Goal: Information Seeking & Learning: Find specific fact

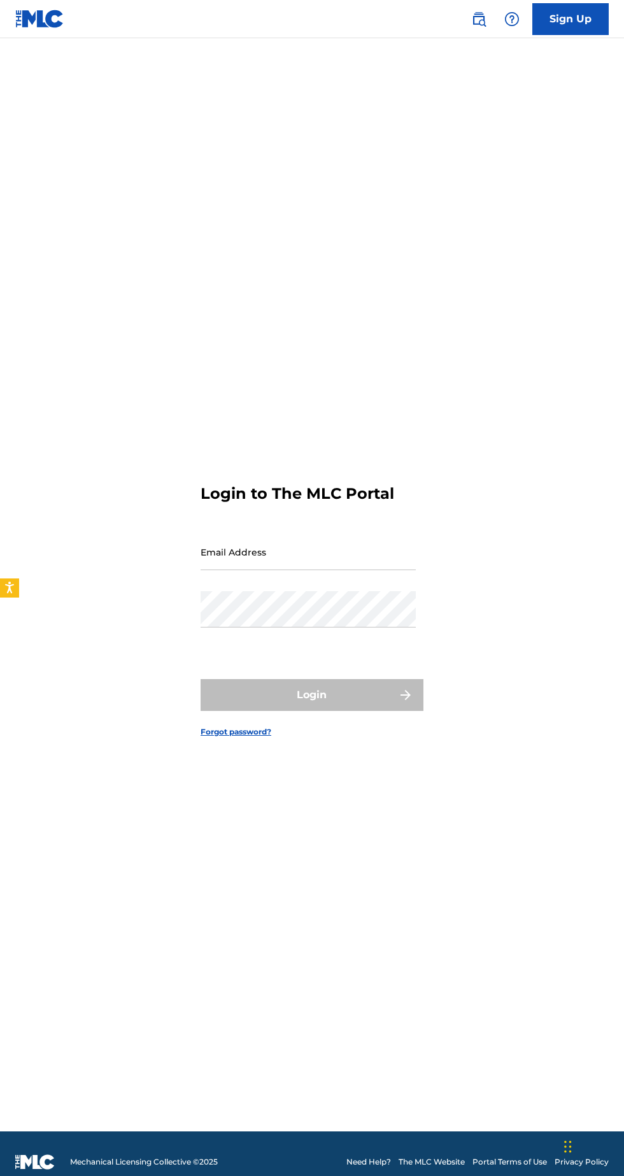
click at [271, 570] on input "Email Address" at bounding box center [308, 552] width 215 height 36
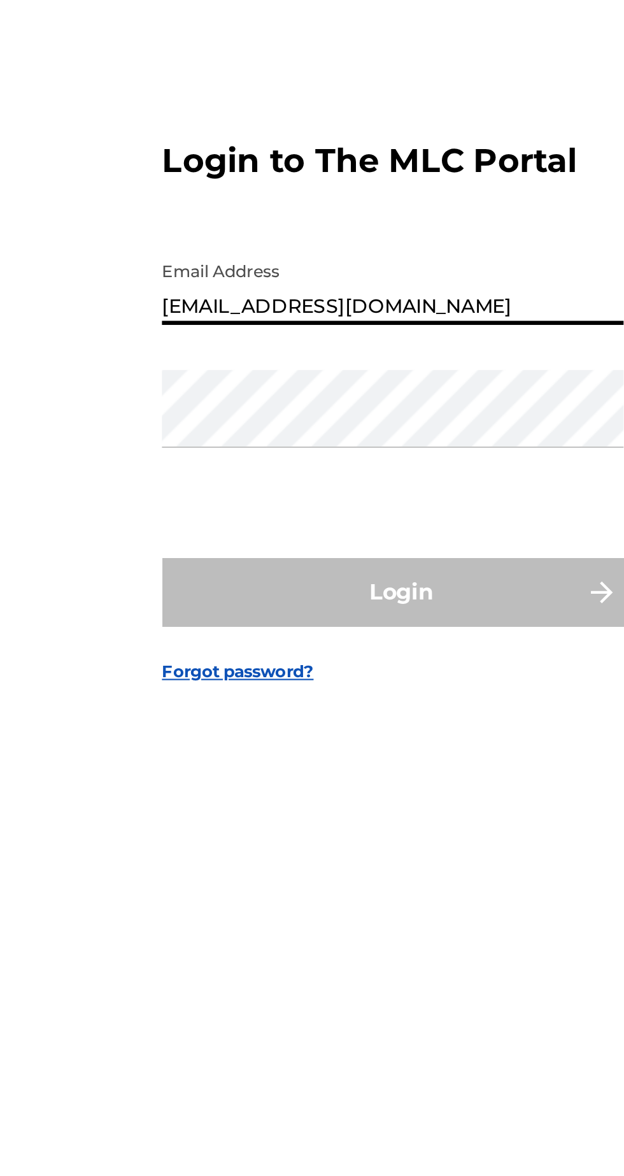
type input "[EMAIL_ADDRESS][DOMAIN_NAME]"
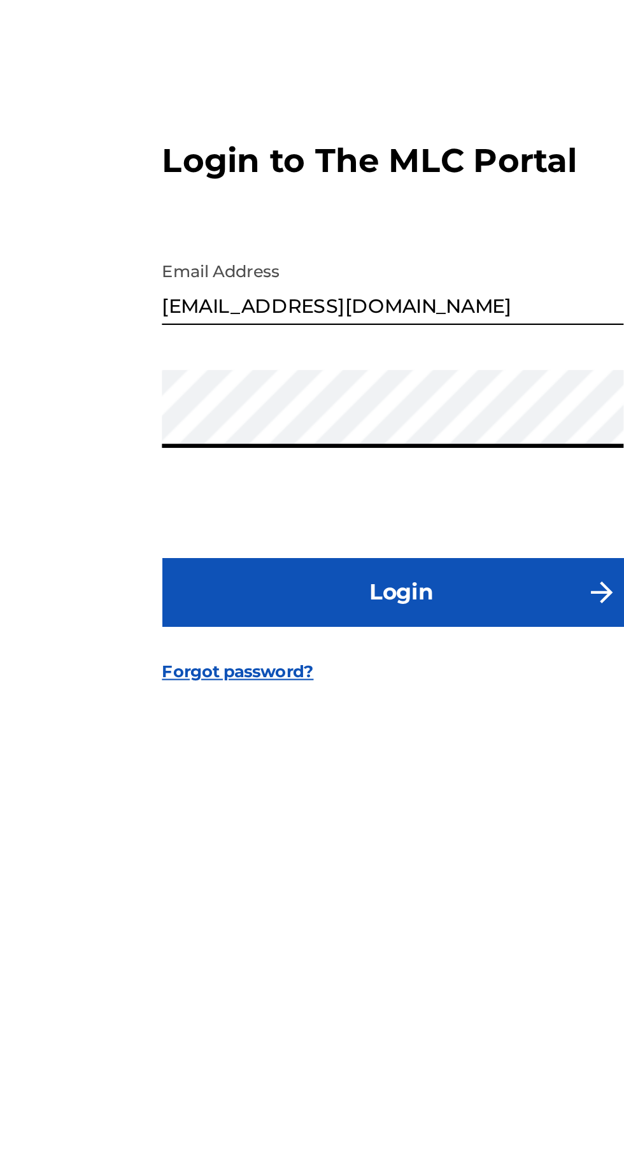
click at [201, 679] on button "Login" at bounding box center [312, 695] width 223 height 32
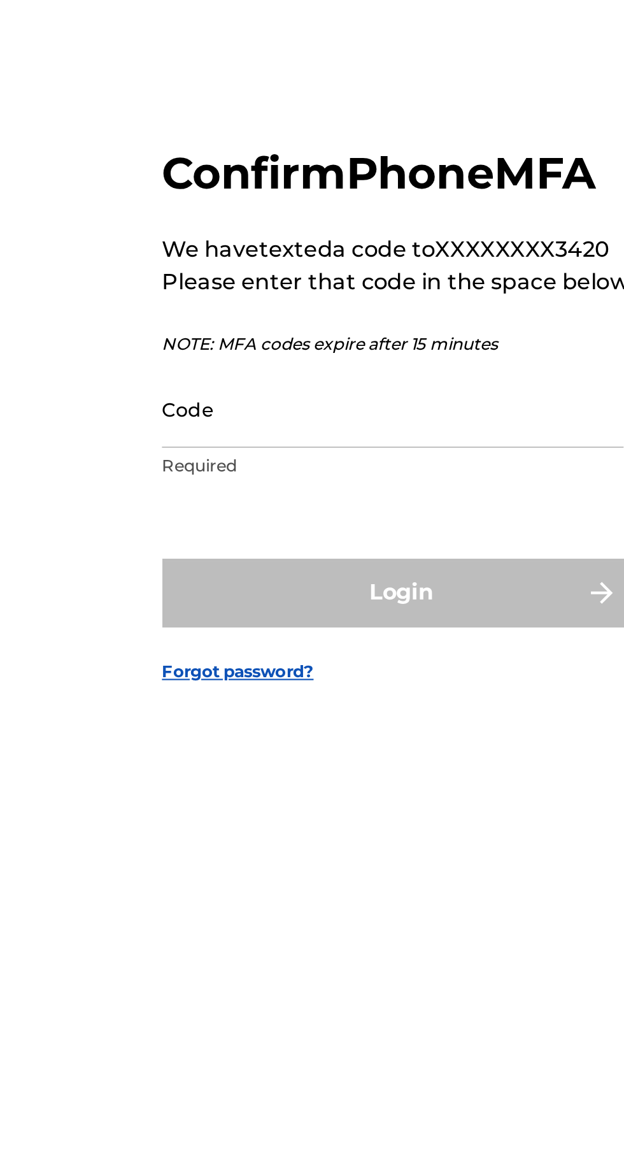
click at [227, 626] on input "Code" at bounding box center [308, 608] width 215 height 36
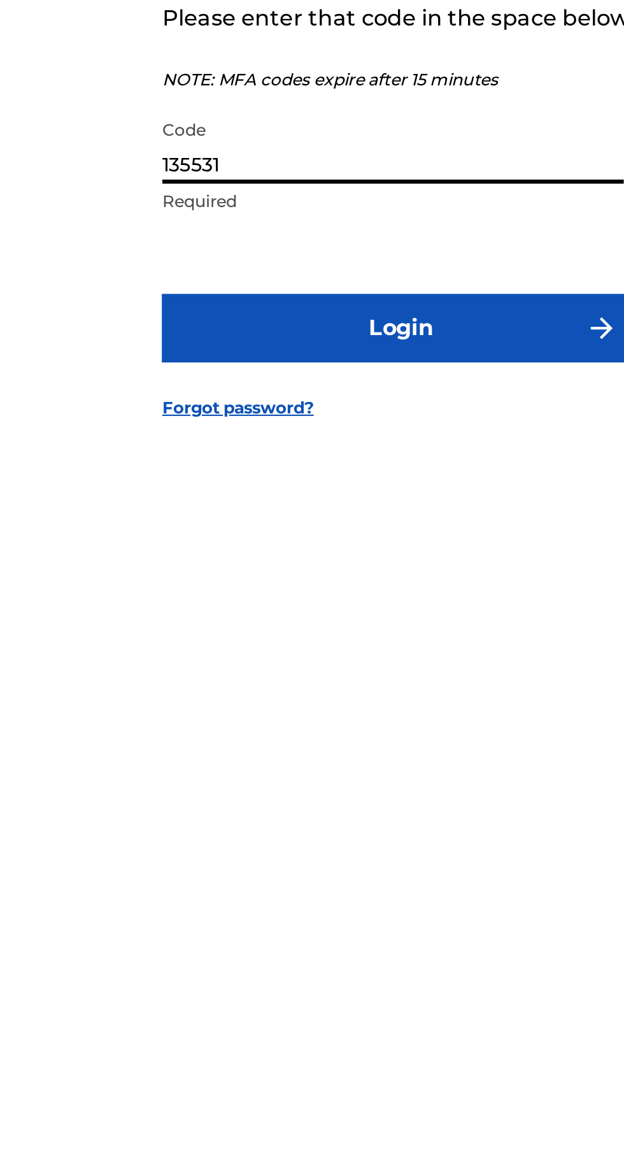
type input "135531"
click at [310, 710] on button "Login" at bounding box center [312, 694] width 223 height 32
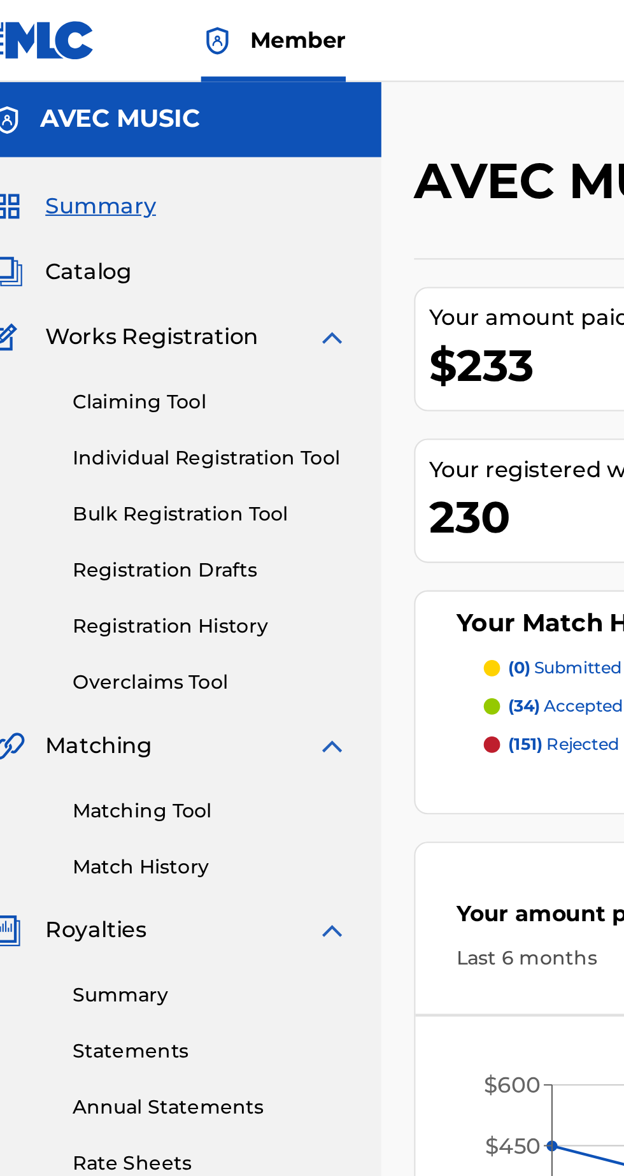
click at [164, 208] on link "Individual Registration Tool" at bounding box center [118, 213] width 129 height 13
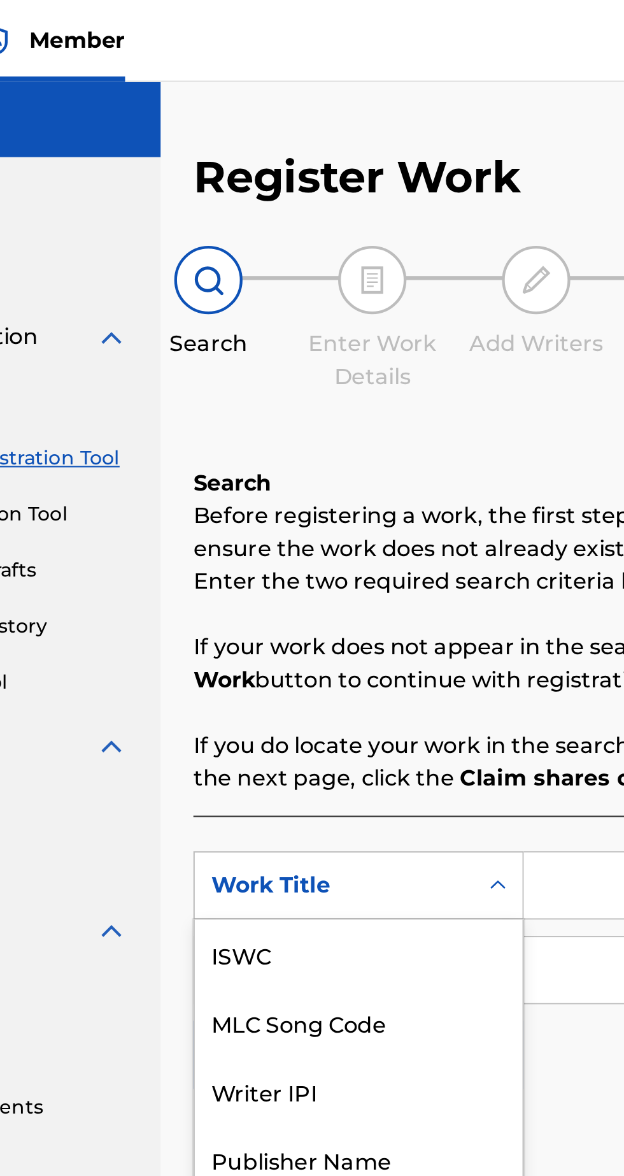
scroll to position [32, 0]
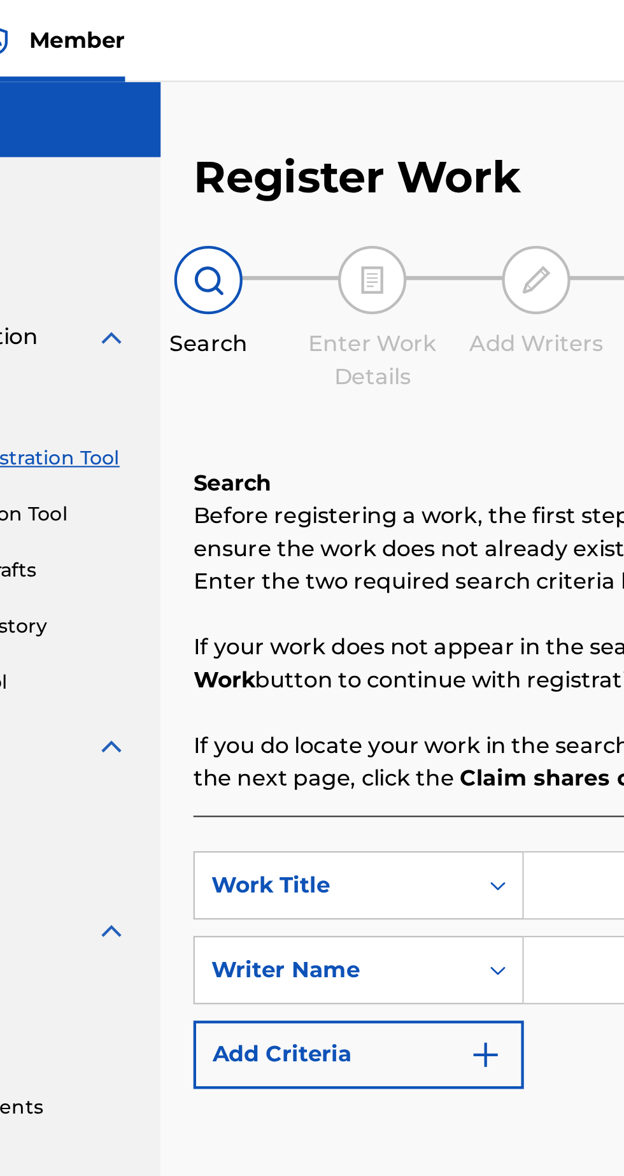
click at [385, 413] on input "Search Form" at bounding box center [487, 413] width 241 height 31
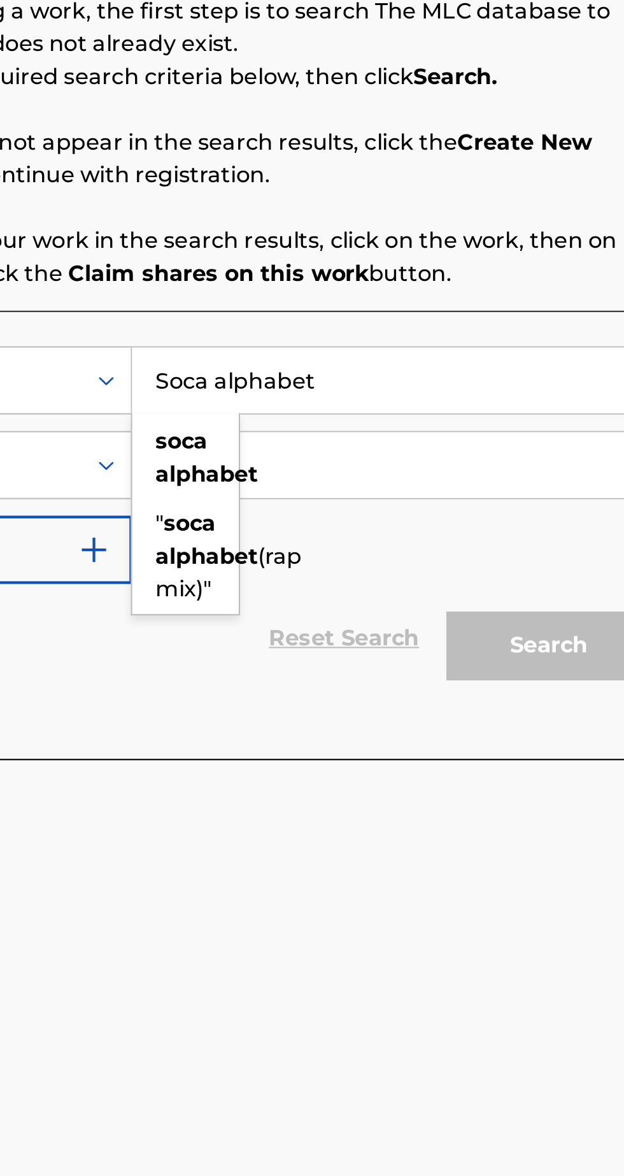
type input "Soca alphabet"
click at [452, 456] on input "Search Form" at bounding box center [487, 452] width 241 height 31
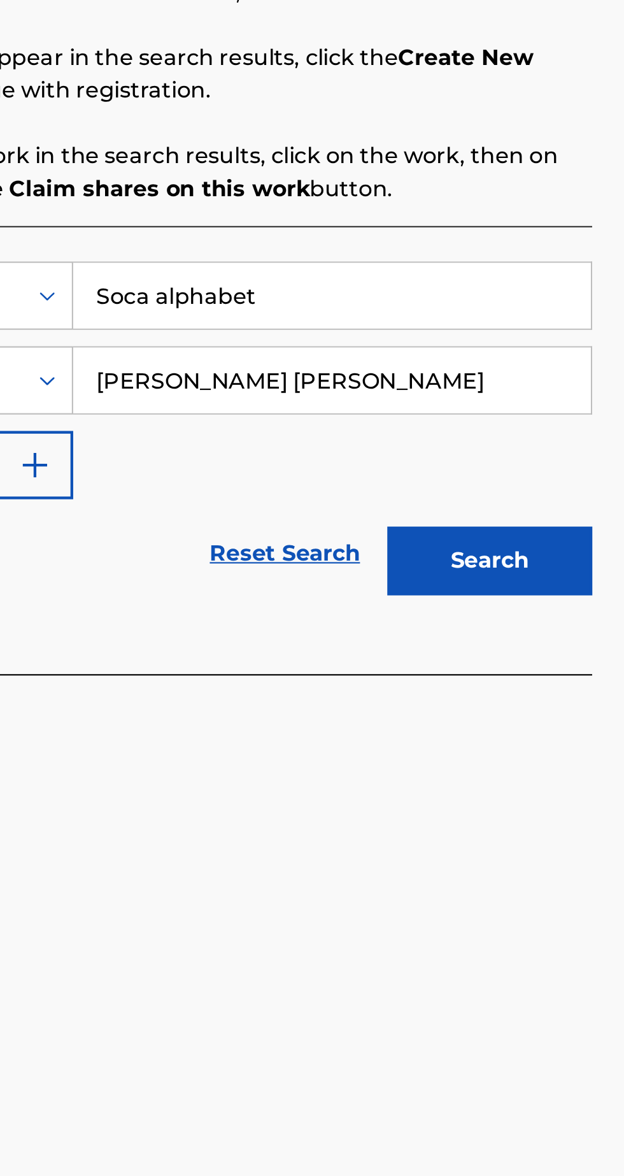
type input "[PERSON_NAME] [PERSON_NAME]"
click at [560, 532] on button "Search" at bounding box center [561, 536] width 96 height 32
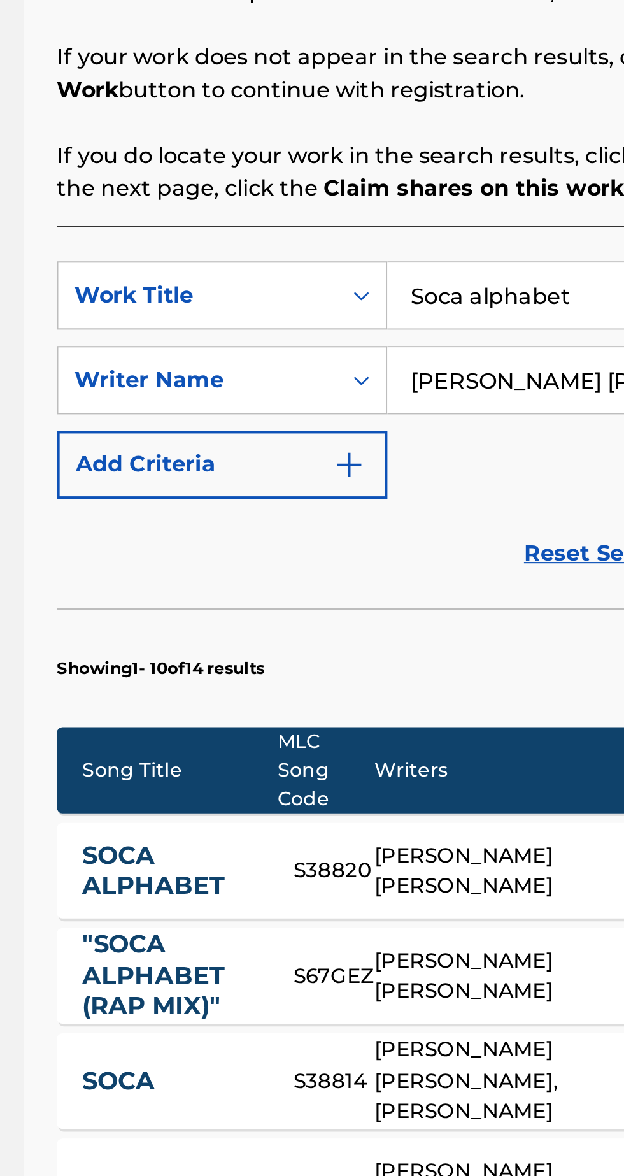
click at [452, 407] on input "Soca alphabet" at bounding box center [487, 413] width 241 height 31
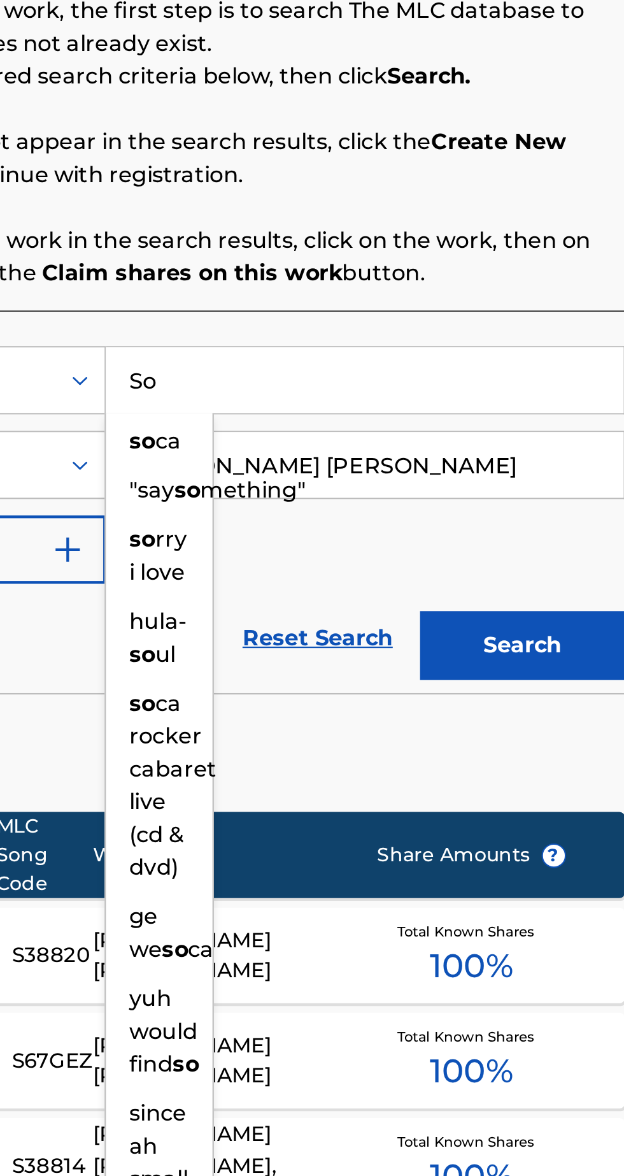
type input "S"
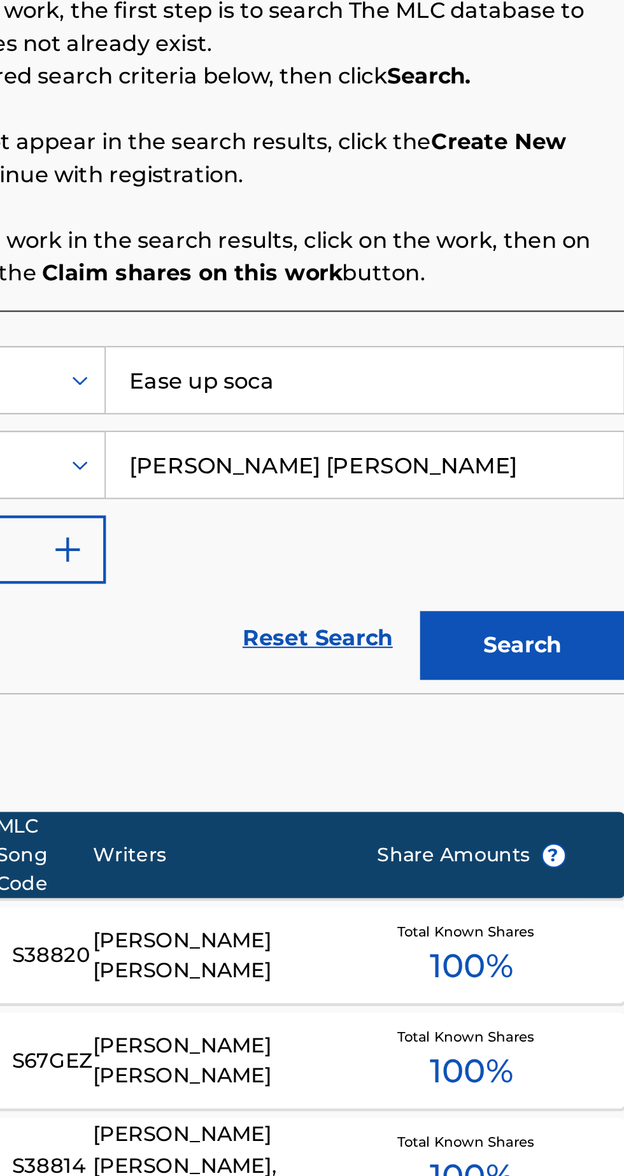
click at [555, 524] on button "Search" at bounding box center [561, 536] width 96 height 32
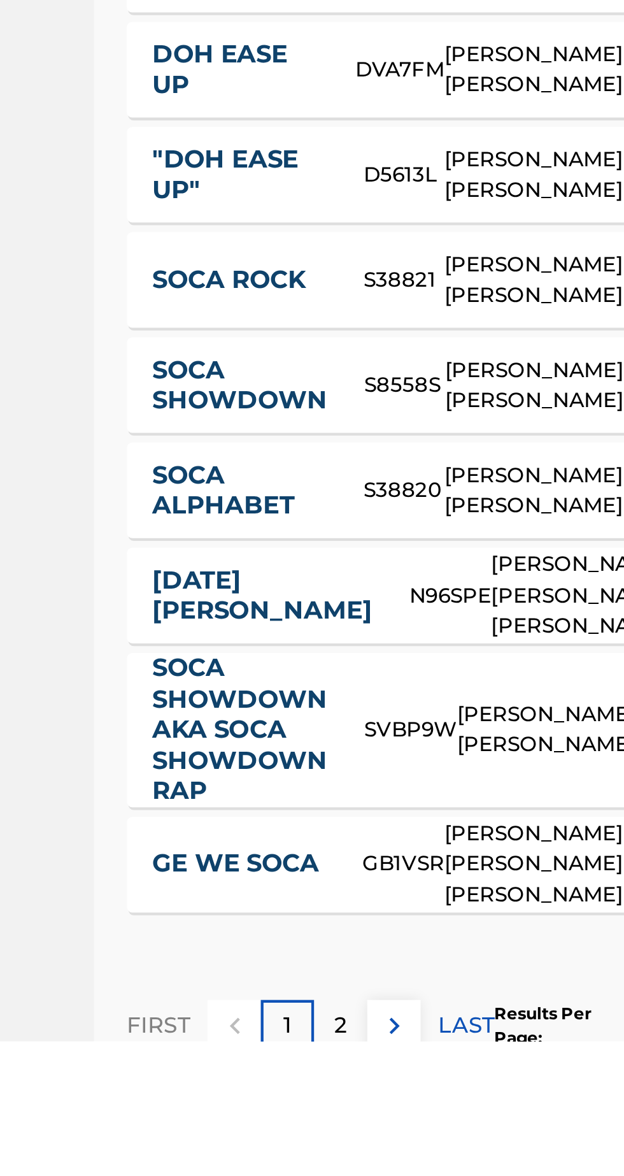
scroll to position [56, 0]
click at [310, 1168] on p "2" at bounding box center [313, 1168] width 6 height 15
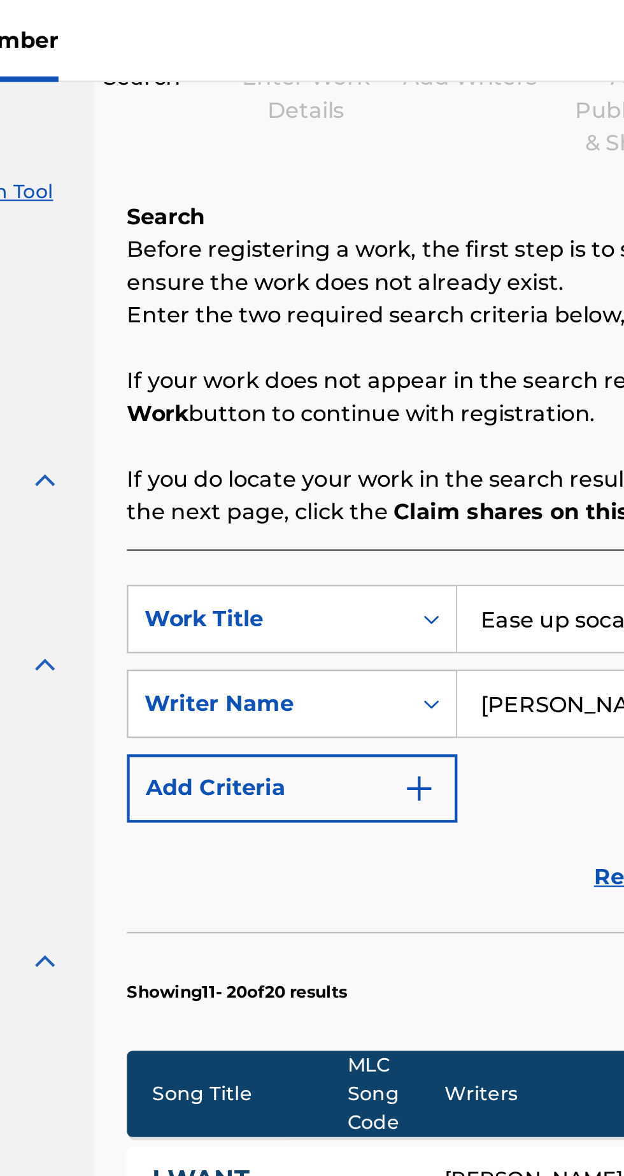
scroll to position [124, 0]
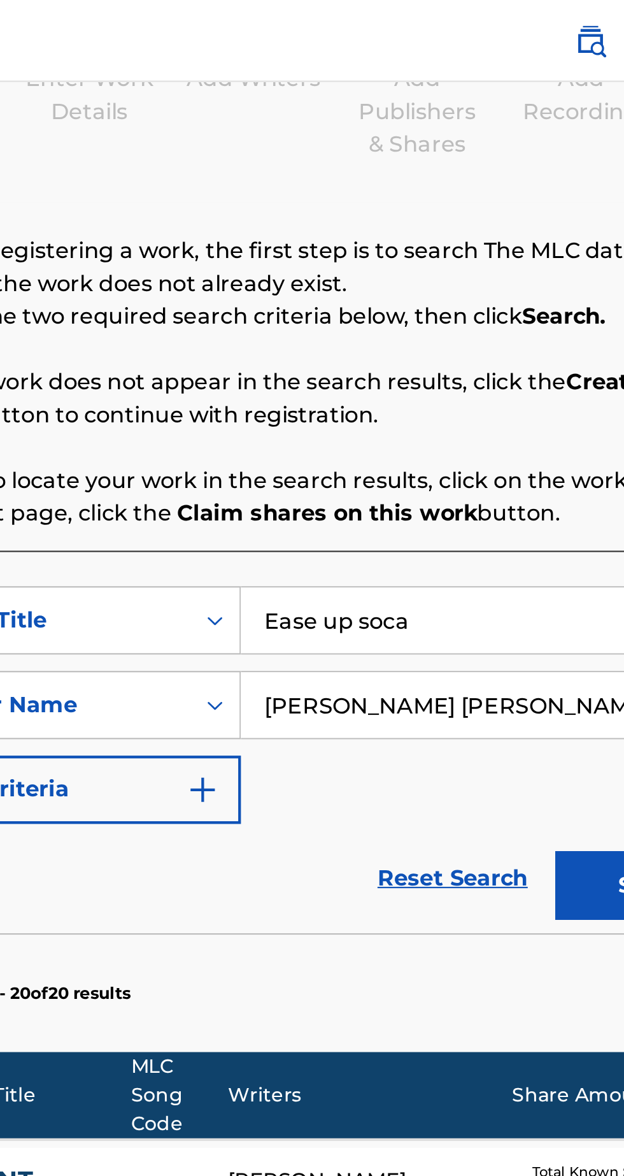
click at [420, 292] on input "Ease up soca" at bounding box center [487, 289] width 241 height 31
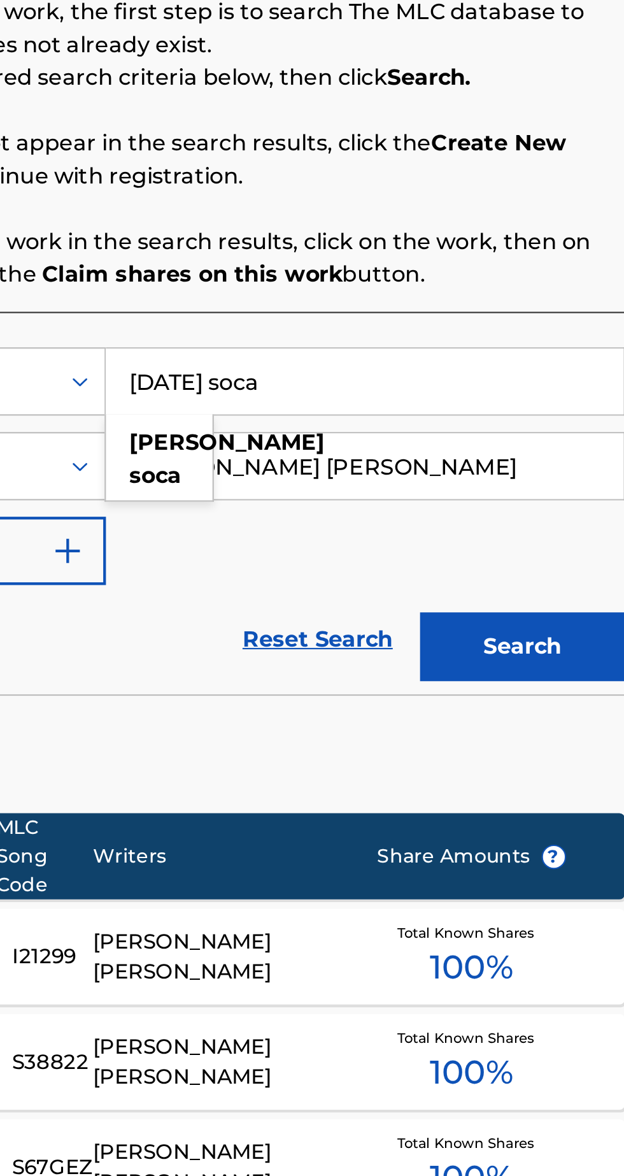
click at [556, 405] on button "Search" at bounding box center [561, 413] width 96 height 32
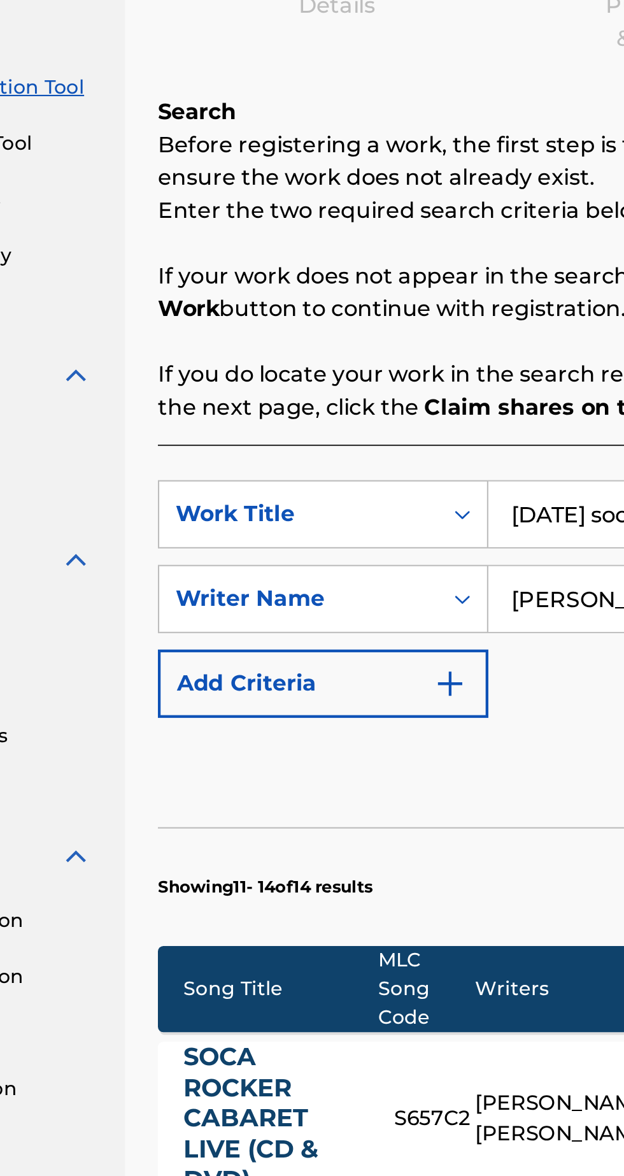
scroll to position [0, 0]
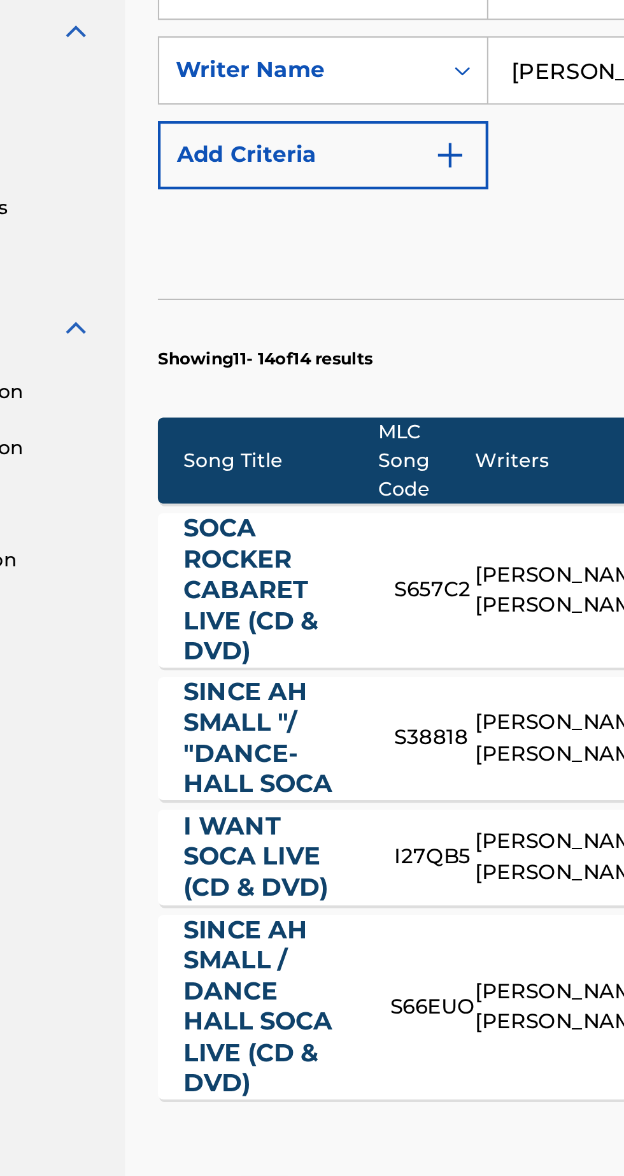
click at [351, 928] on div "Showing 11 - 14 of 14 results Song Title MLC Song Code Writers Share Amounts ? …" at bounding box center [411, 788] width 396 height 459
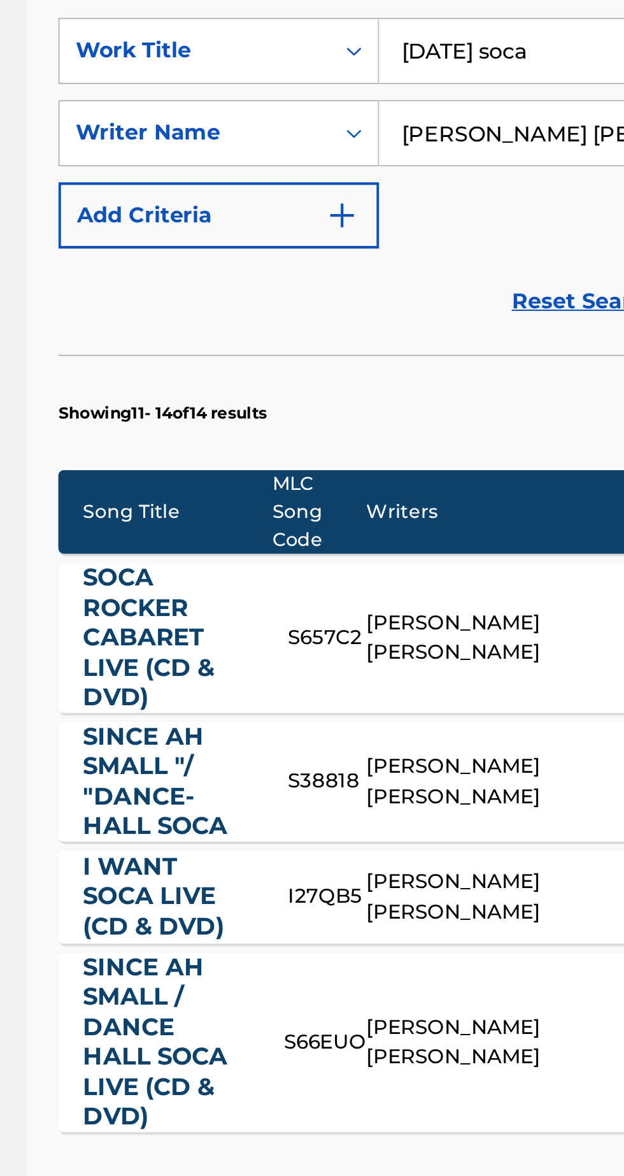
click at [285, 973] on div "1" at bounding box center [287, 985] width 25 height 25
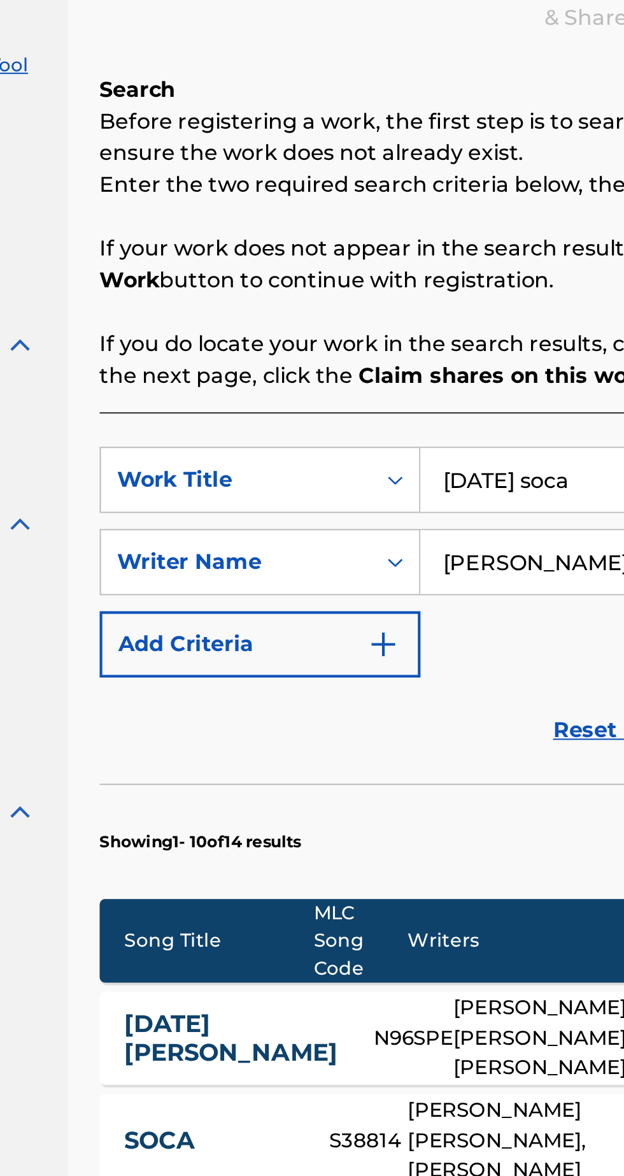
click at [396, 410] on input "[DATE] soca" at bounding box center [487, 413] width 241 height 31
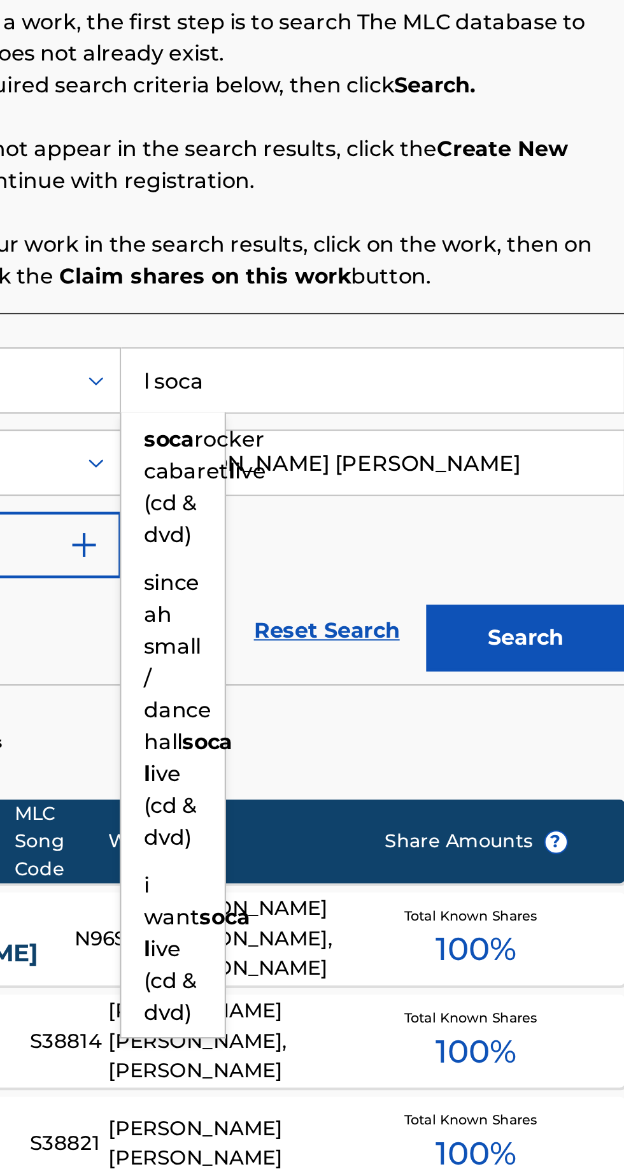
click at [380, 413] on input "l soca" at bounding box center [487, 413] width 241 height 31
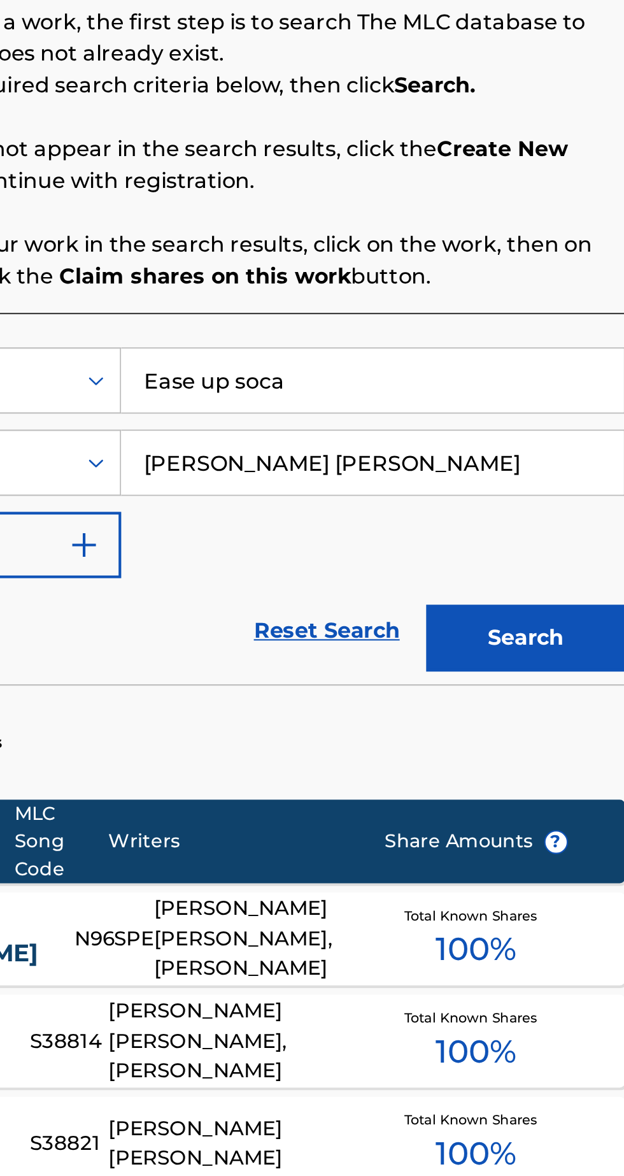
click at [566, 530] on button "Search" at bounding box center [561, 536] width 96 height 32
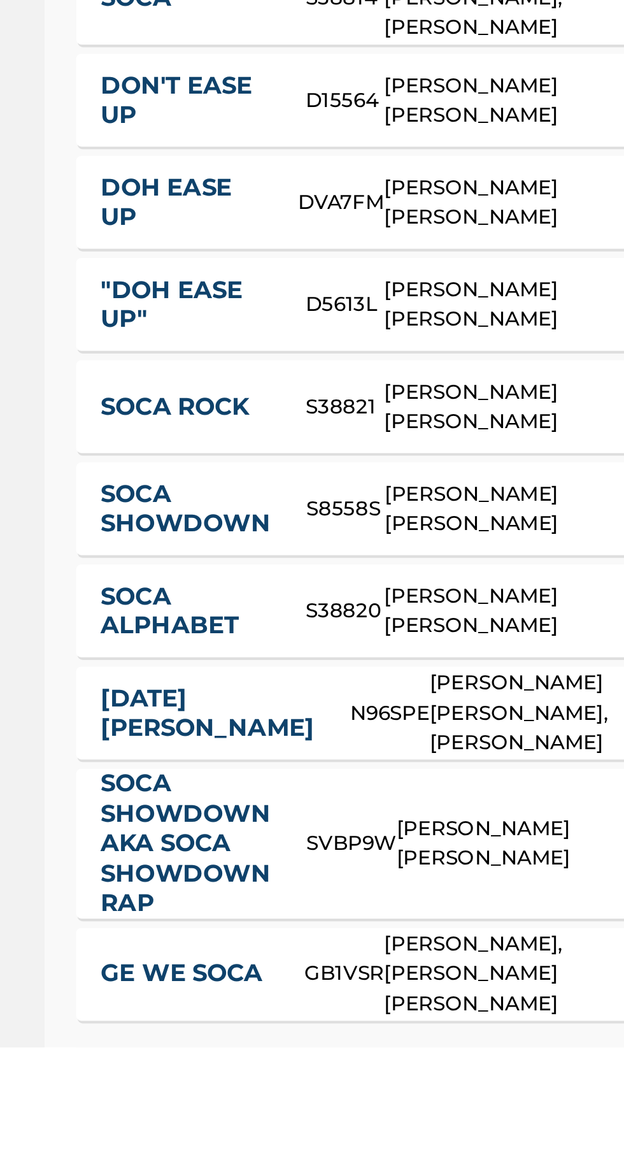
scroll to position [13, 0]
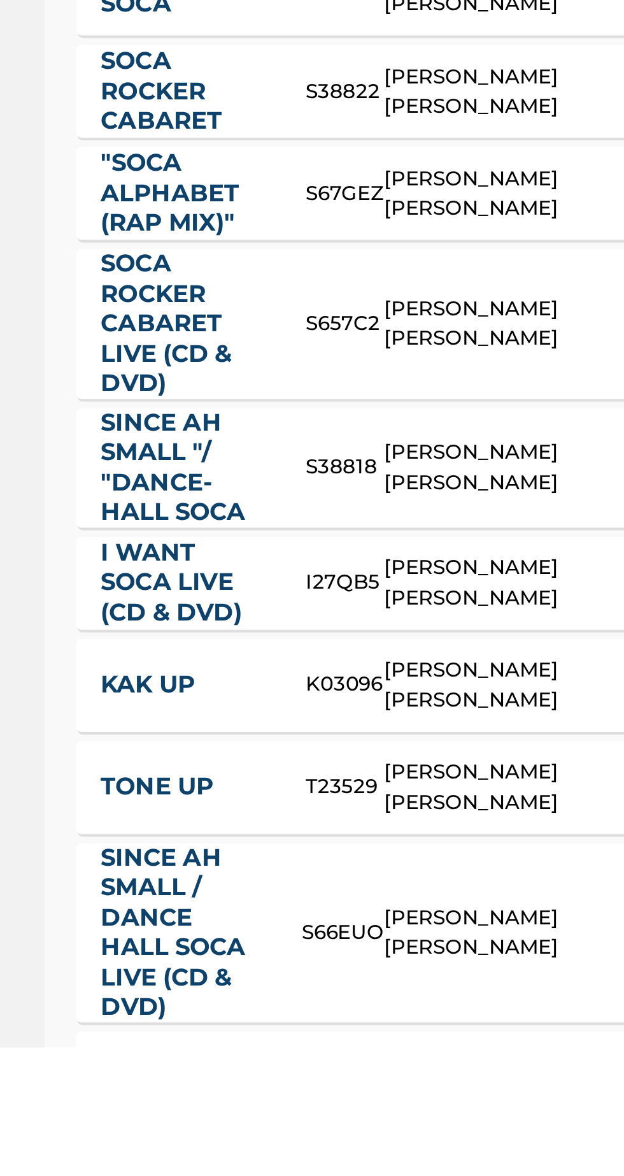
click at [315, 1175] on div "Showing 11 - 20 of 20 results Song Title MLC Song Code Writers Share Amounts ? …" at bounding box center [411, 922] width 396 height 754
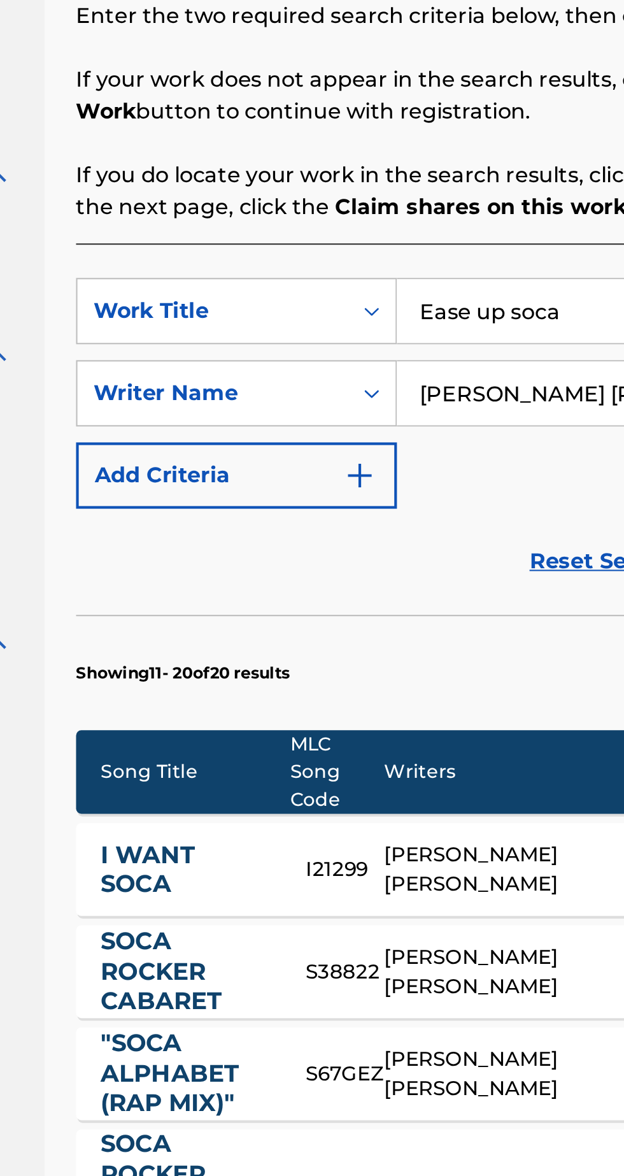
scroll to position [100, 0]
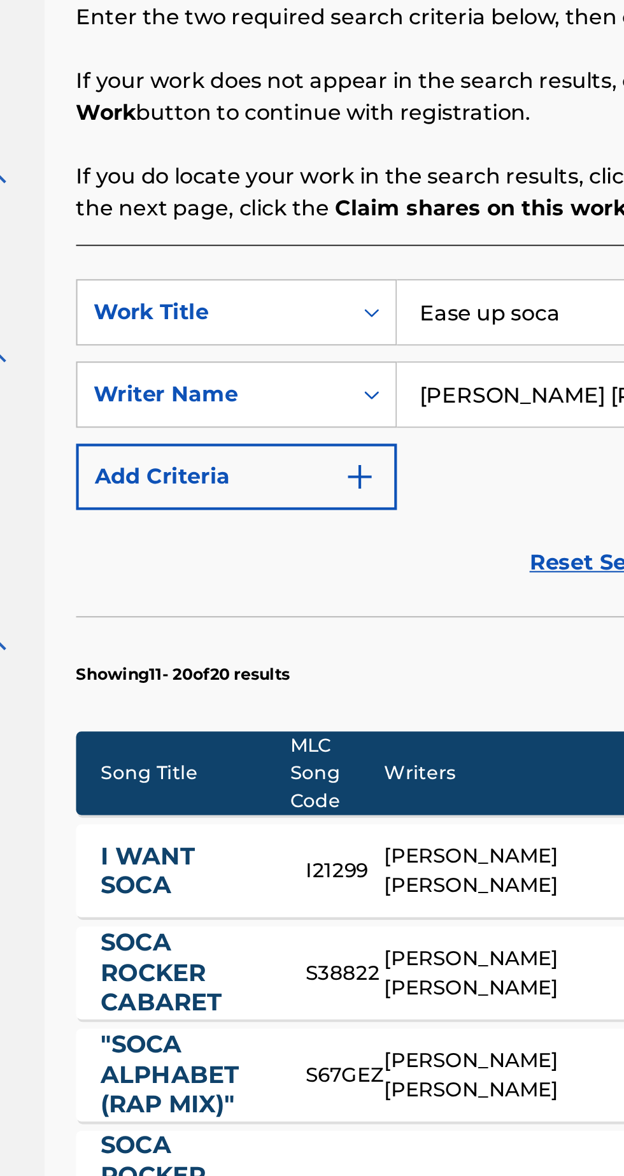
click at [447, 311] on input "Ease up soca" at bounding box center [487, 313] width 241 height 31
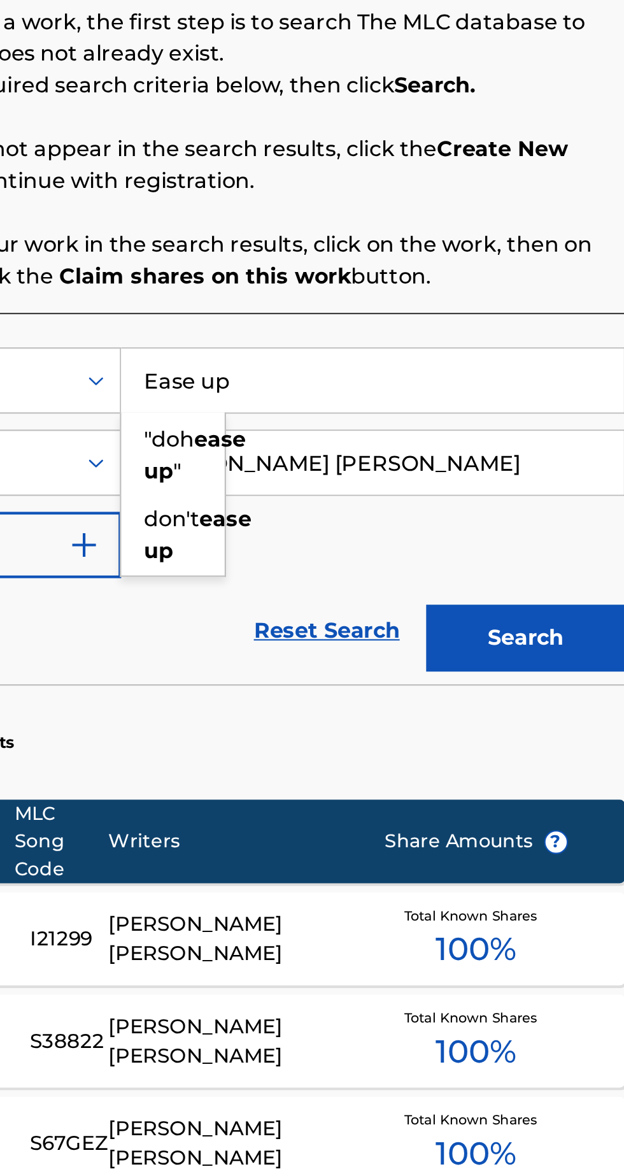
click at [406, 312] on input "Ease up" at bounding box center [487, 313] width 241 height 31
click at [379, 310] on input "Ease up" at bounding box center [487, 313] width 241 height 31
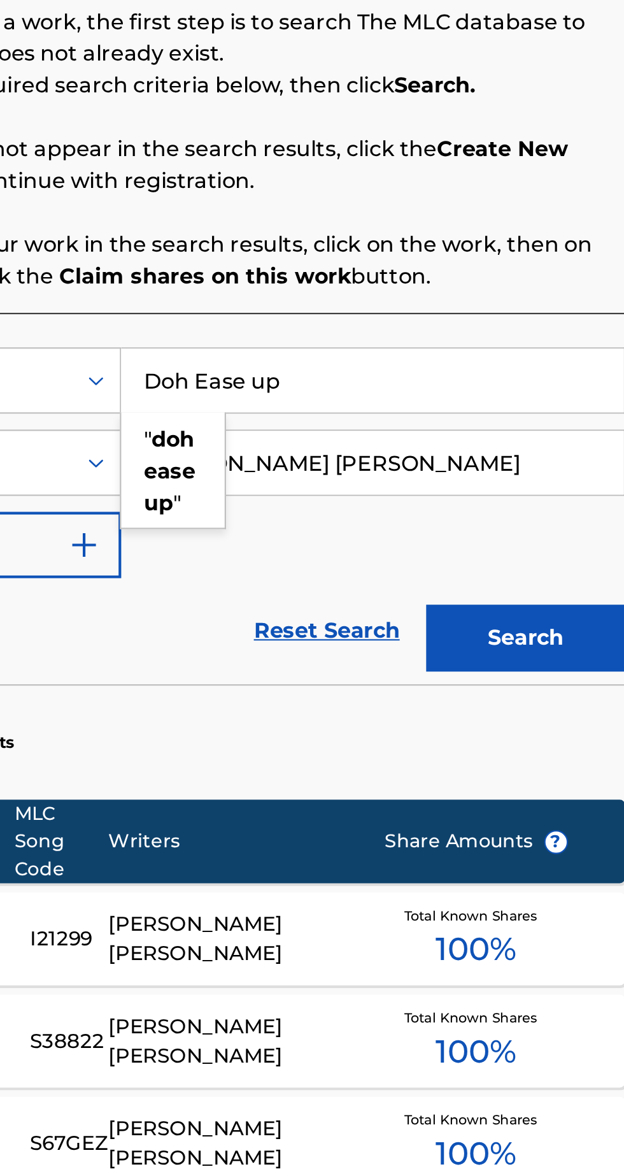
type input "Doh Ease up"
click at [481, 403] on div "SearchWithCriteria9eb5a9b0-7831-40ad-99d1-67ffcd51fed9 Work Title Doh Ease up "…" at bounding box center [411, 352] width 396 height 111
click at [557, 440] on button "Search" at bounding box center [561, 436] width 96 height 32
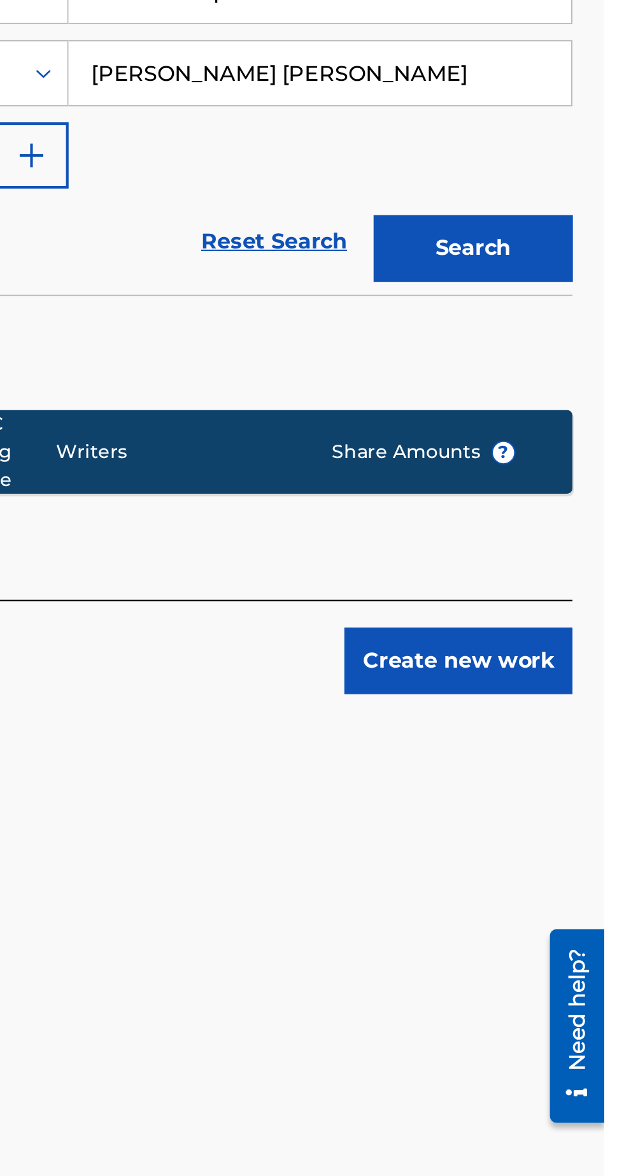
scroll to position [0, 0]
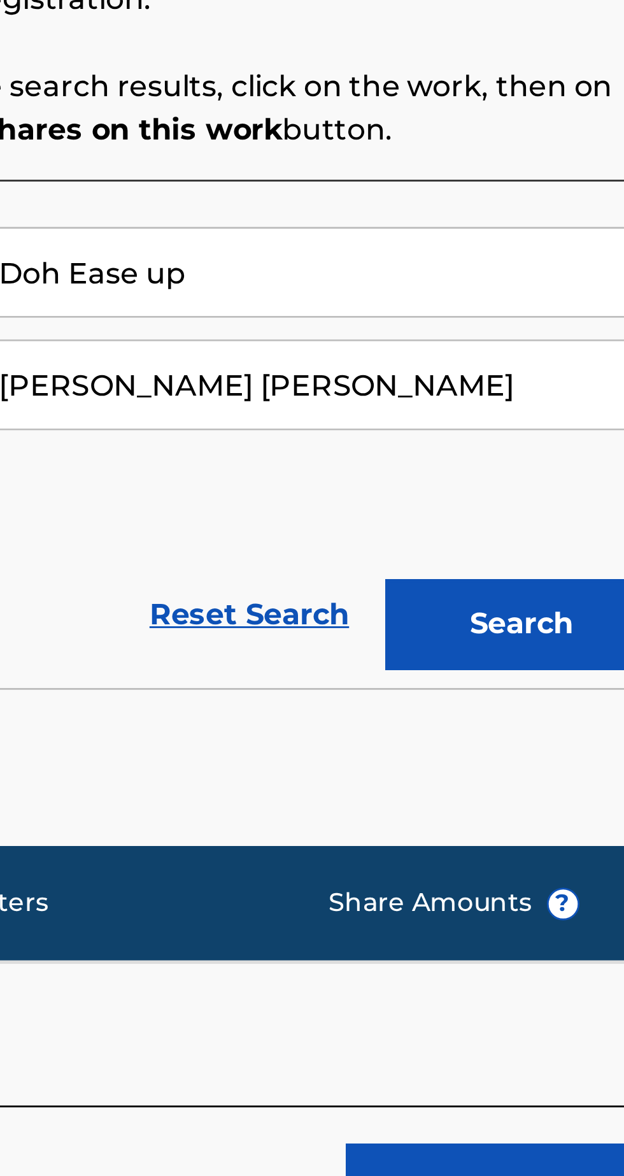
click at [559, 526] on button "Search" at bounding box center [561, 536] width 96 height 32
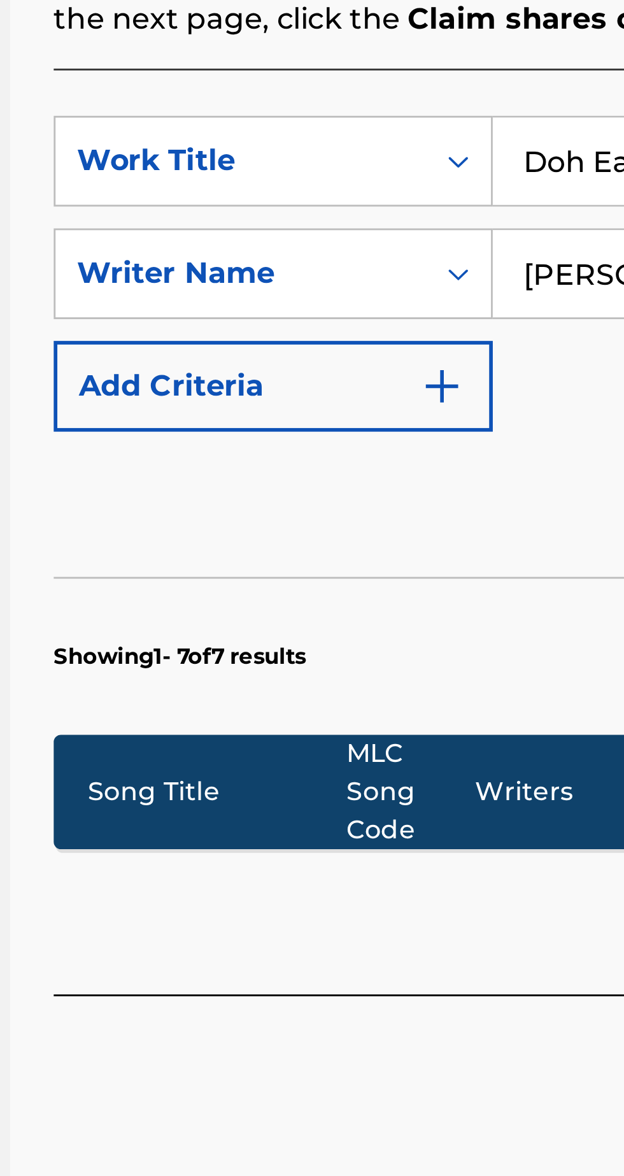
click at [292, 587] on p "Showing 1 - 7 of 7 results" at bounding box center [257, 586] width 89 height 11
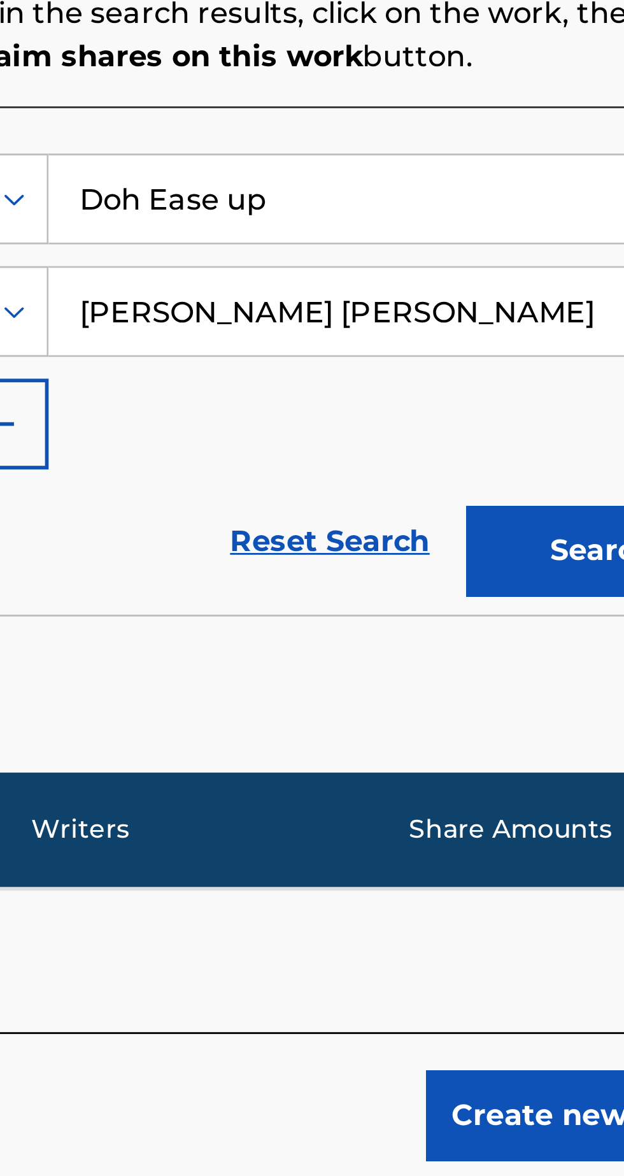
click at [547, 532] on button "Search" at bounding box center [561, 536] width 96 height 32
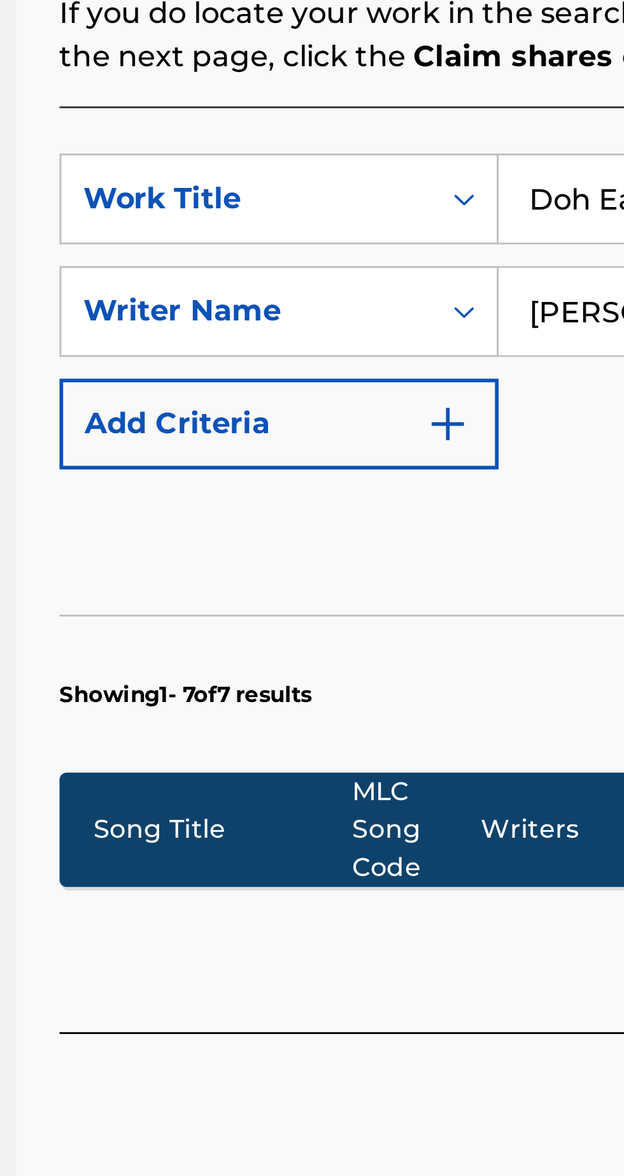
click at [283, 586] on p "Showing 1 - 7 of 7 results" at bounding box center [257, 586] width 89 height 11
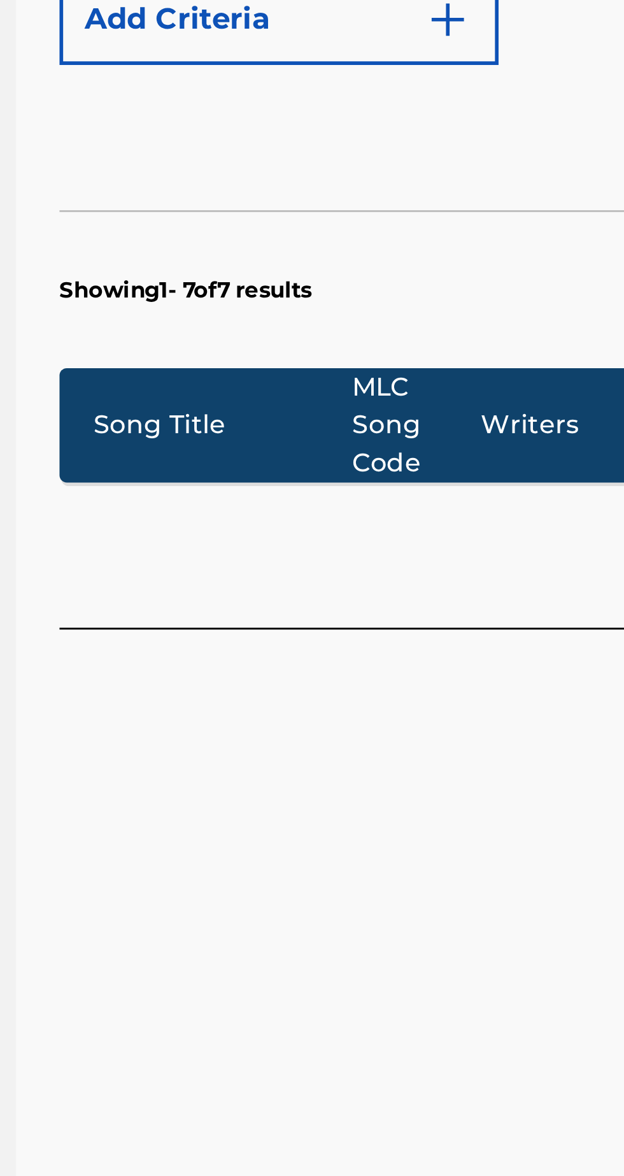
click at [259, 619] on div "Song Title MLC Song Code Writers Share Amounts ?" at bounding box center [411, 634] width 396 height 40
click at [238, 635] on div "Song Title" at bounding box center [270, 634] width 91 height 13
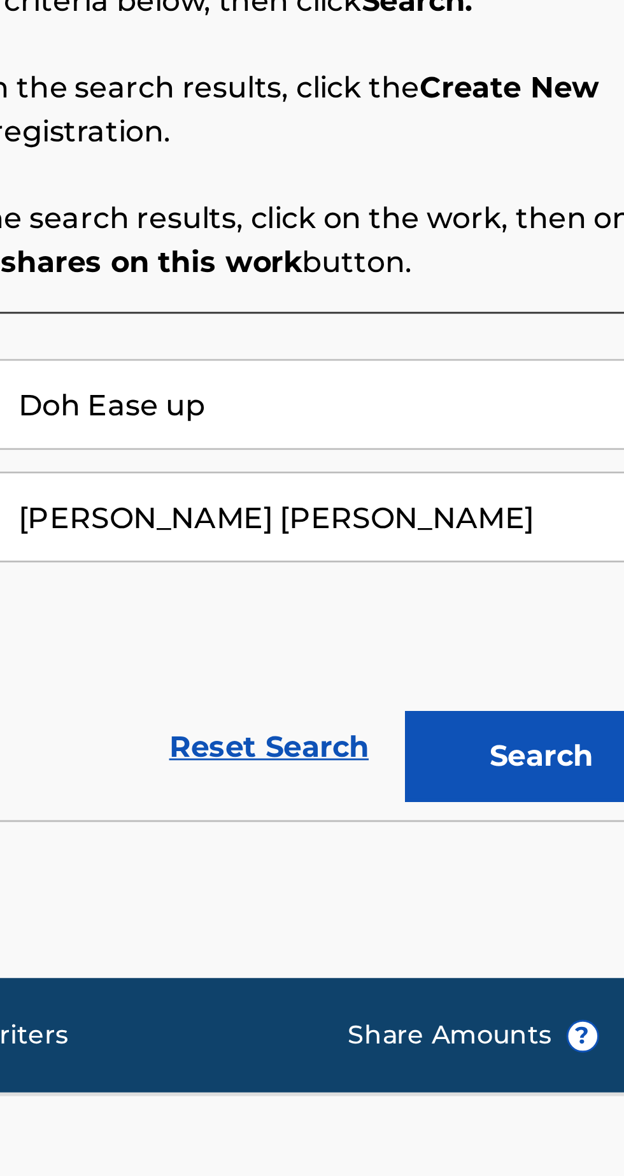
click at [561, 528] on button "Search" at bounding box center [561, 536] width 96 height 32
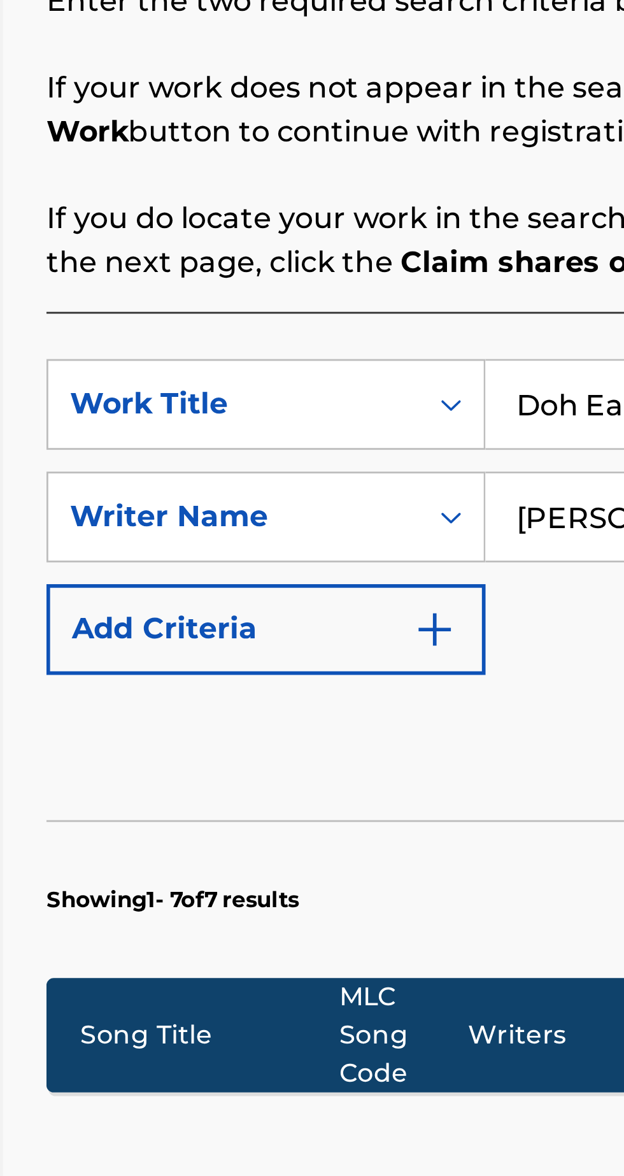
click at [261, 631] on div "Song Title" at bounding box center [270, 634] width 91 height 13
click at [282, 575] on section "Showing 1 - 7 of 7 results" at bounding box center [411, 583] width 396 height 49
click at [282, 580] on section "Showing 1 - 7 of 7 results" at bounding box center [411, 583] width 396 height 49
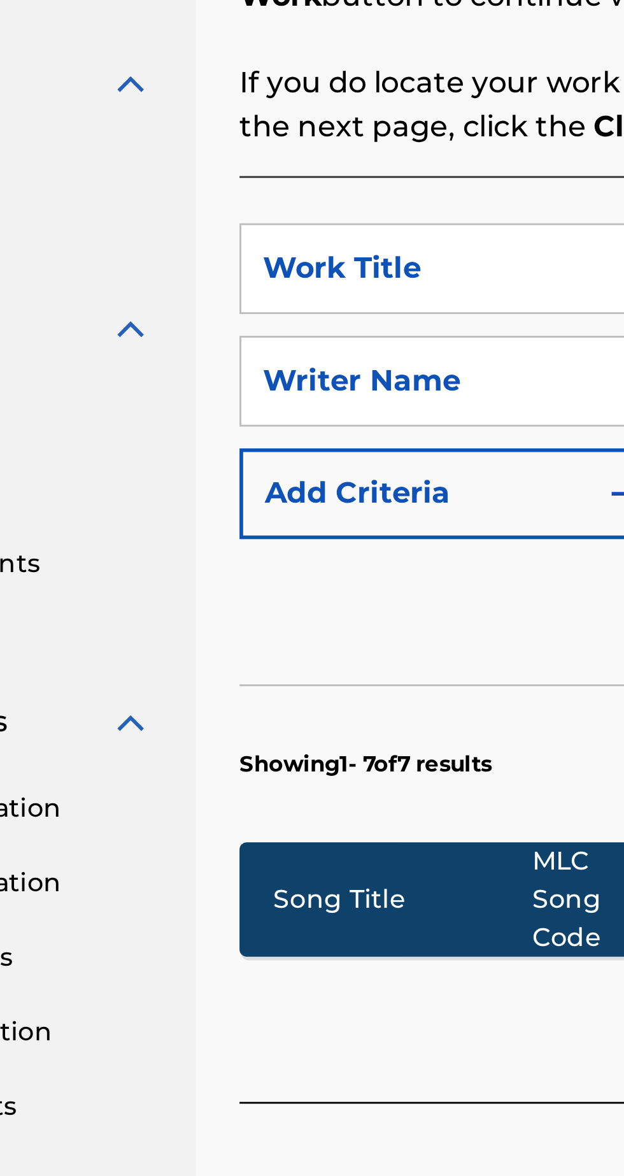
scroll to position [34, 0]
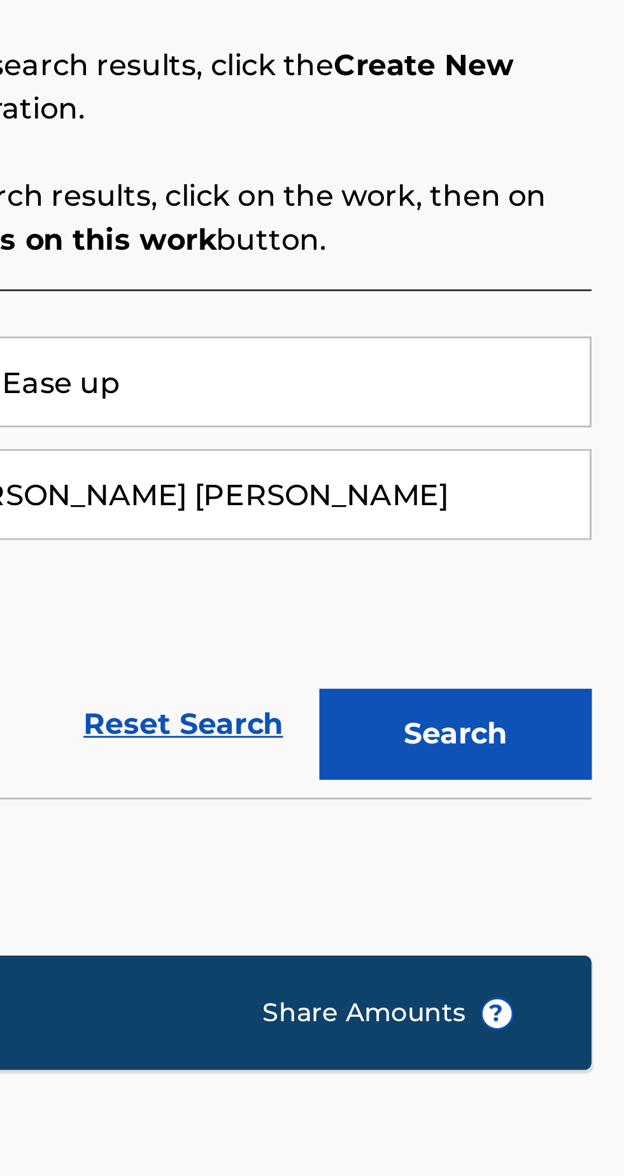
click at [556, 520] on button "Search" at bounding box center [561, 536] width 96 height 32
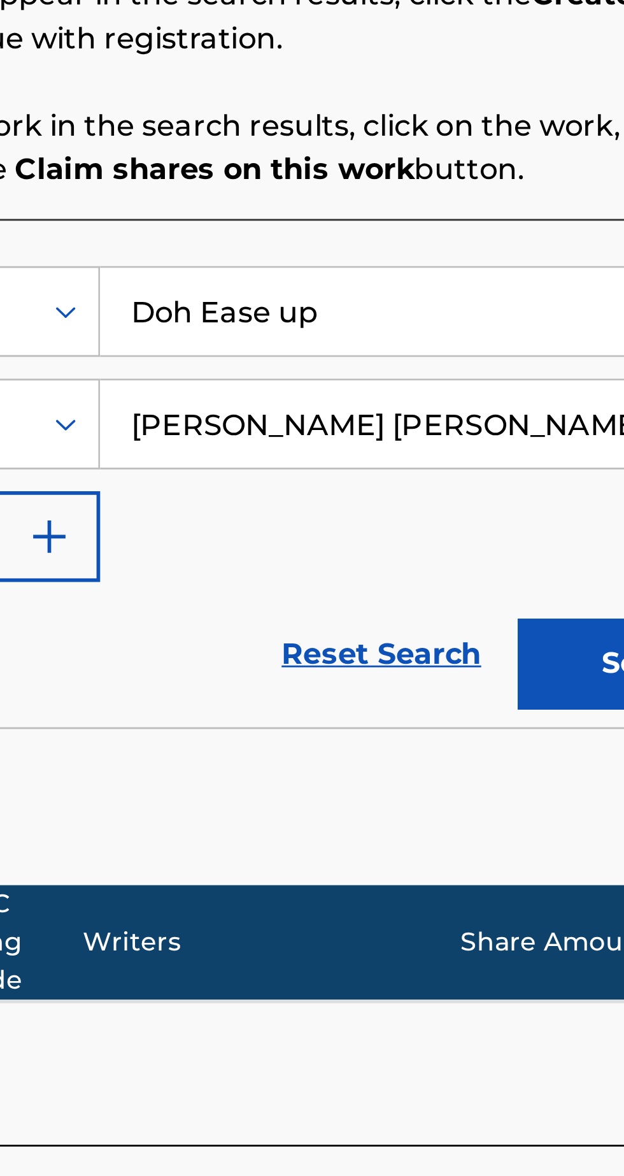
scroll to position [0, 0]
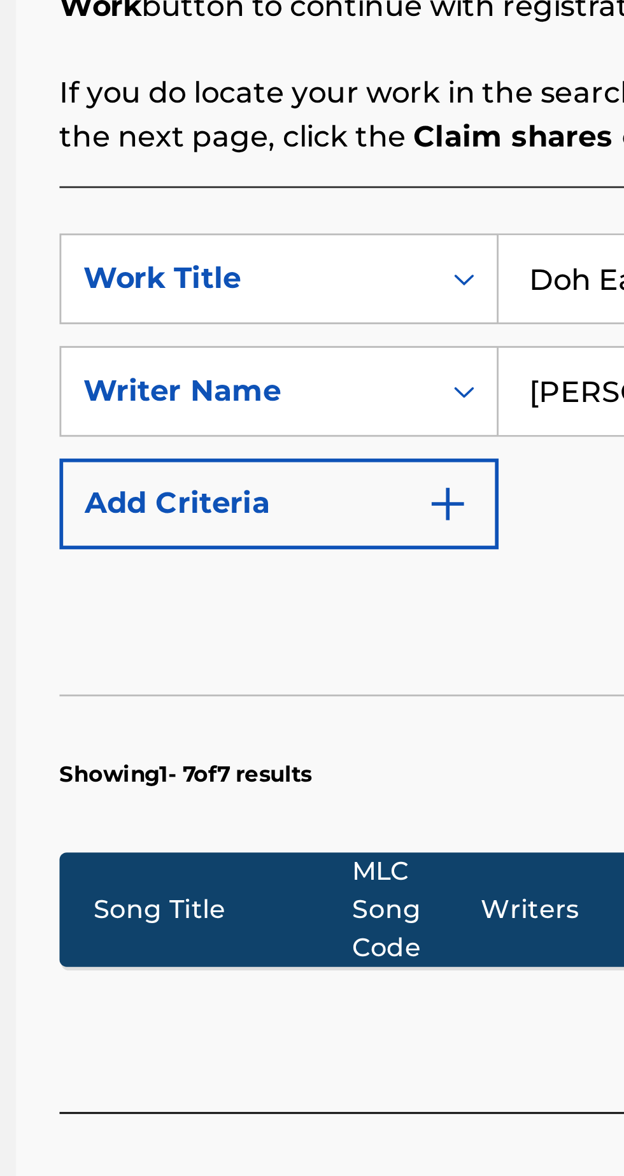
click at [247, 632] on div "Song Title" at bounding box center [270, 634] width 91 height 13
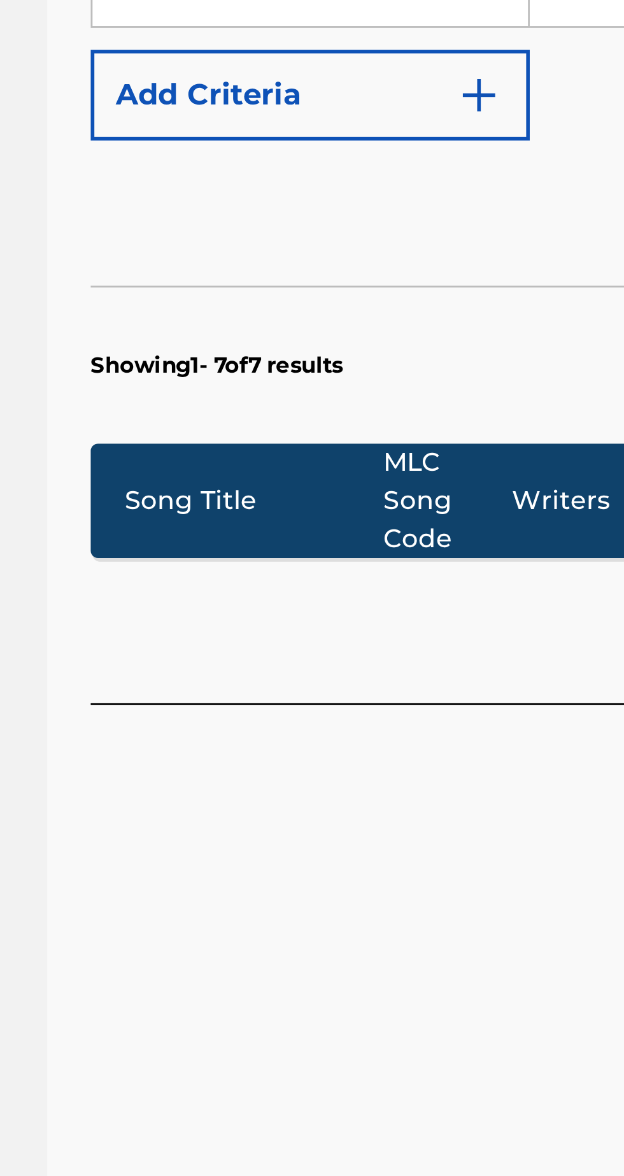
click at [269, 583] on p "Showing 1 - 7 of 7 results" at bounding box center [257, 586] width 89 height 11
click at [280, 591] on p "Showing 1 - 7 of 7 results" at bounding box center [257, 586] width 89 height 11
click at [280, 631] on div "Song Title" at bounding box center [270, 634] width 91 height 13
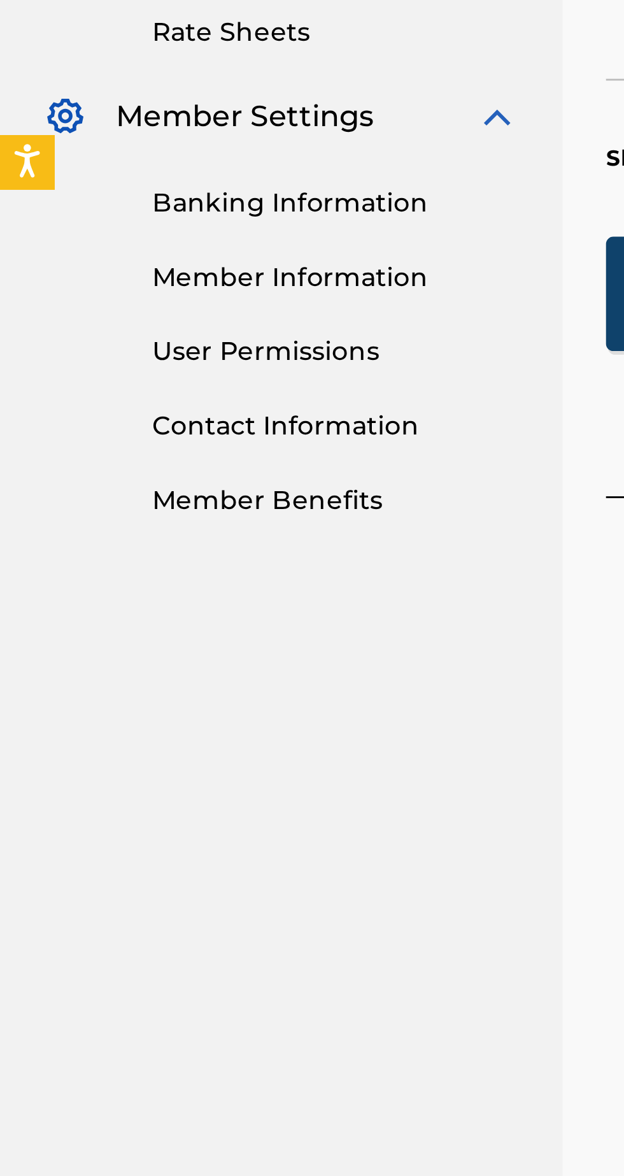
scroll to position [59, 0]
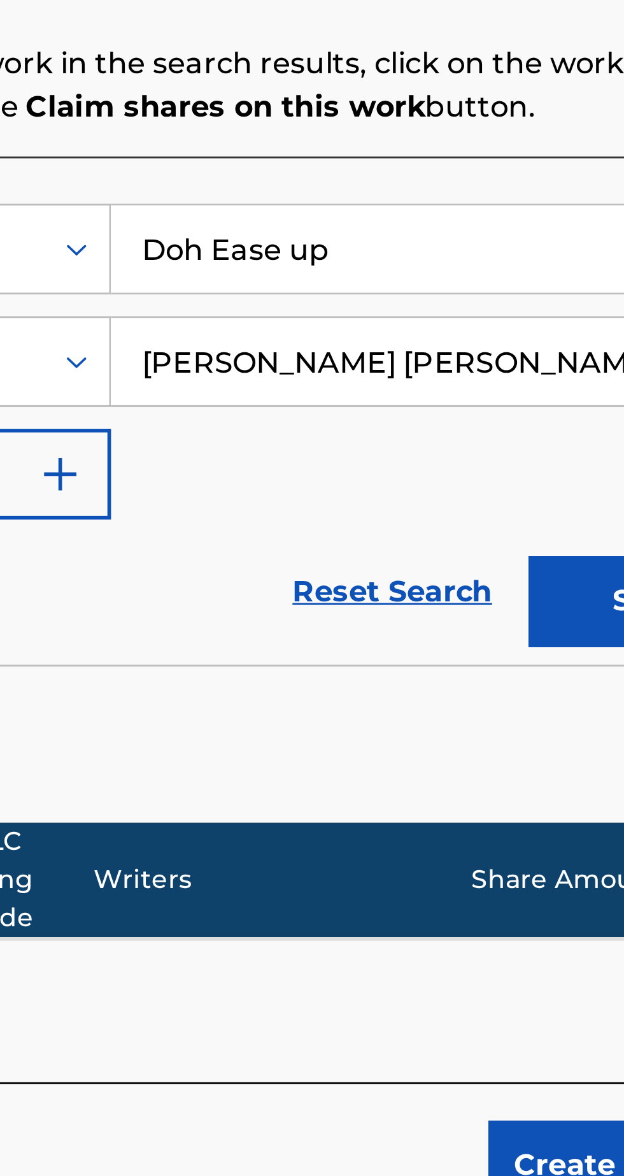
click at [473, 519] on link "Reset Search" at bounding box center [465, 533] width 83 height 28
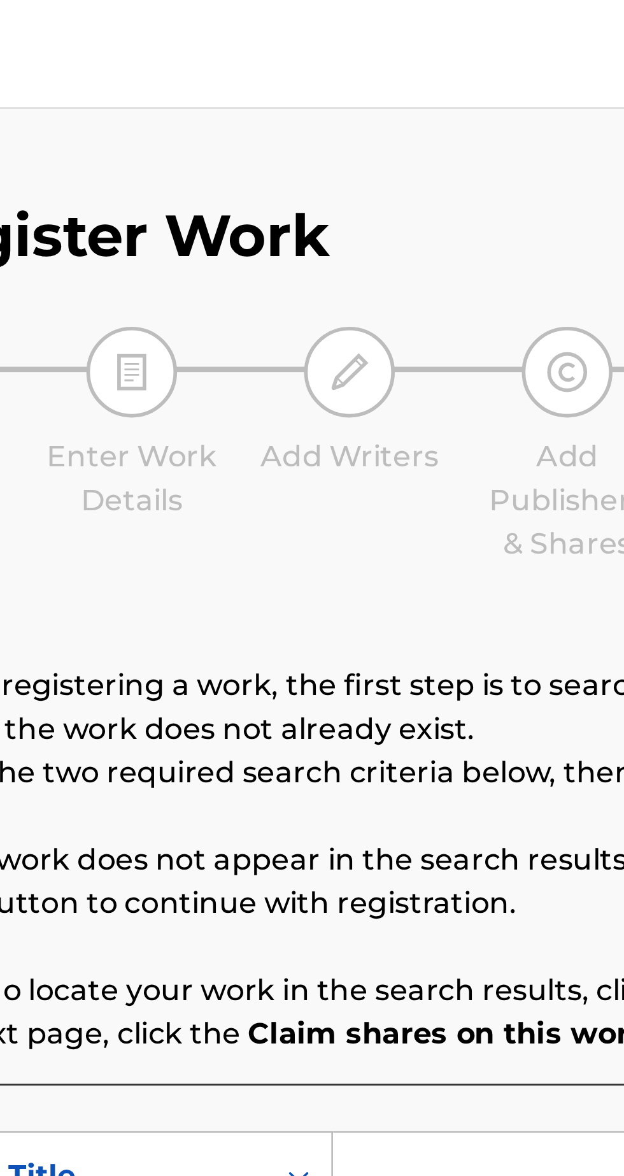
scroll to position [0, 0]
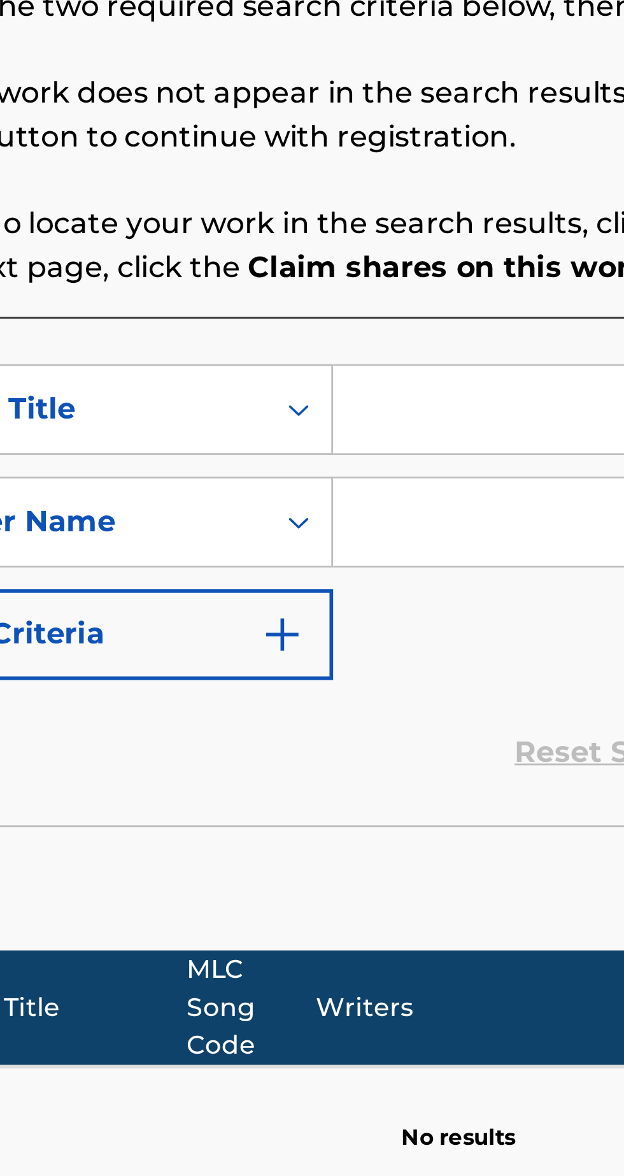
click at [396, 413] on input "Search Form" at bounding box center [487, 413] width 241 height 31
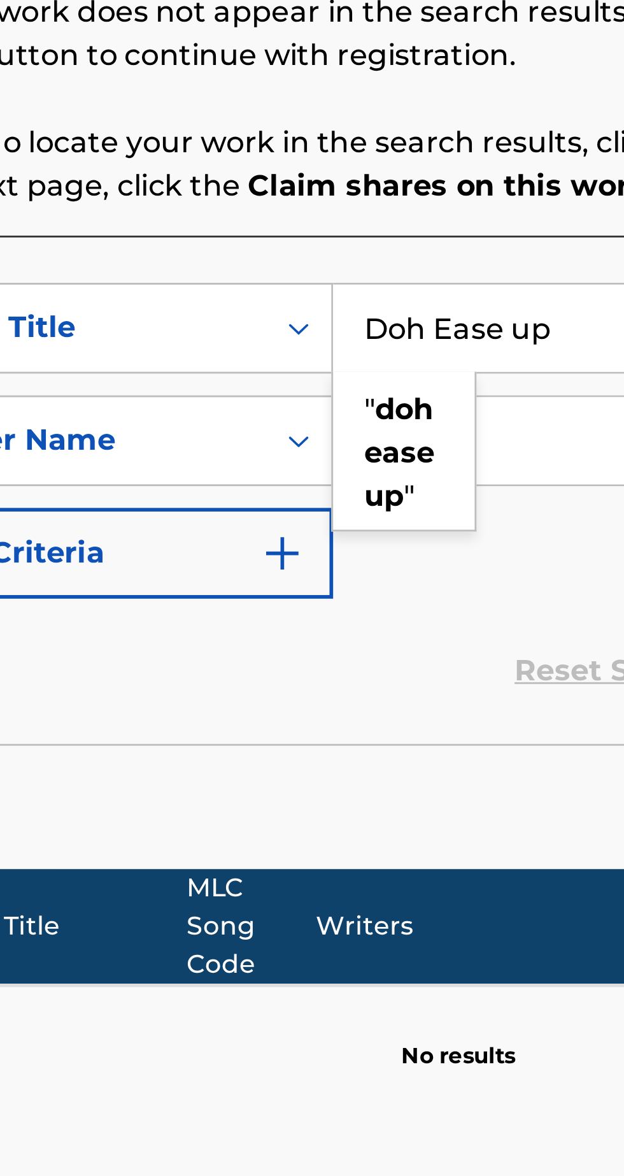
click at [402, 459] on div "" doh ease up "" at bounding box center [392, 457] width 50 height 54
type input ""doh ease up""
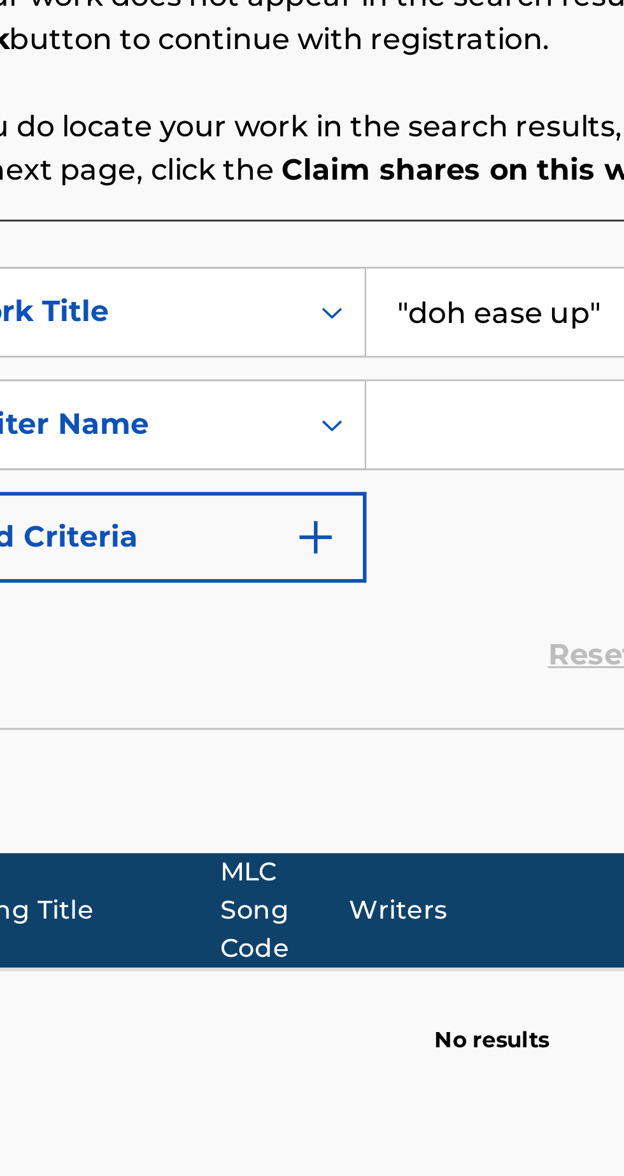
click at [382, 448] on input "Search Form" at bounding box center [487, 452] width 241 height 31
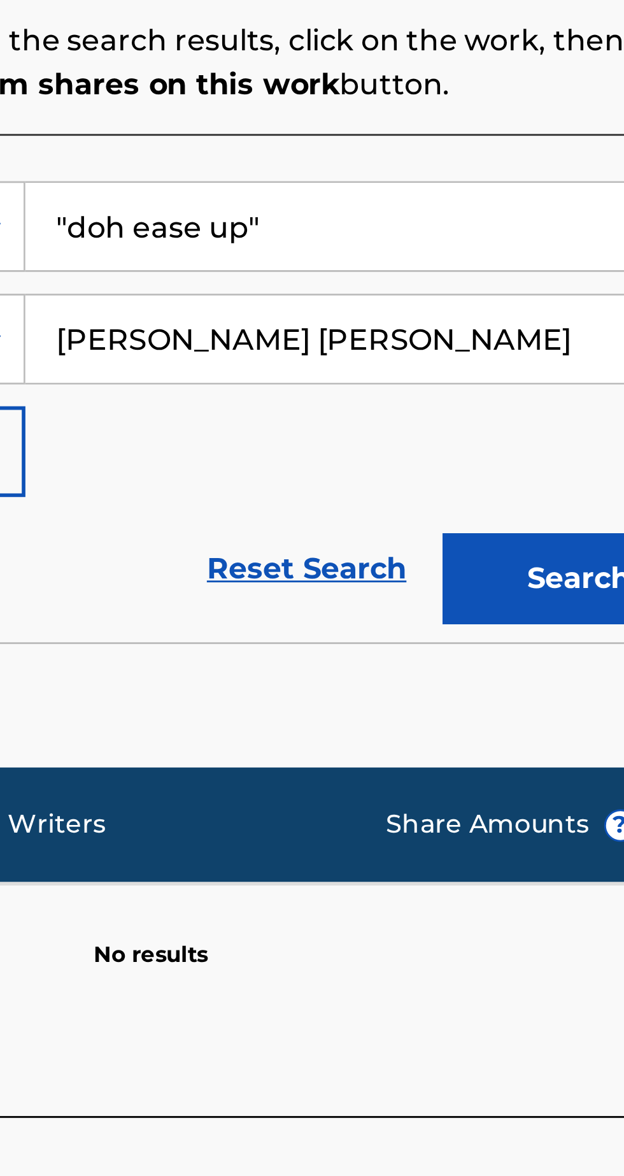
type input "[PERSON_NAME] [PERSON_NAME]"
click at [553, 538] on button "Search" at bounding box center [561, 536] width 96 height 32
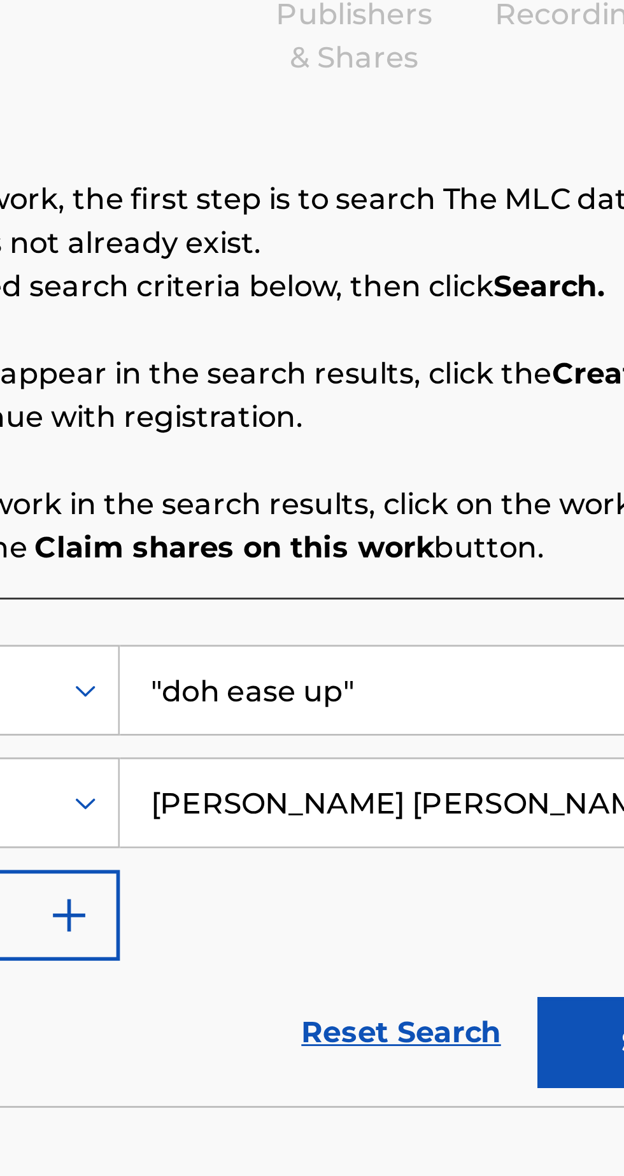
click at [454, 408] on input ""doh ease up"" at bounding box center [487, 413] width 241 height 31
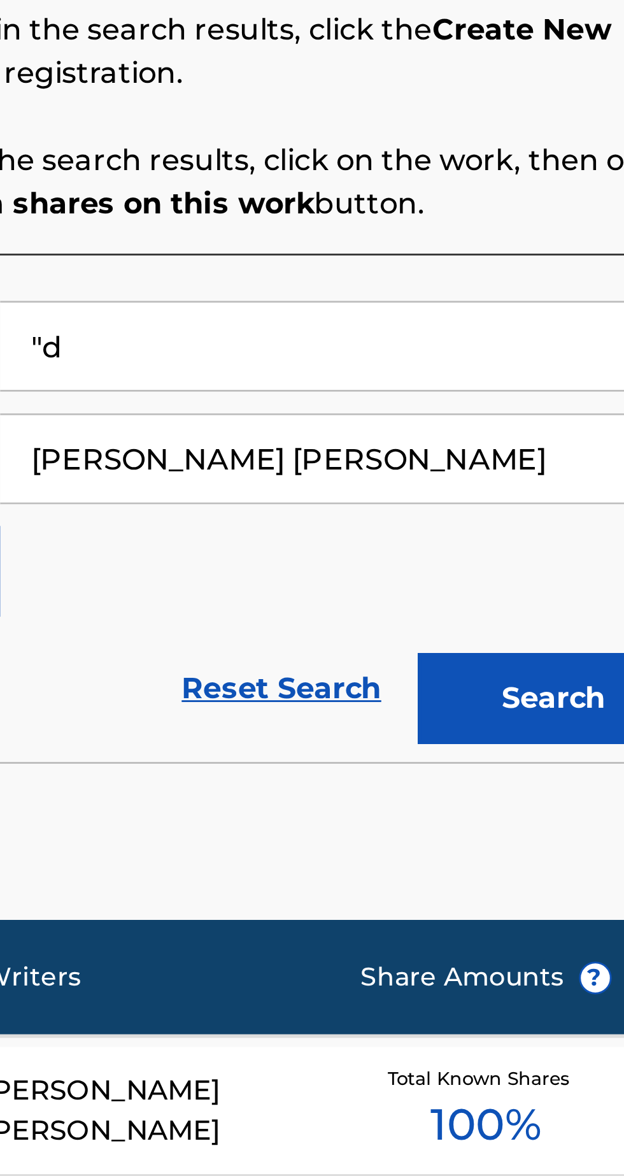
type input """
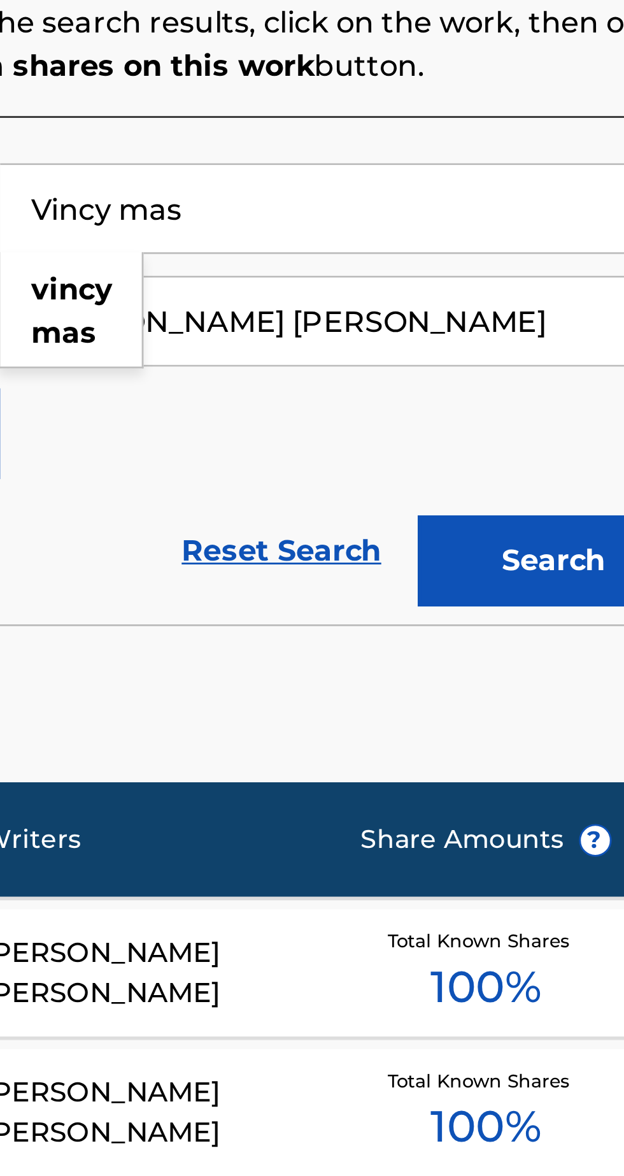
click at [557, 536] on button "Search" at bounding box center [561, 536] width 96 height 32
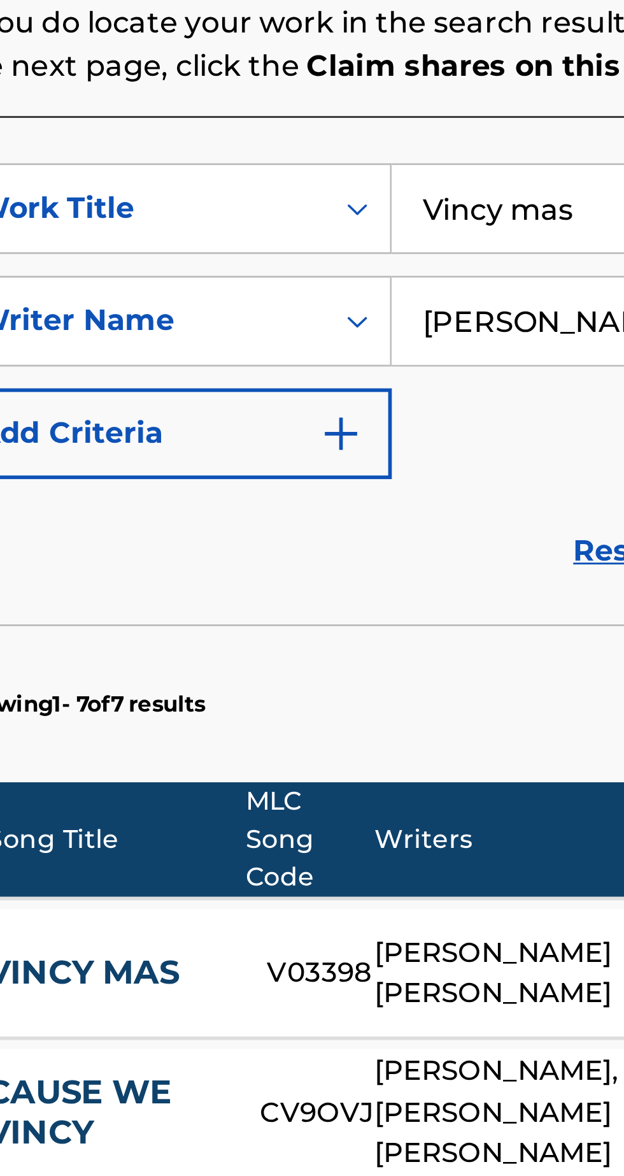
click at [434, 414] on input "Vincy mas" at bounding box center [487, 413] width 241 height 31
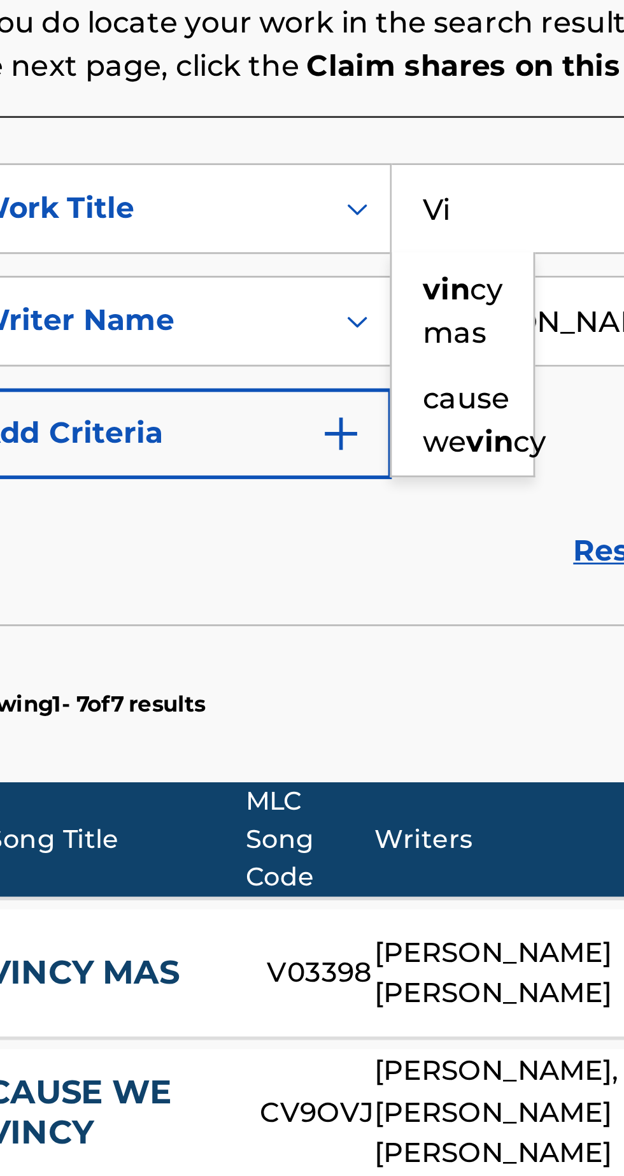
type input "V"
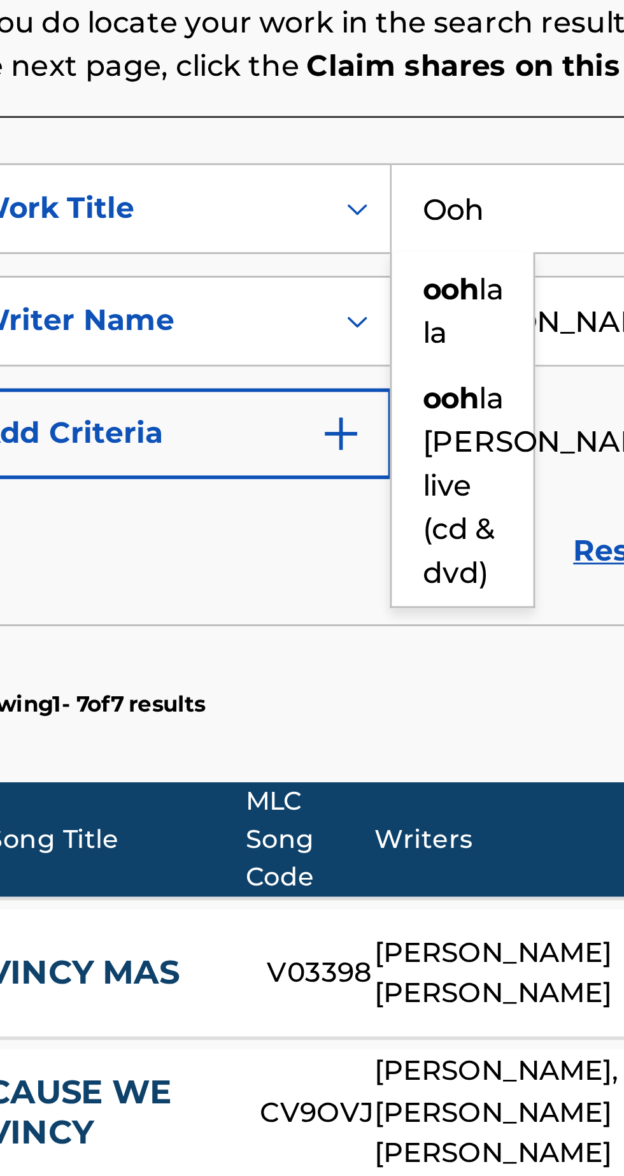
click at [390, 454] on span "la la" at bounding box center [392, 448] width 29 height 27
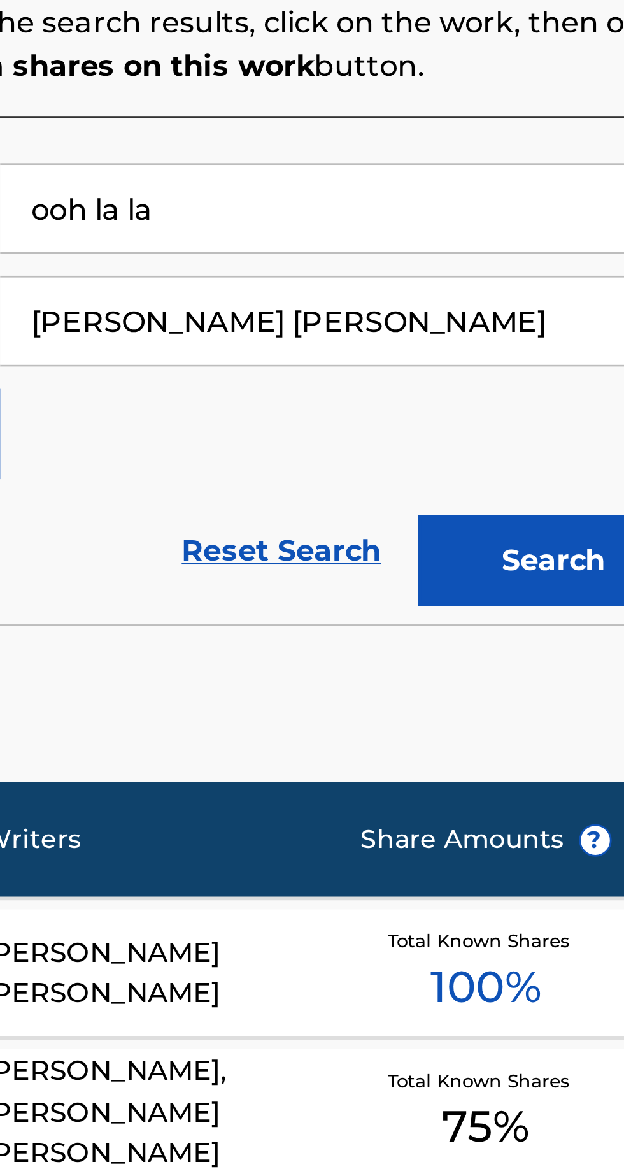
click at [556, 538] on button "Search" at bounding box center [561, 536] width 96 height 32
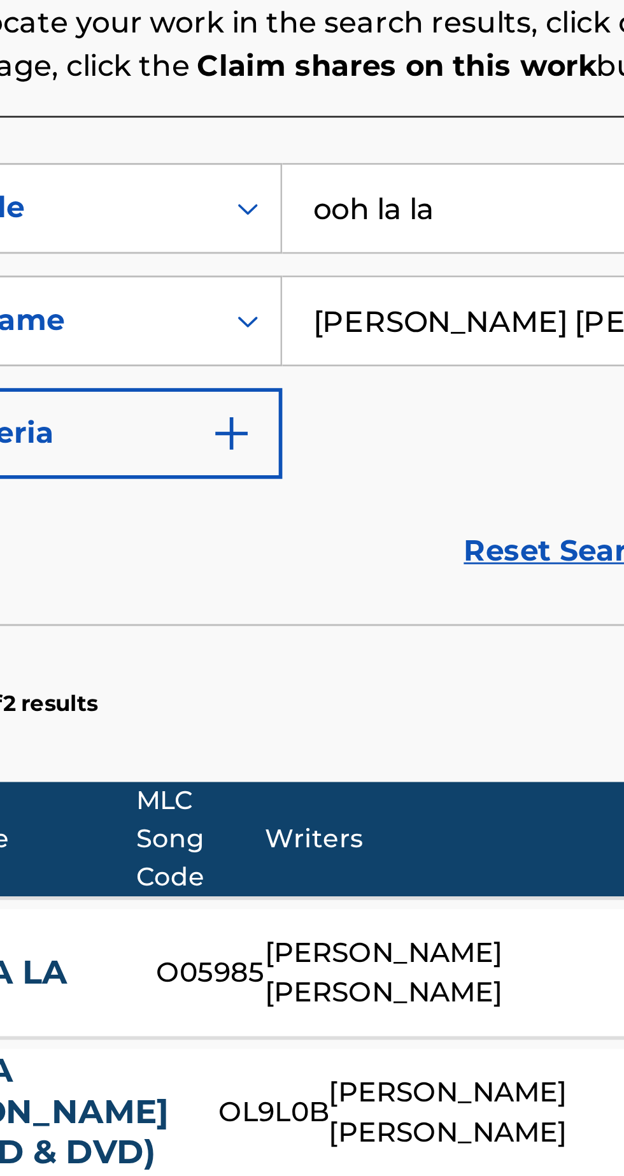
click at [424, 410] on input "ooh la la" at bounding box center [487, 413] width 241 height 31
type input "o"
type input "Dt"
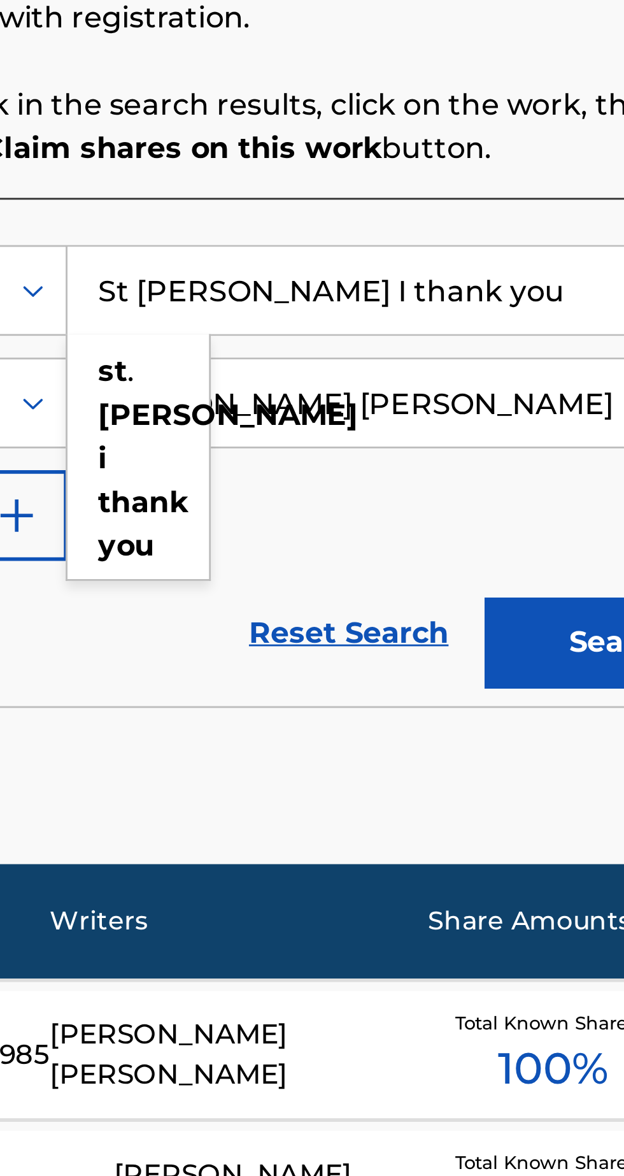
click at [392, 493] on strong "thank" at bounding box center [393, 487] width 31 height 12
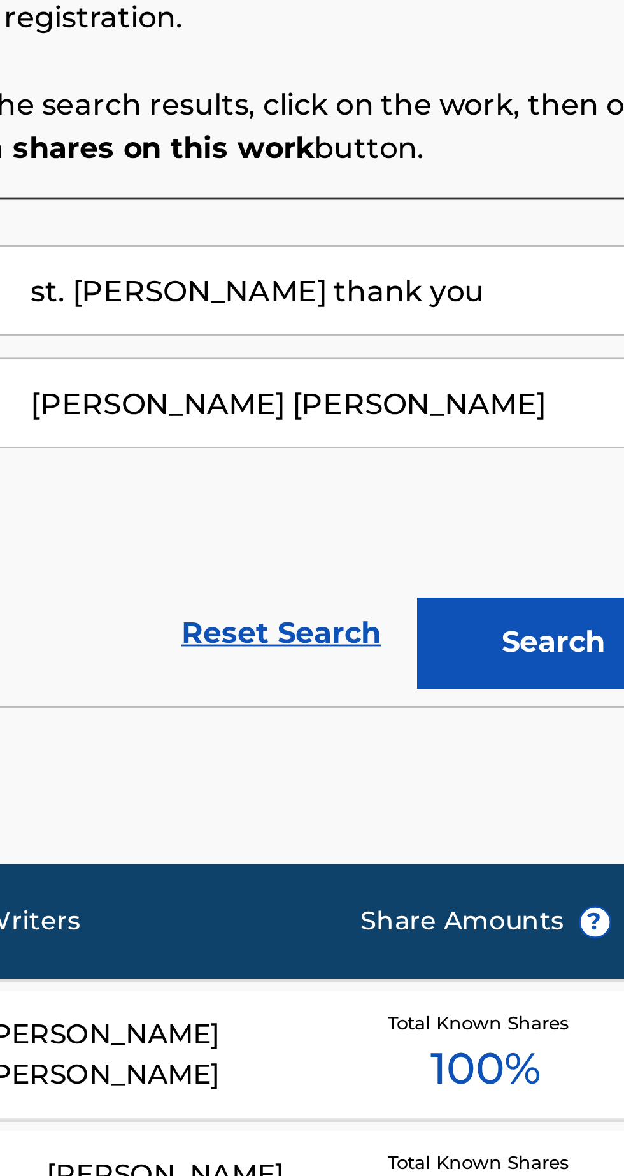
click at [557, 534] on button "Search" at bounding box center [561, 536] width 96 height 32
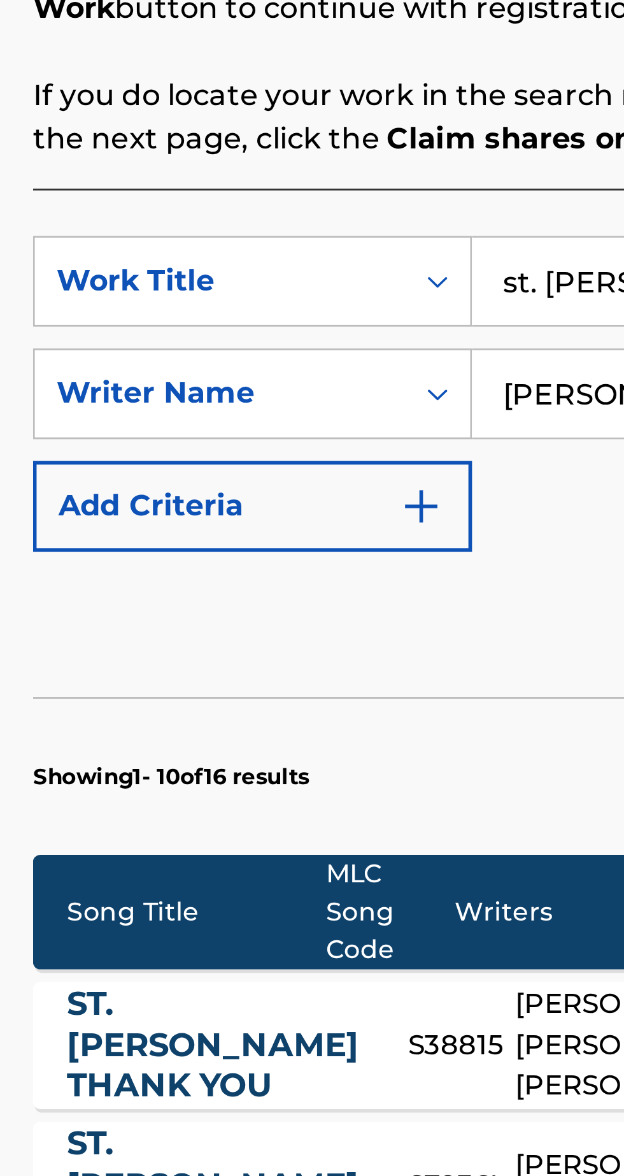
click at [392, 408] on input "st. [PERSON_NAME] thank you" at bounding box center [487, 413] width 241 height 31
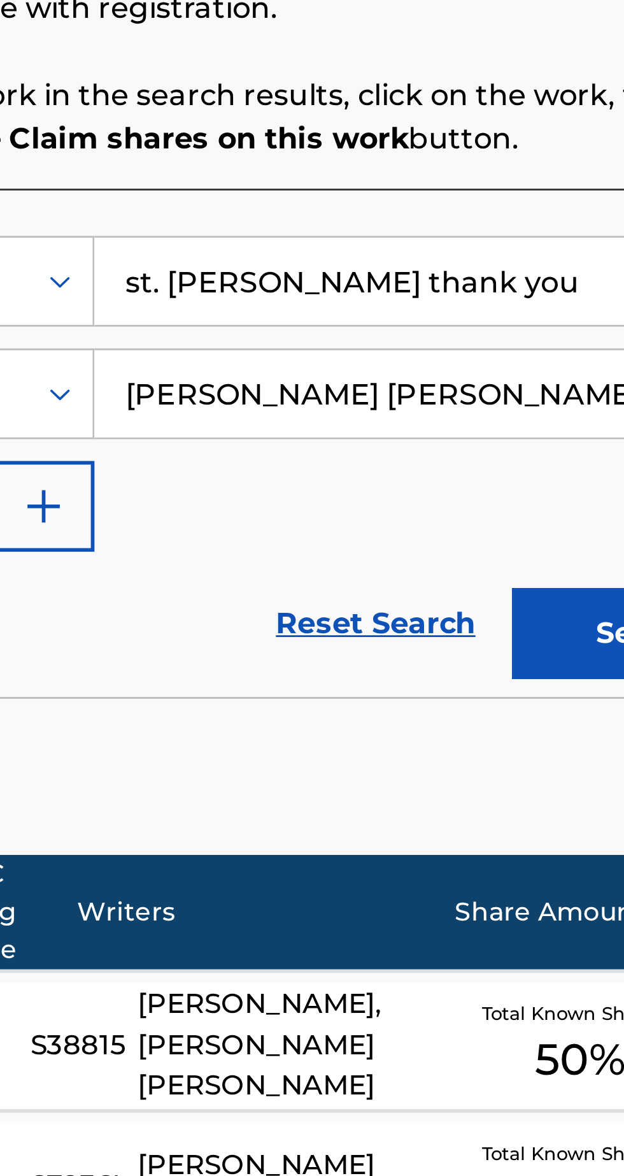
click at [503, 412] on input "st. [PERSON_NAME] thank you" at bounding box center [487, 413] width 241 height 31
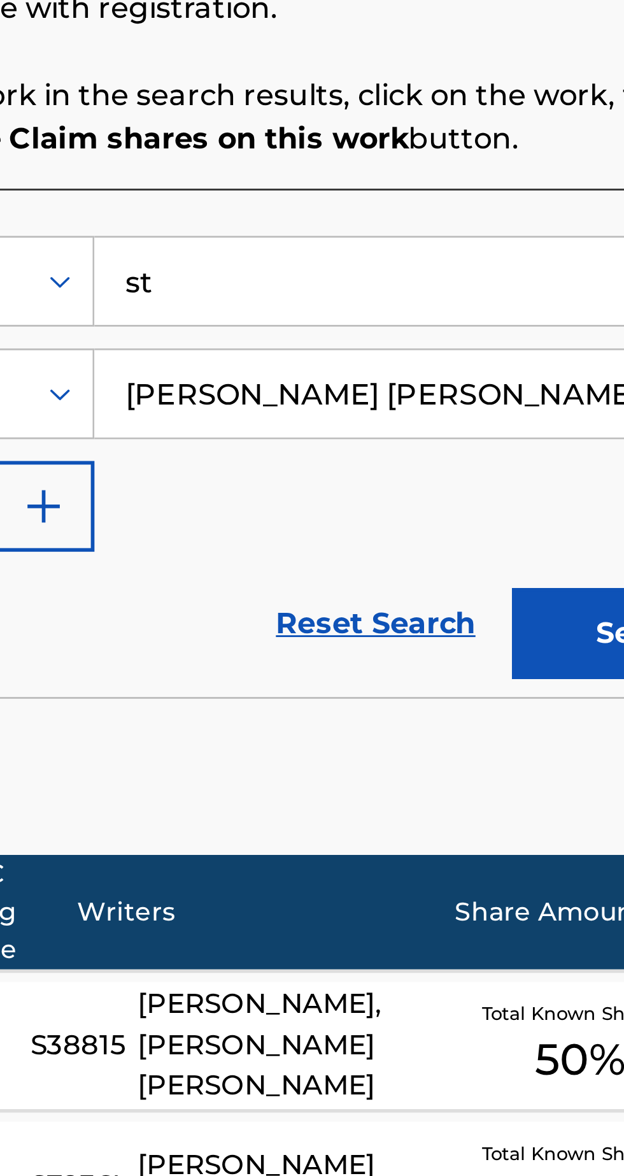
type input "s"
click at [443, 413] on input "Oppression ()" at bounding box center [487, 413] width 241 height 31
click at [534, 533] on button "Search" at bounding box center [561, 536] width 96 height 32
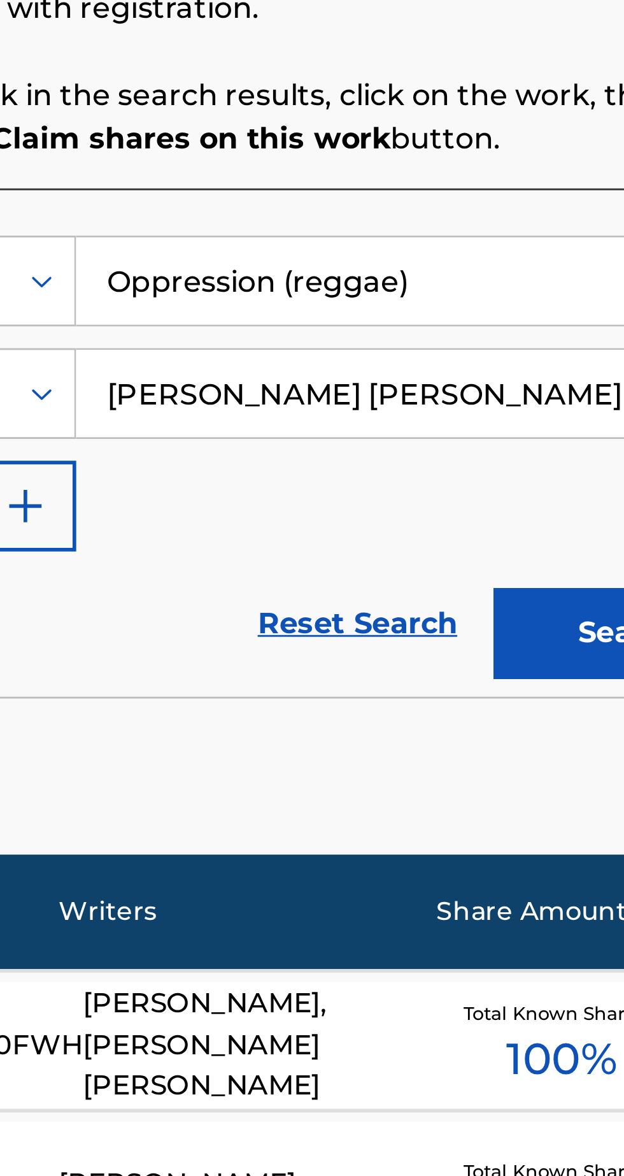
click at [494, 407] on input "Oppression (reggae)" at bounding box center [487, 413] width 241 height 31
type input "O"
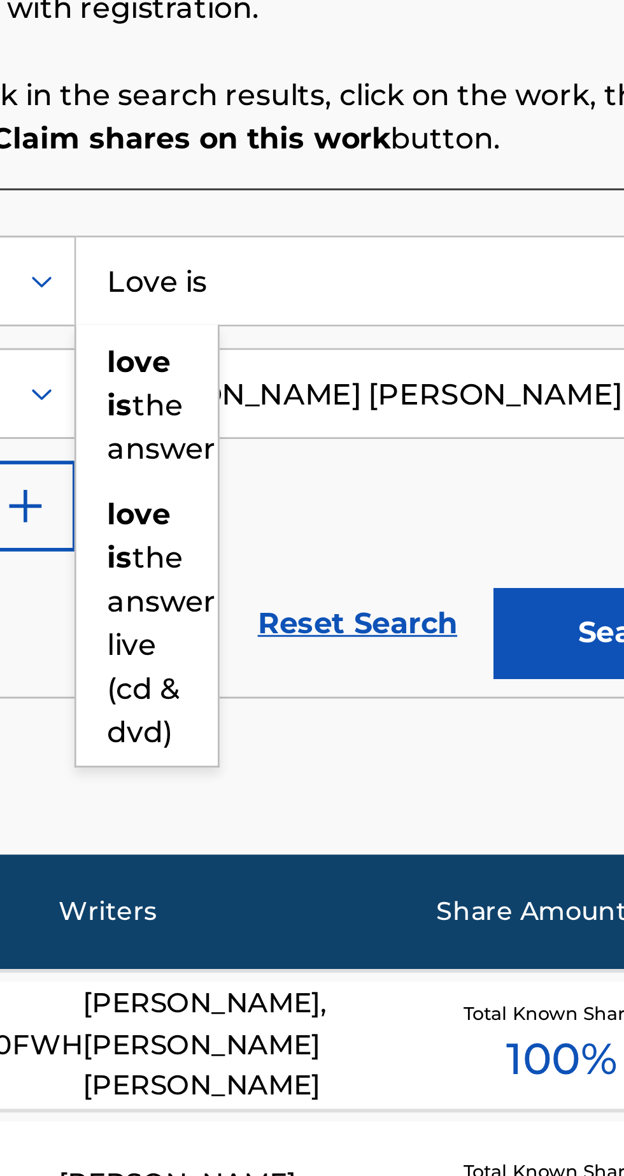
click at [399, 471] on div "love is the answer" at bounding box center [392, 457] width 50 height 54
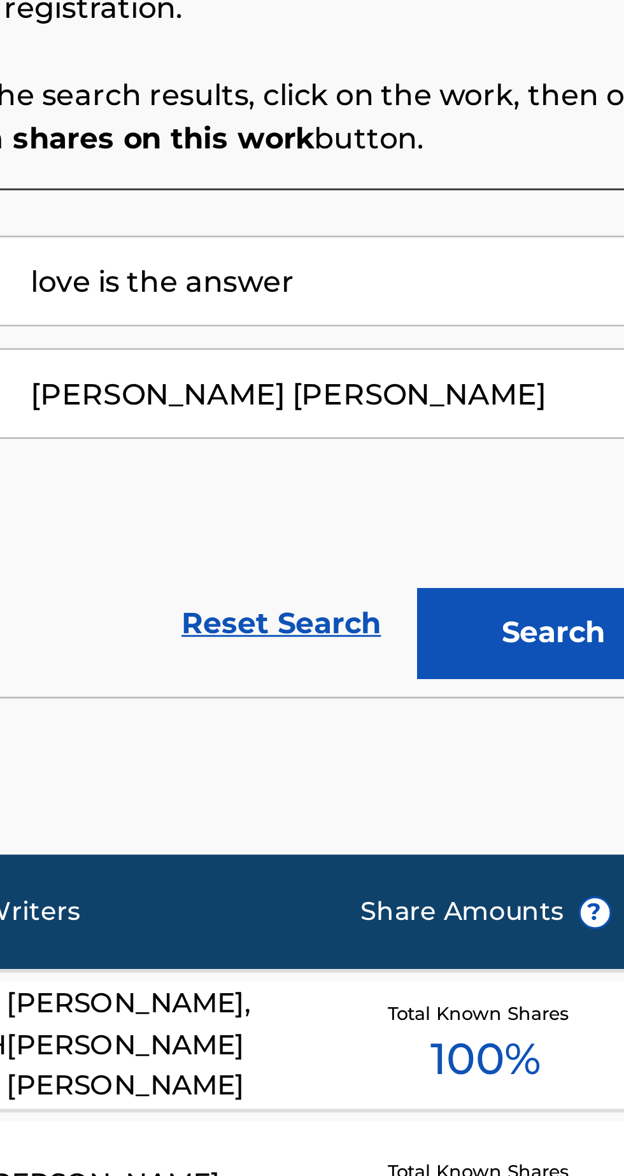
click at [556, 540] on button "Search" at bounding box center [561, 536] width 96 height 32
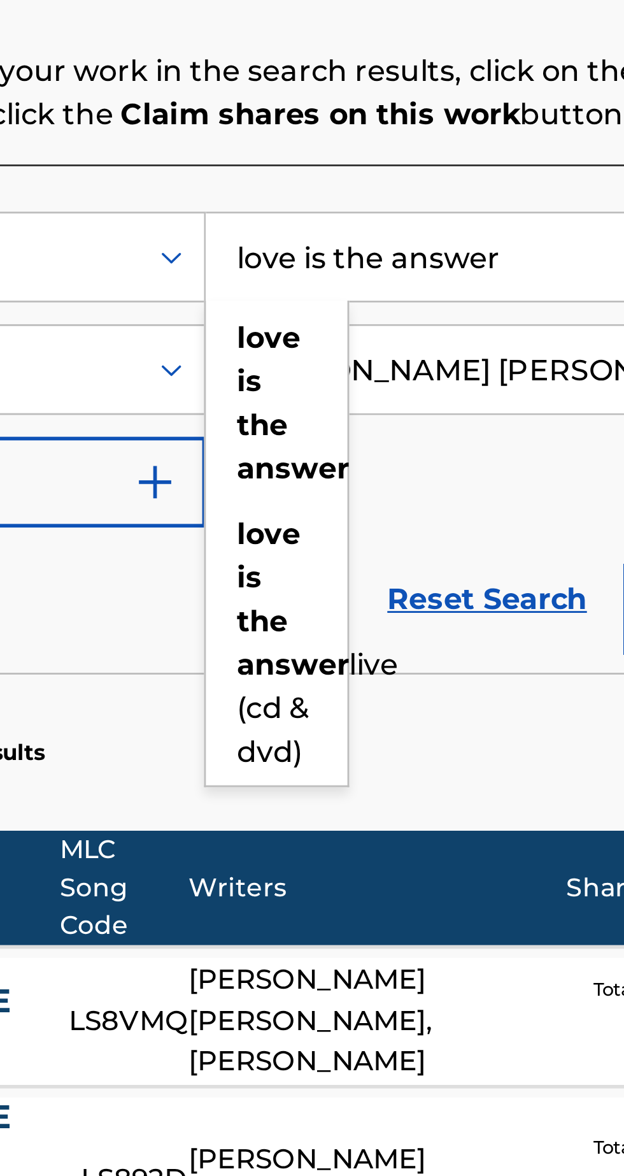
click at [482, 410] on input "love is the answer" at bounding box center [487, 413] width 241 height 31
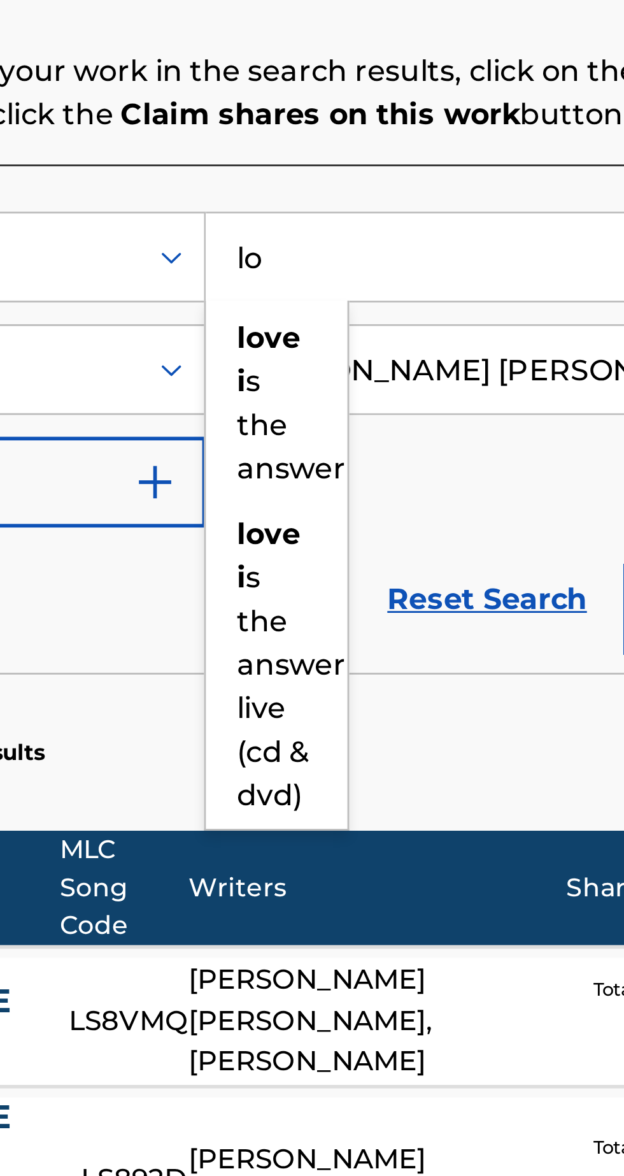
type input "l"
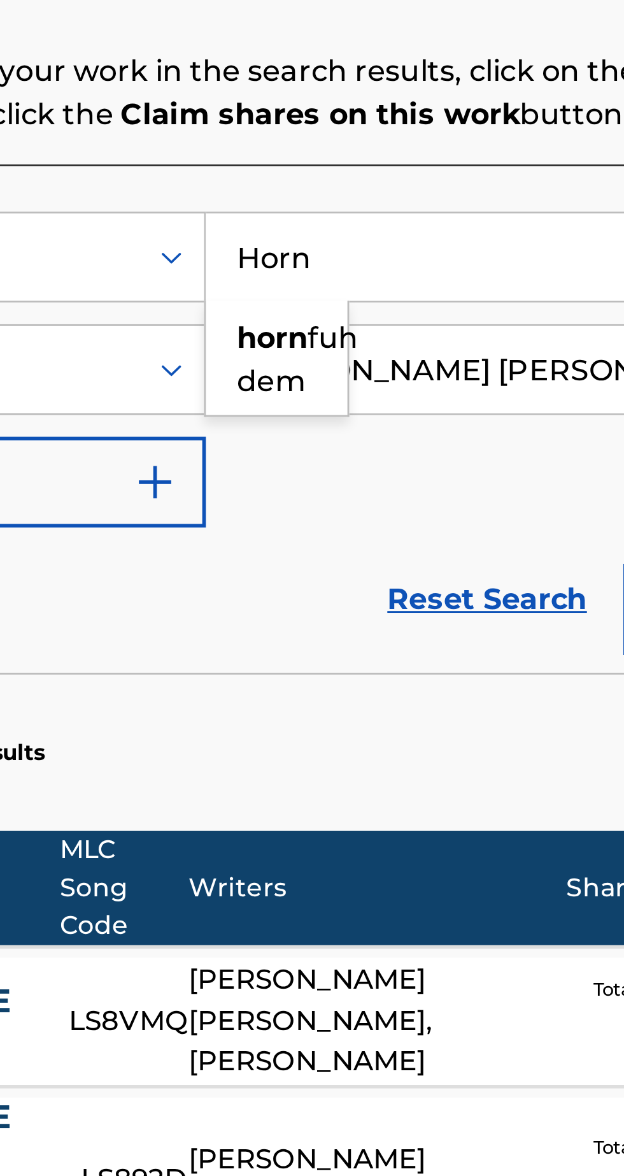
click at [397, 460] on div "horn fuh dem" at bounding box center [392, 449] width 50 height 38
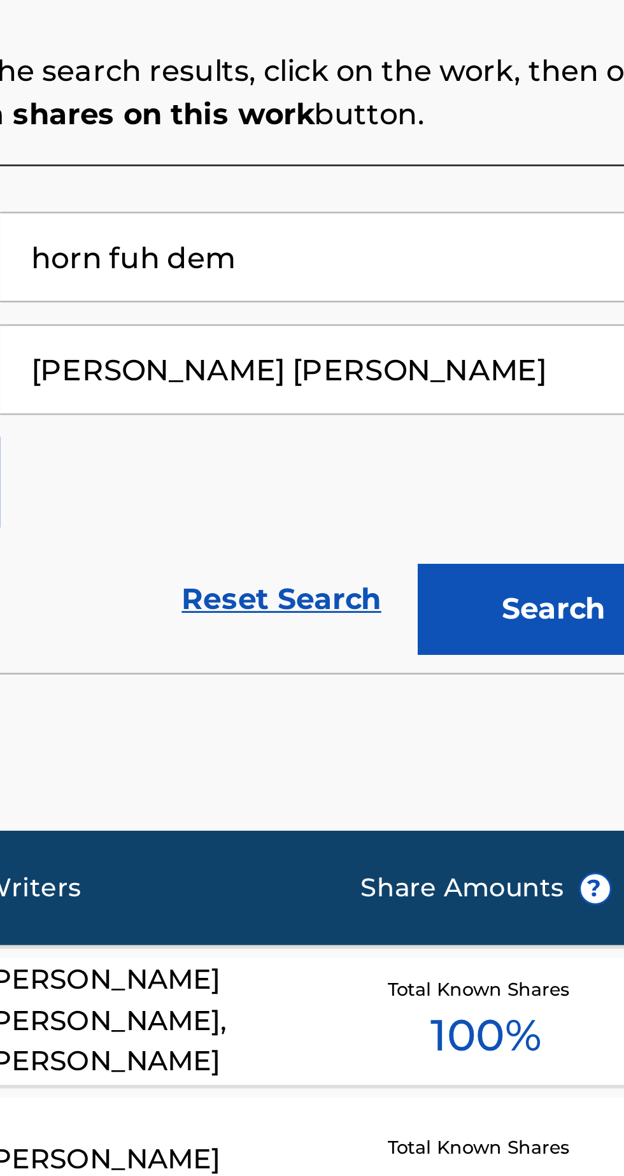
click at [553, 540] on button "Search" at bounding box center [561, 536] width 96 height 32
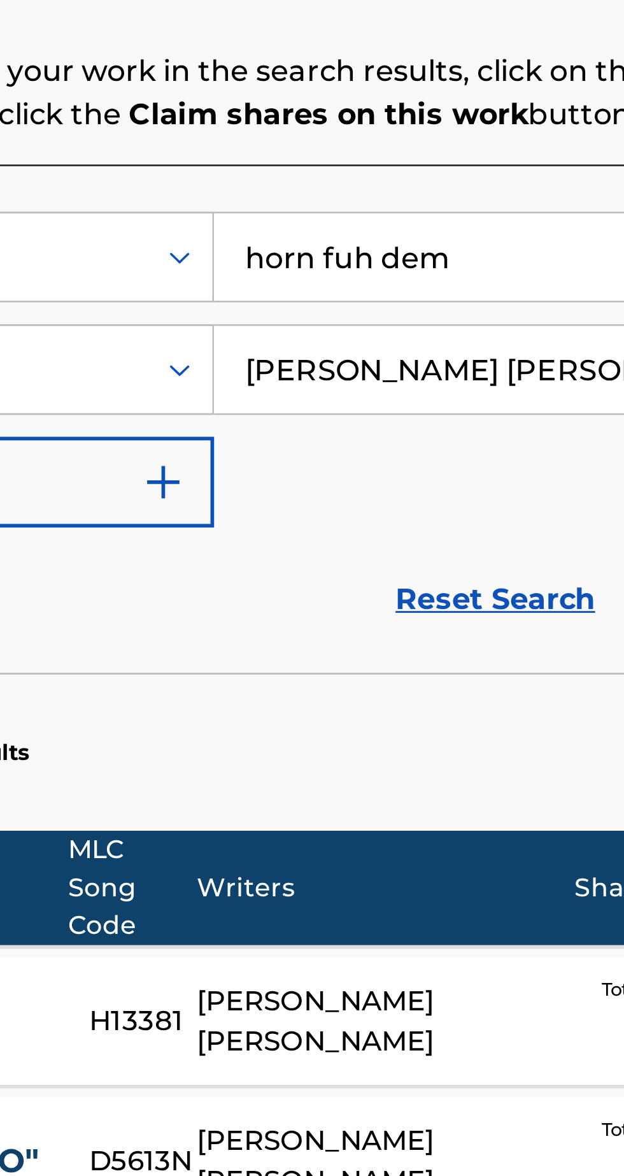
click at [456, 410] on input "horn fuh dem" at bounding box center [487, 413] width 241 height 31
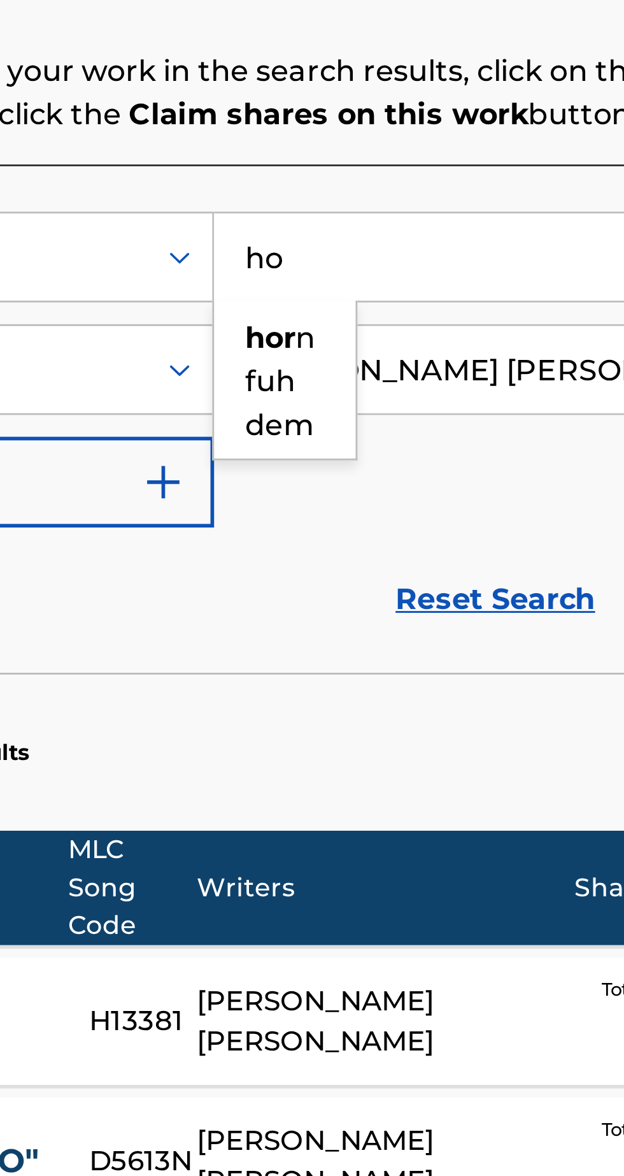
type input "h"
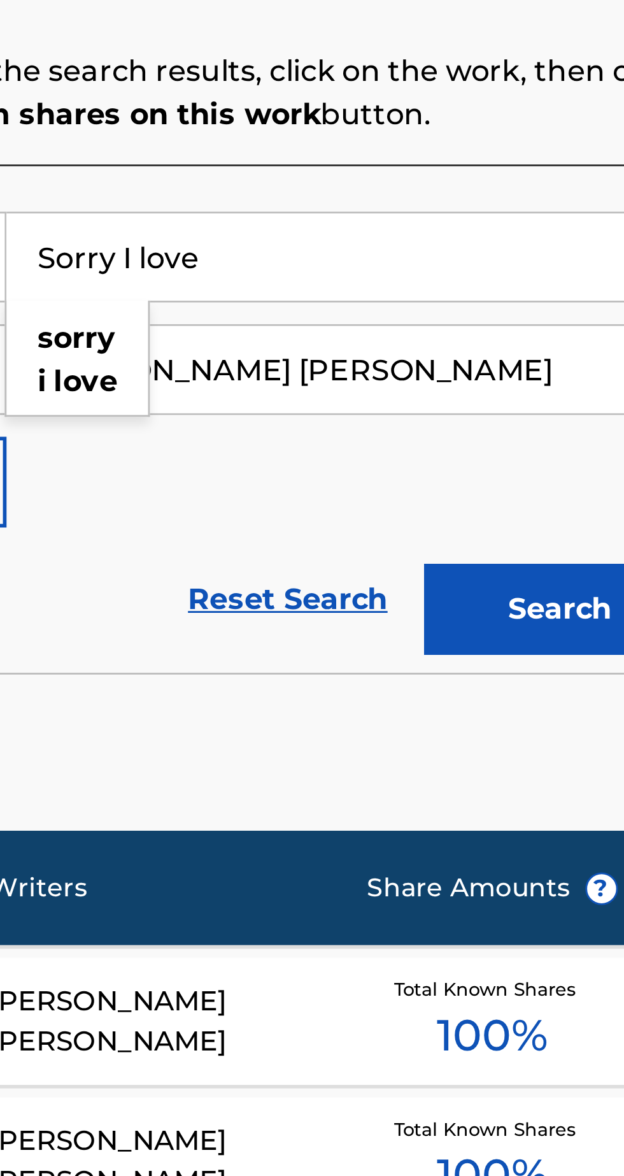
click at [555, 531] on button "Search" at bounding box center [561, 536] width 96 height 32
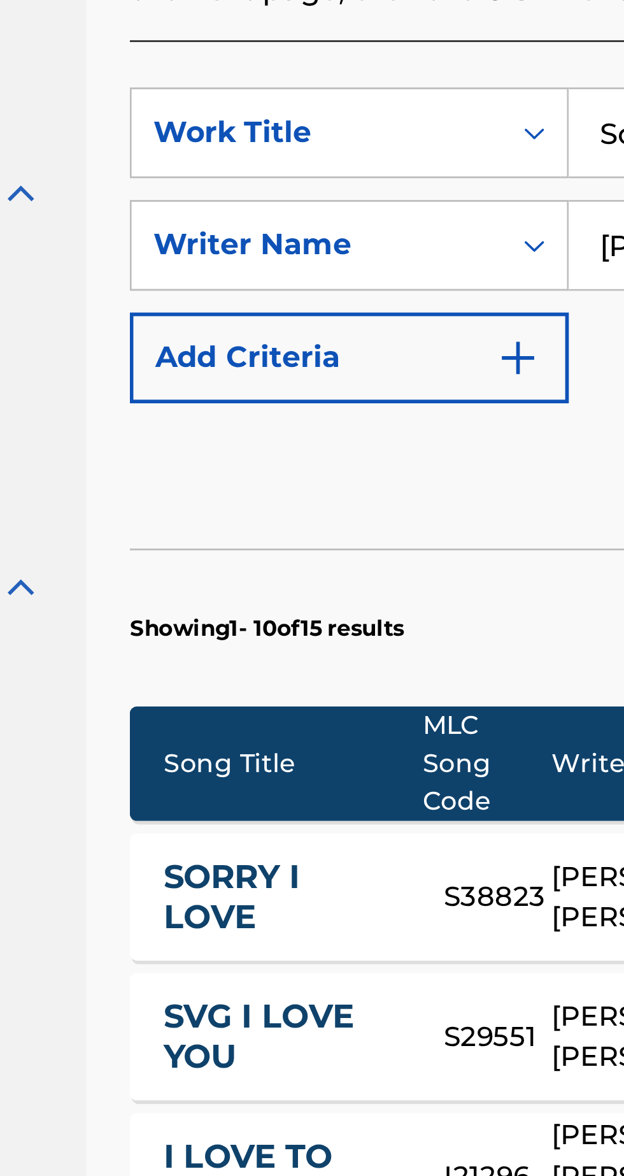
scroll to position [90, 0]
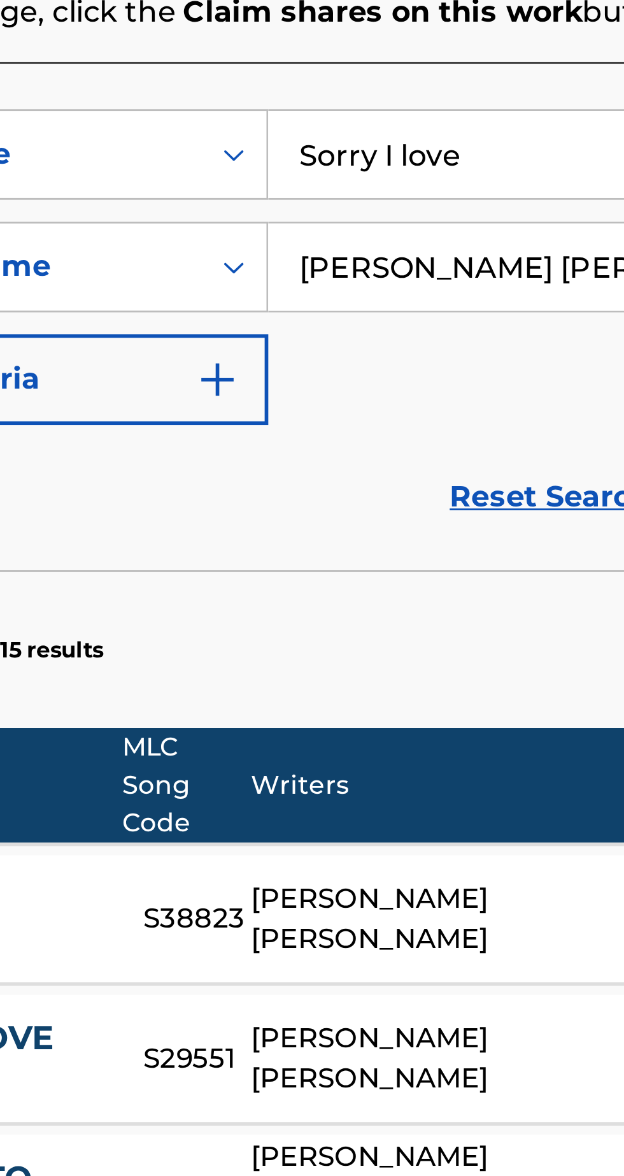
click at [445, 327] on input "Sorry I love" at bounding box center [487, 323] width 241 height 31
type input "S"
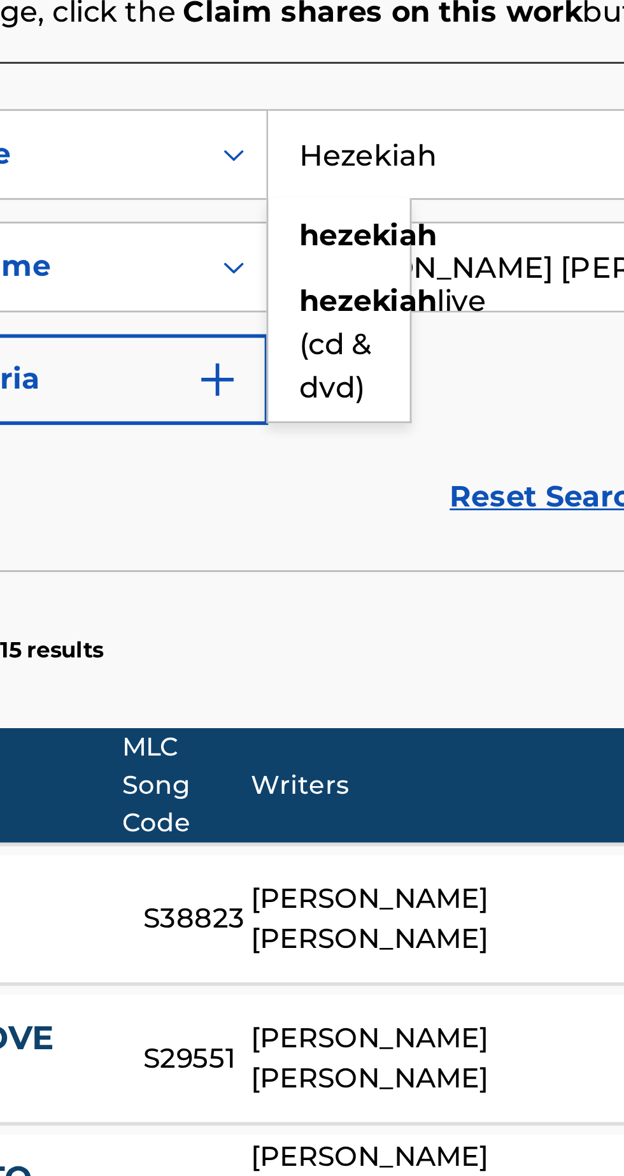
click at [403, 347] on strong "hezekiah" at bounding box center [402, 351] width 48 height 12
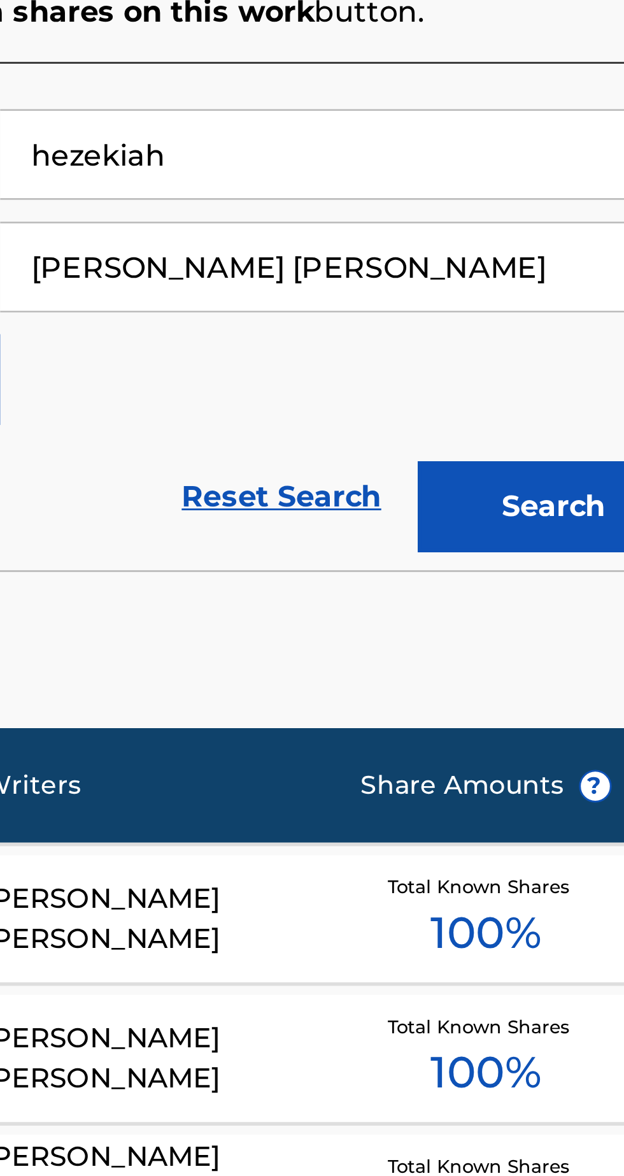
click at [561, 446] on button "Search" at bounding box center [561, 447] width 96 height 32
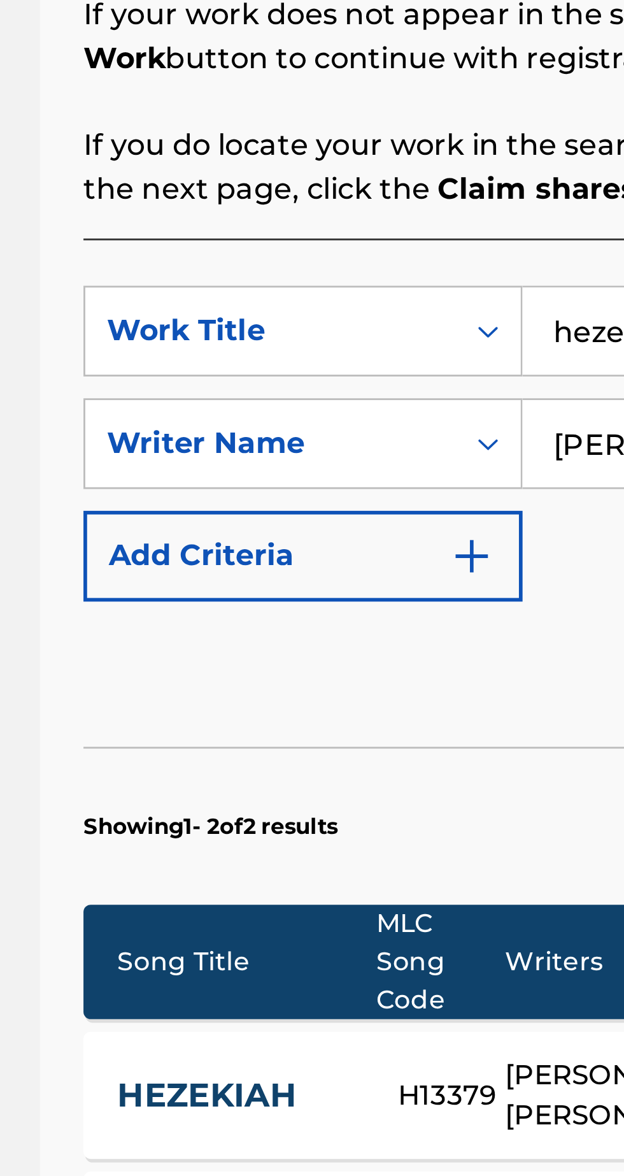
scroll to position [62, 0]
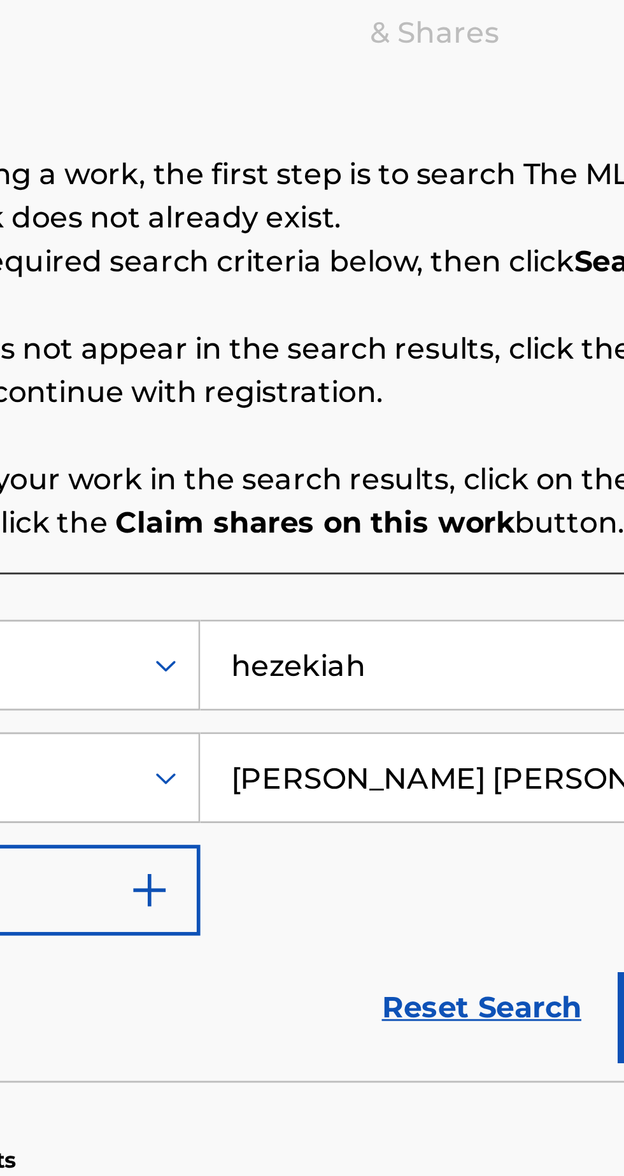
click at [428, 398] on input "hezekiah" at bounding box center [487, 413] width 241 height 31
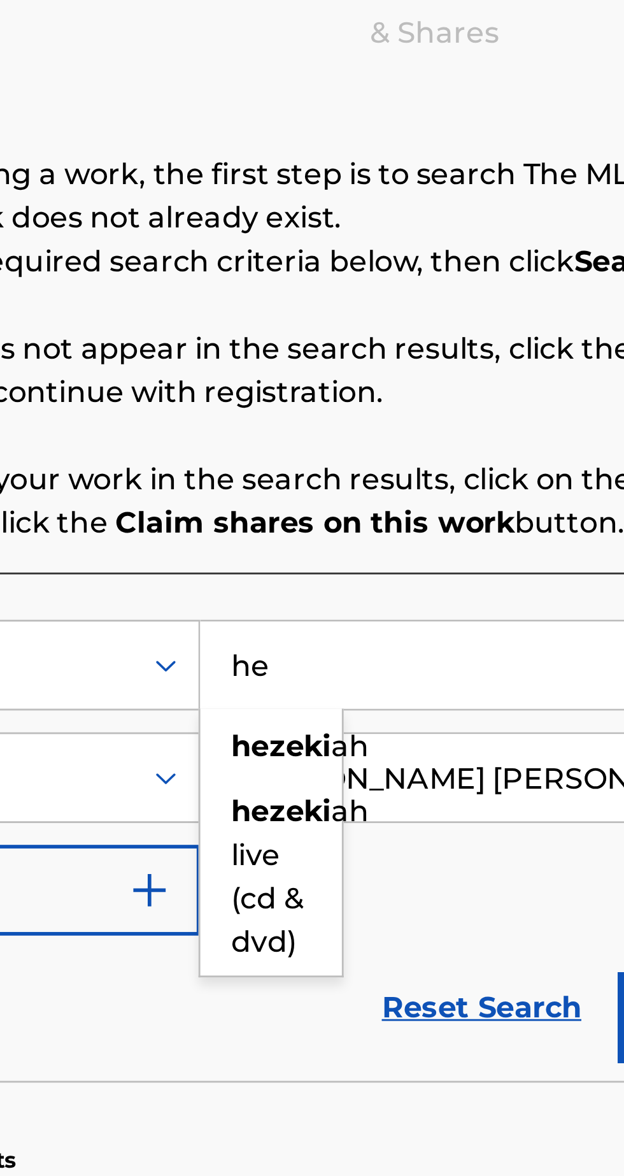
type input "h"
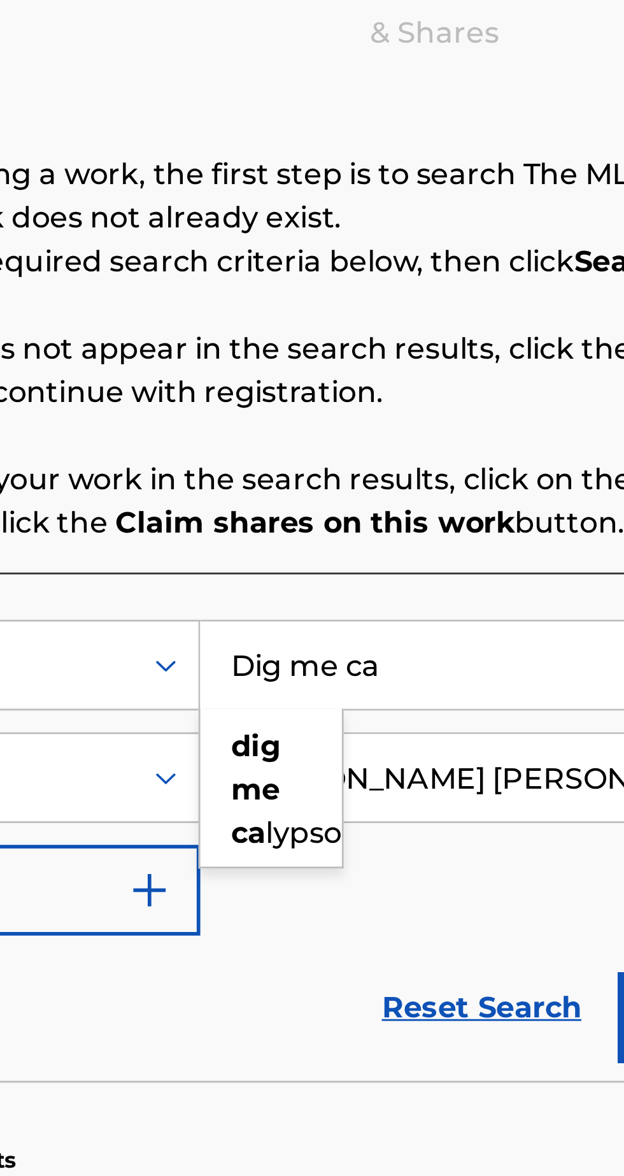
click at [387, 430] on div "dig me ca lypso" at bounding box center [392, 457] width 50 height 54
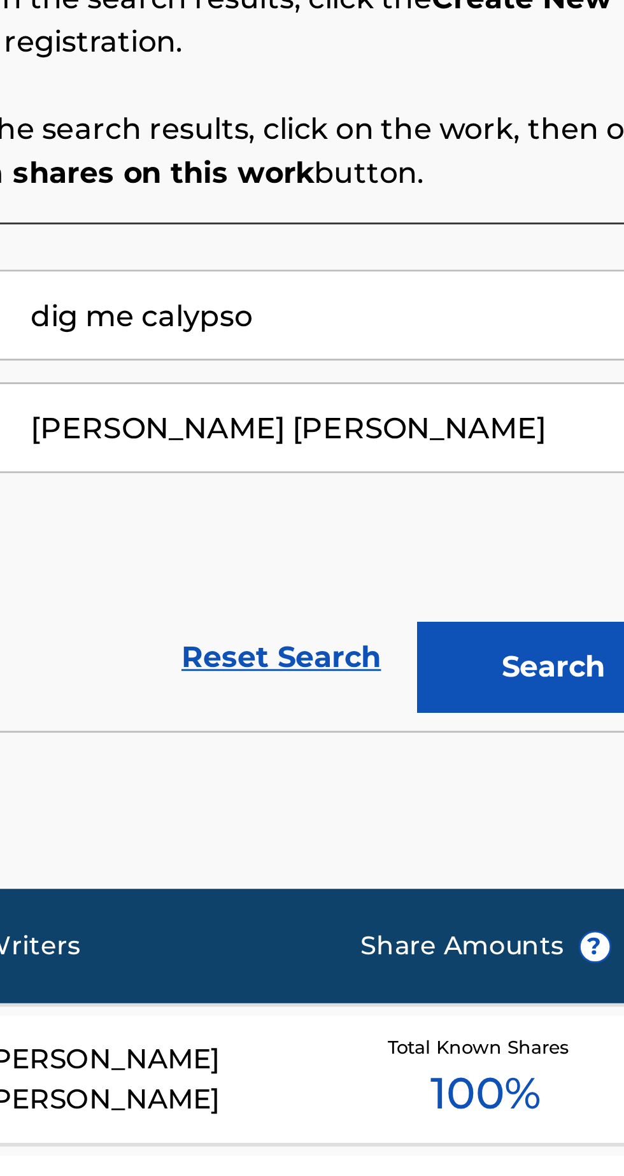
click at [556, 520] on button "Search" at bounding box center [561, 536] width 96 height 32
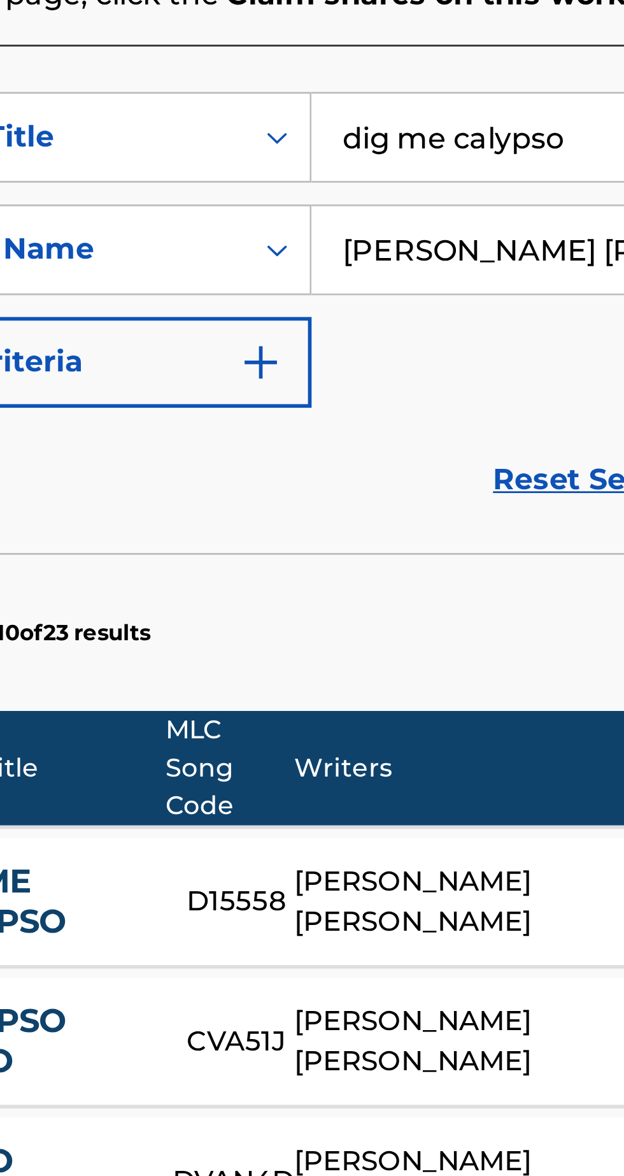
click at [457, 350] on input "dig me calypso" at bounding box center [487, 350] width 241 height 31
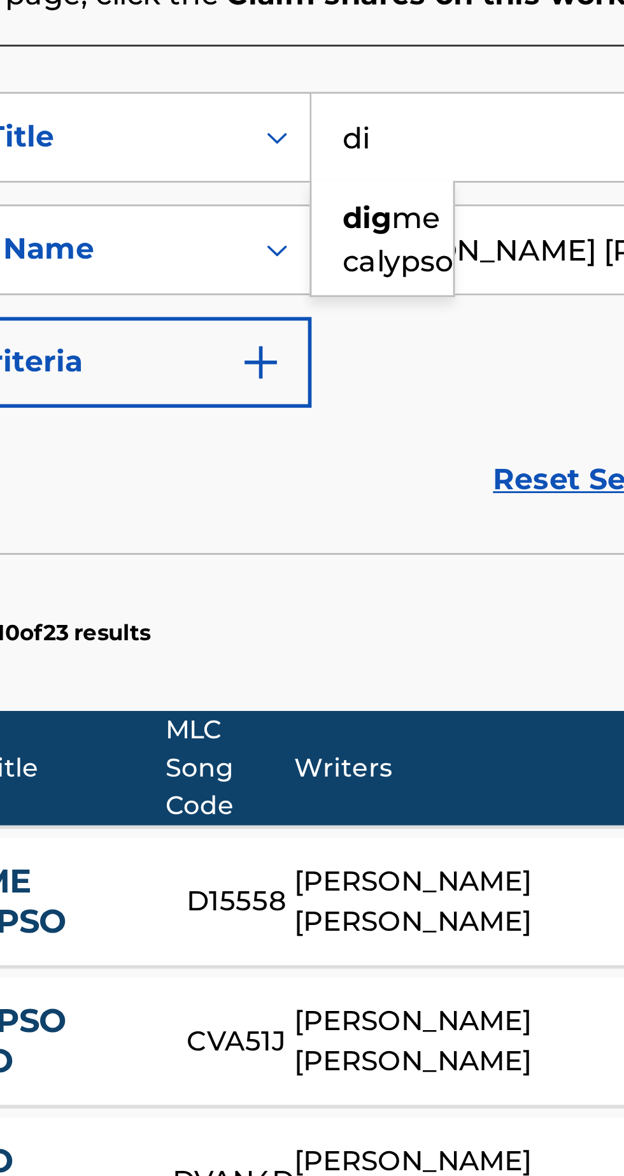
type input "d"
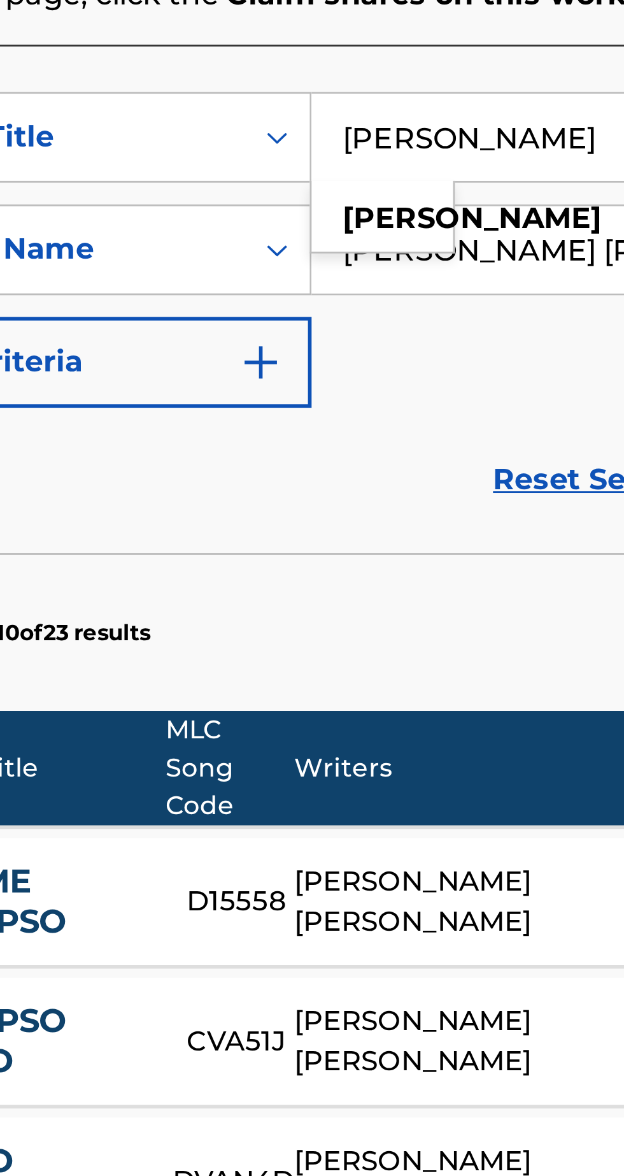
click at [390, 378] on strong "[PERSON_NAME]" at bounding box center [423, 379] width 91 height 12
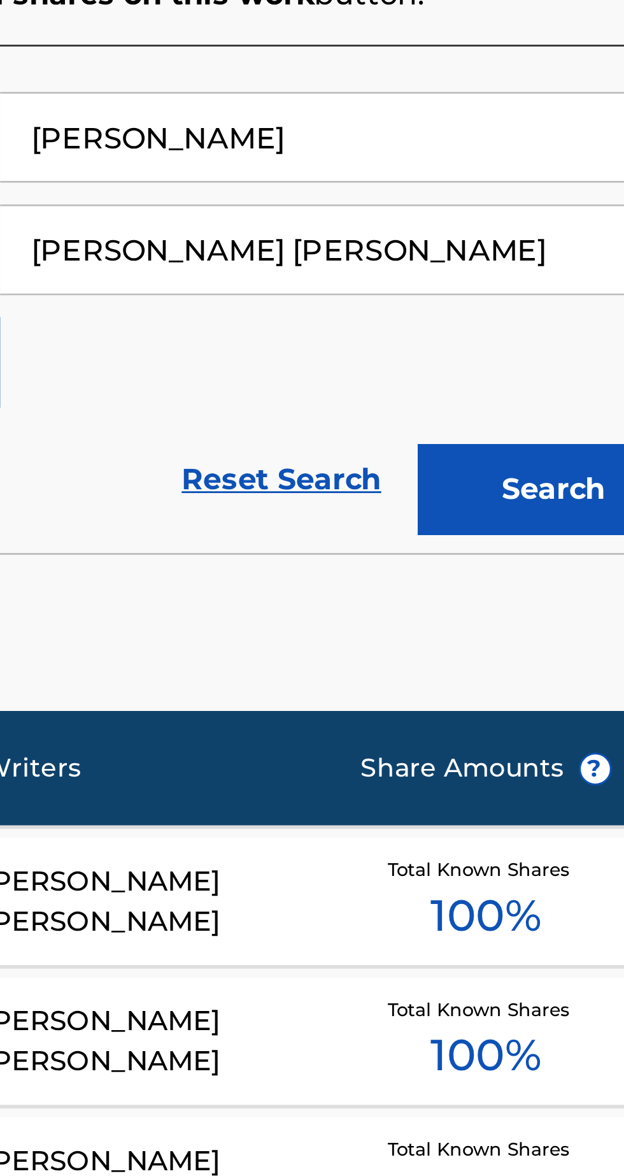
click at [552, 477] on button "Search" at bounding box center [561, 474] width 96 height 32
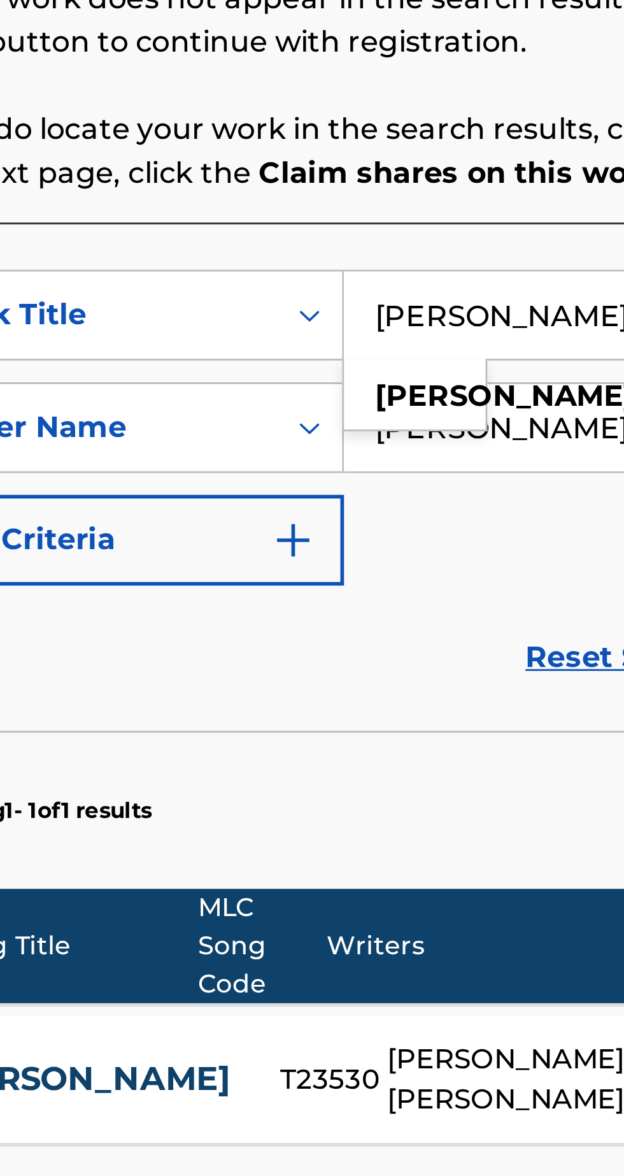
click at [405, 398] on input "[PERSON_NAME]" at bounding box center [487, 413] width 241 height 31
type input "t"
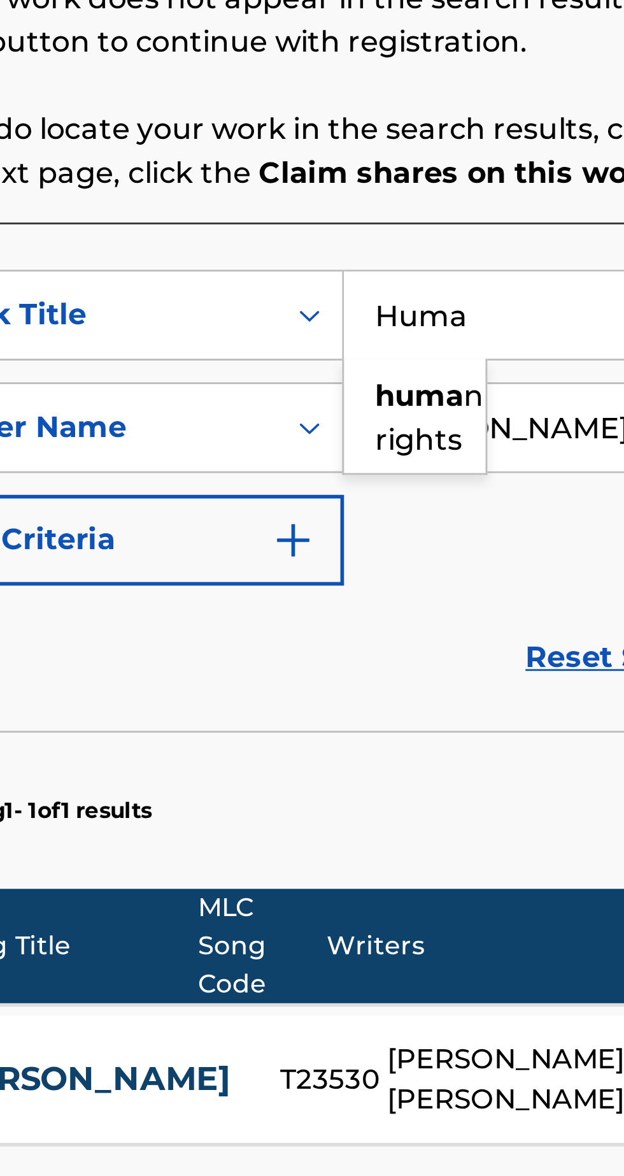
click at [397, 435] on strong "huma" at bounding box center [393, 441] width 31 height 12
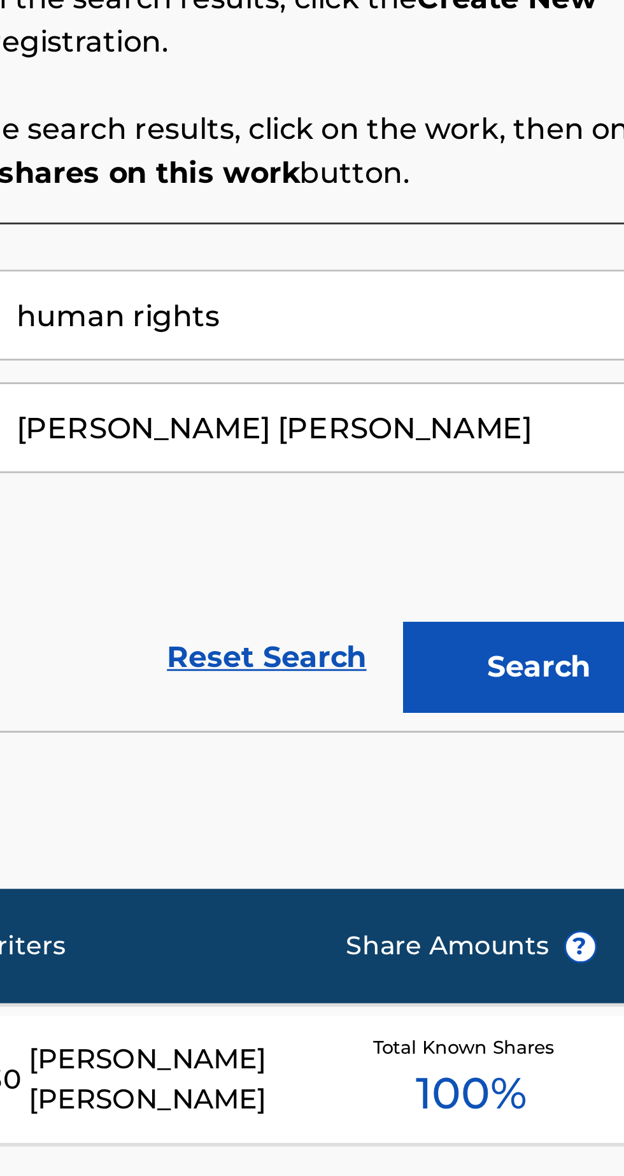
click at [563, 520] on button "Search" at bounding box center [561, 536] width 96 height 32
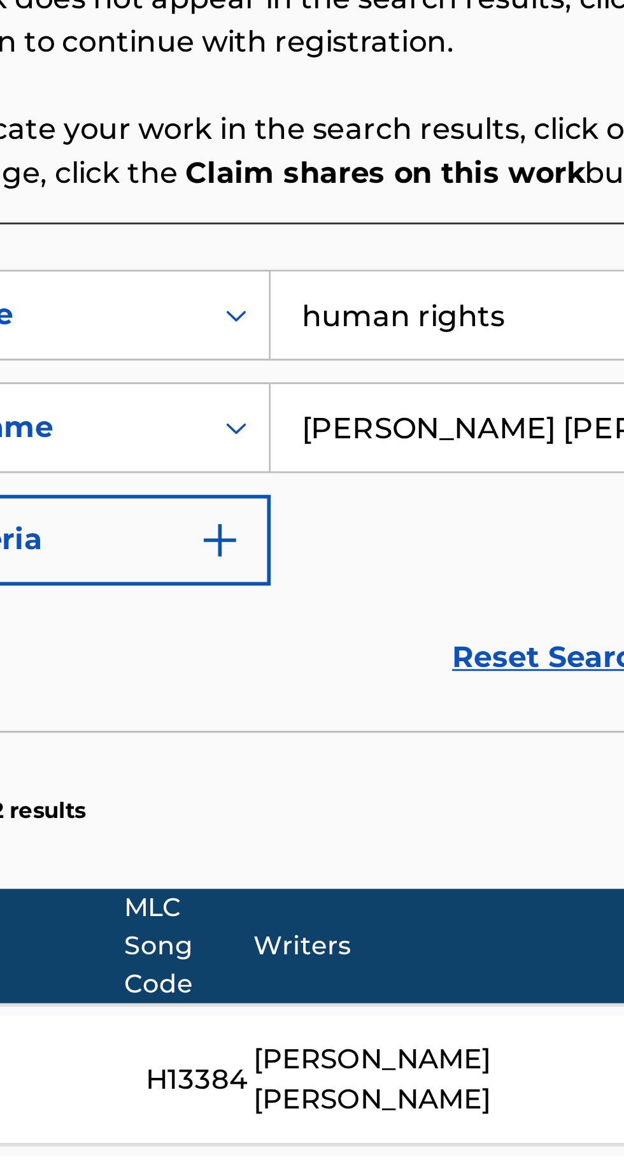
click at [448, 398] on input "human rights" at bounding box center [487, 413] width 241 height 31
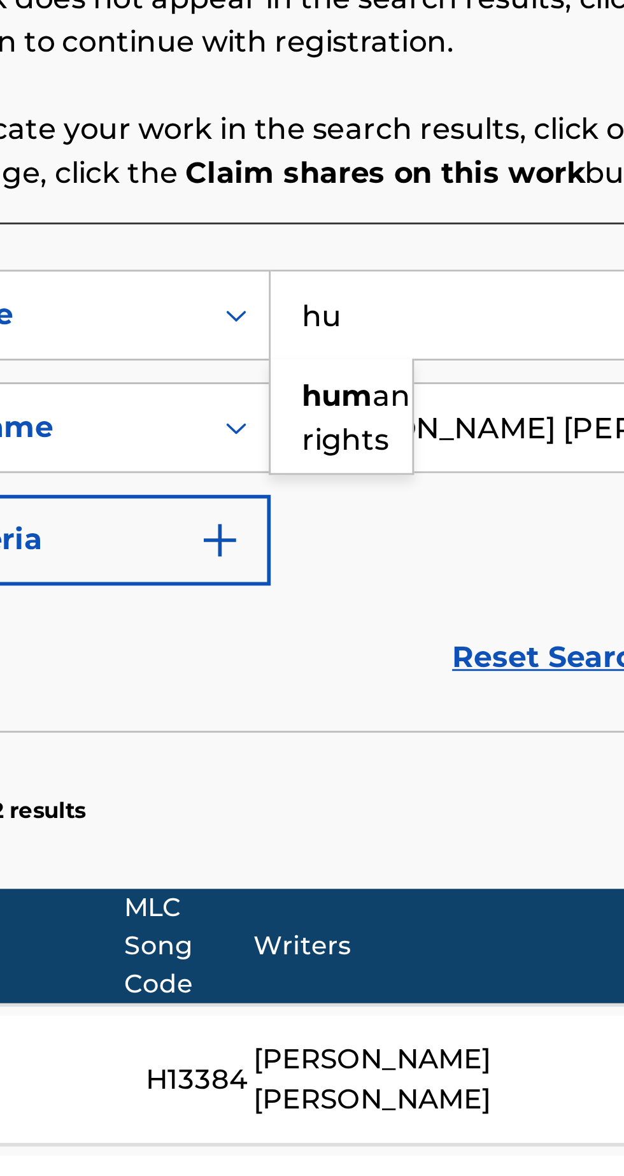
type input "h"
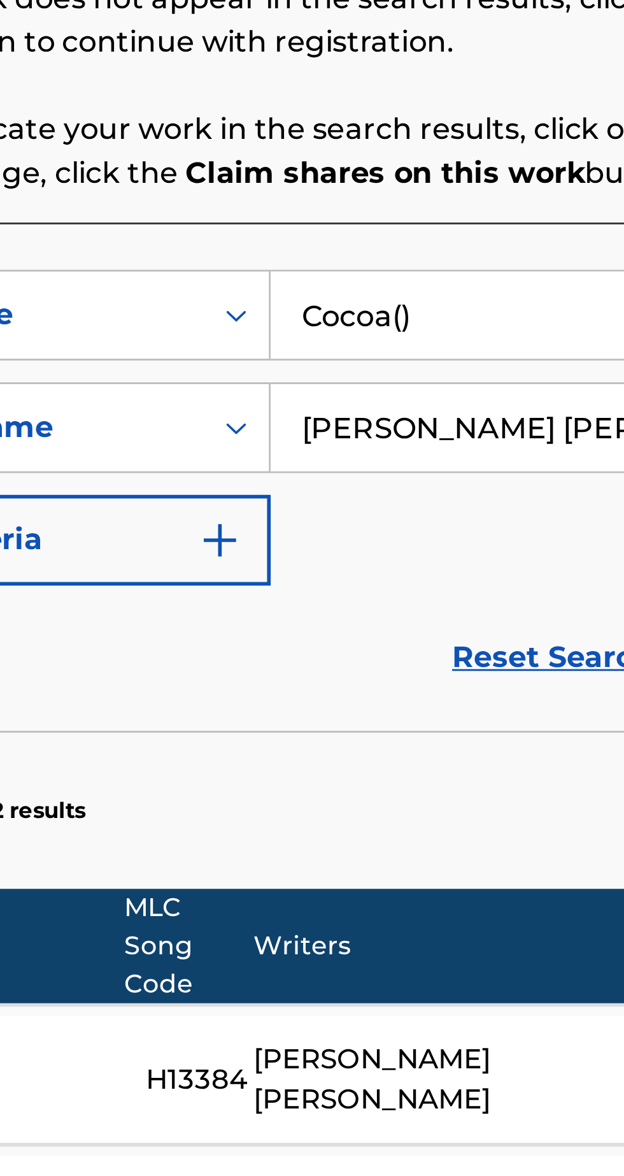
click at [411, 398] on input "Cocoa()" at bounding box center [487, 413] width 241 height 31
click at [415, 398] on input "Cocoa ()" at bounding box center [487, 413] width 241 height 31
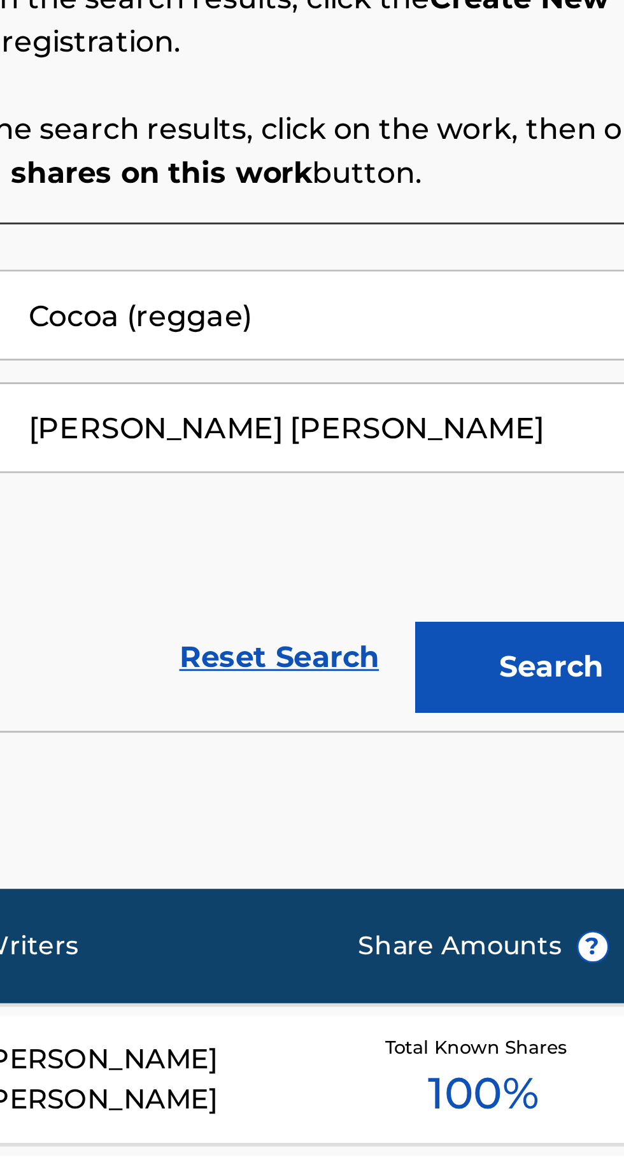
click at [560, 520] on button "Search" at bounding box center [561, 536] width 96 height 32
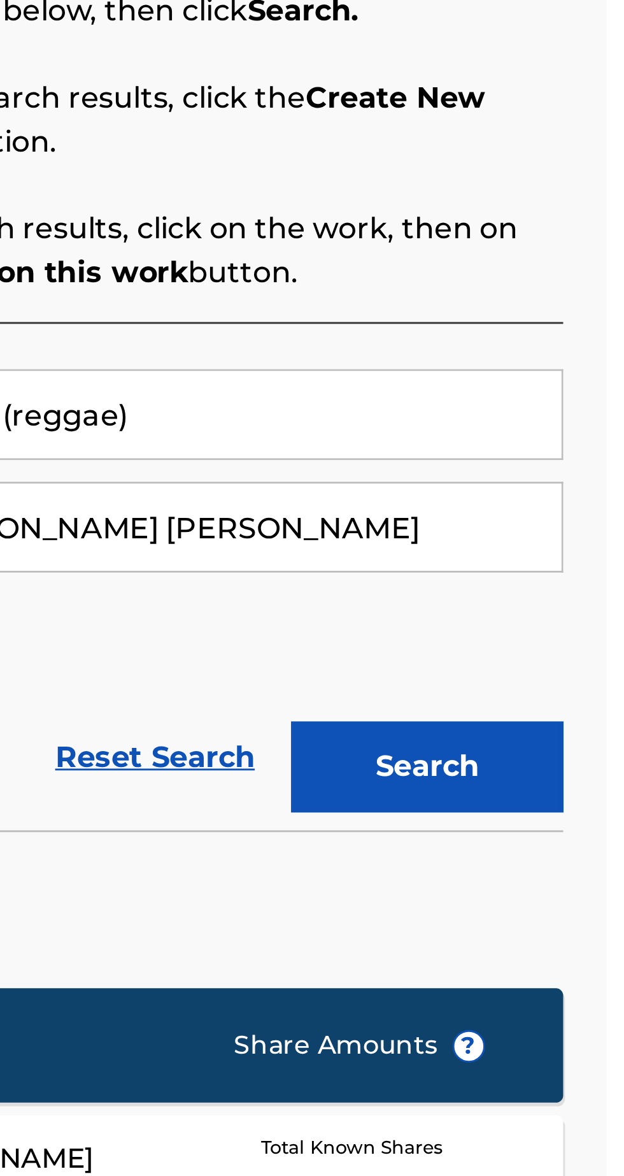
scroll to position [52, 0]
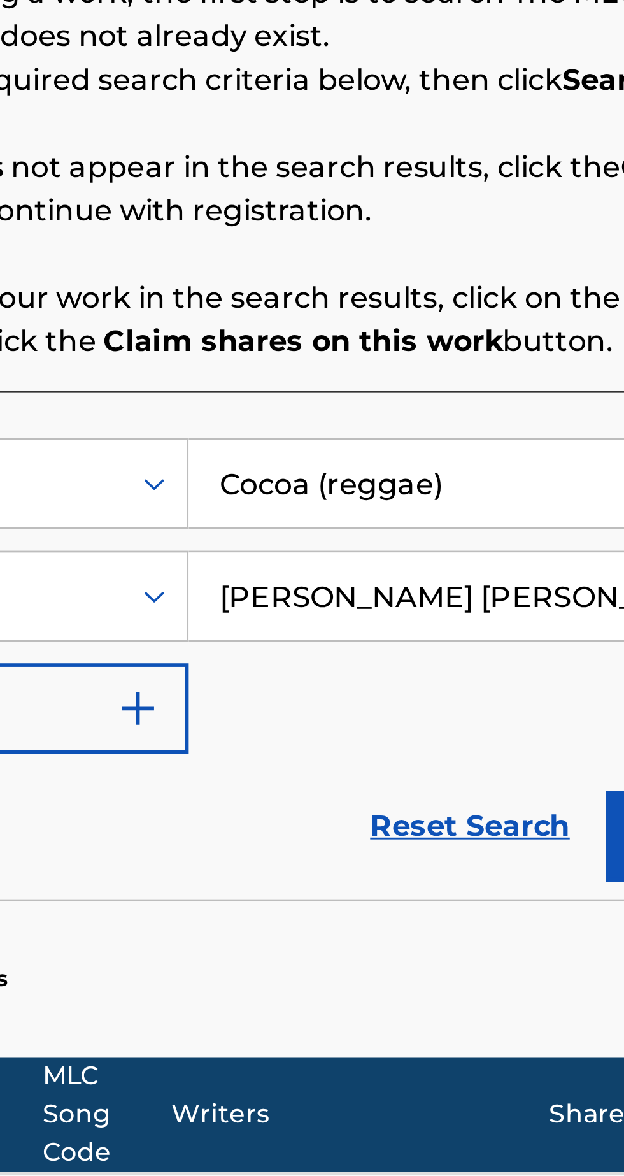
click at [464, 398] on input "Cocoa (reggae)" at bounding box center [487, 413] width 241 height 31
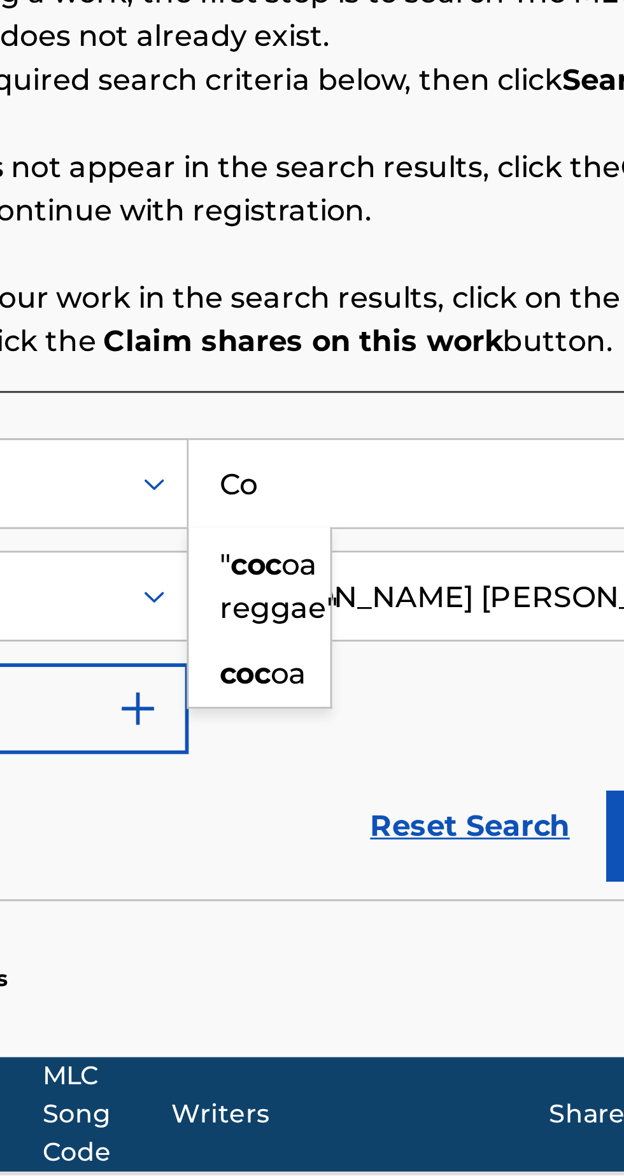
type input "C"
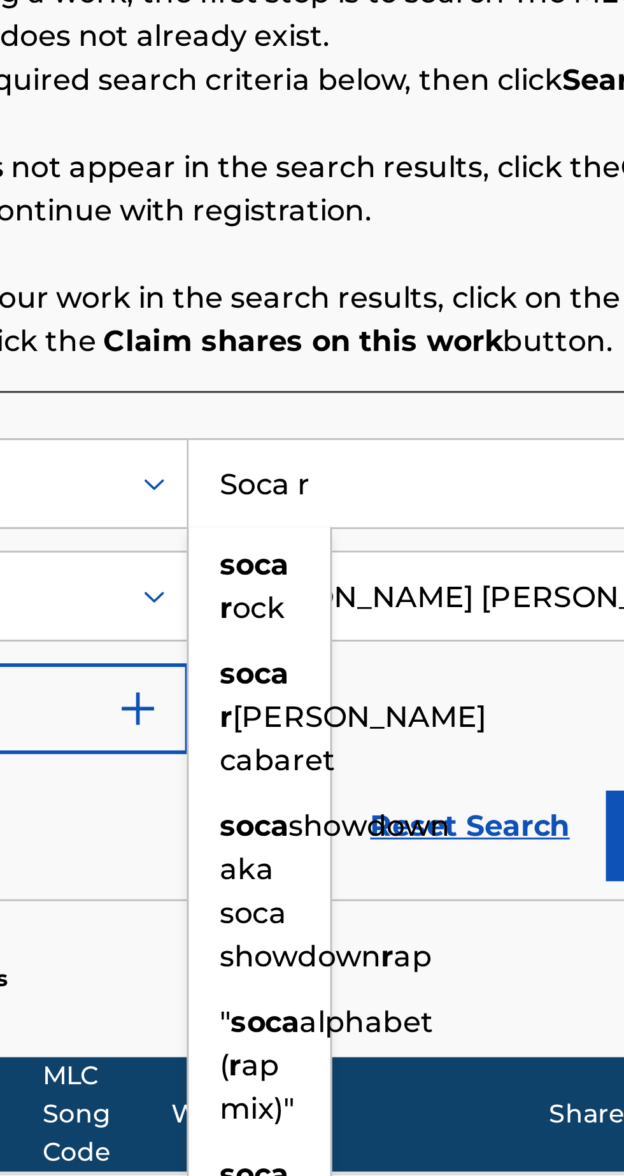
click at [401, 489] on span "[PERSON_NAME] cabaret" at bounding box center [425, 502] width 94 height 27
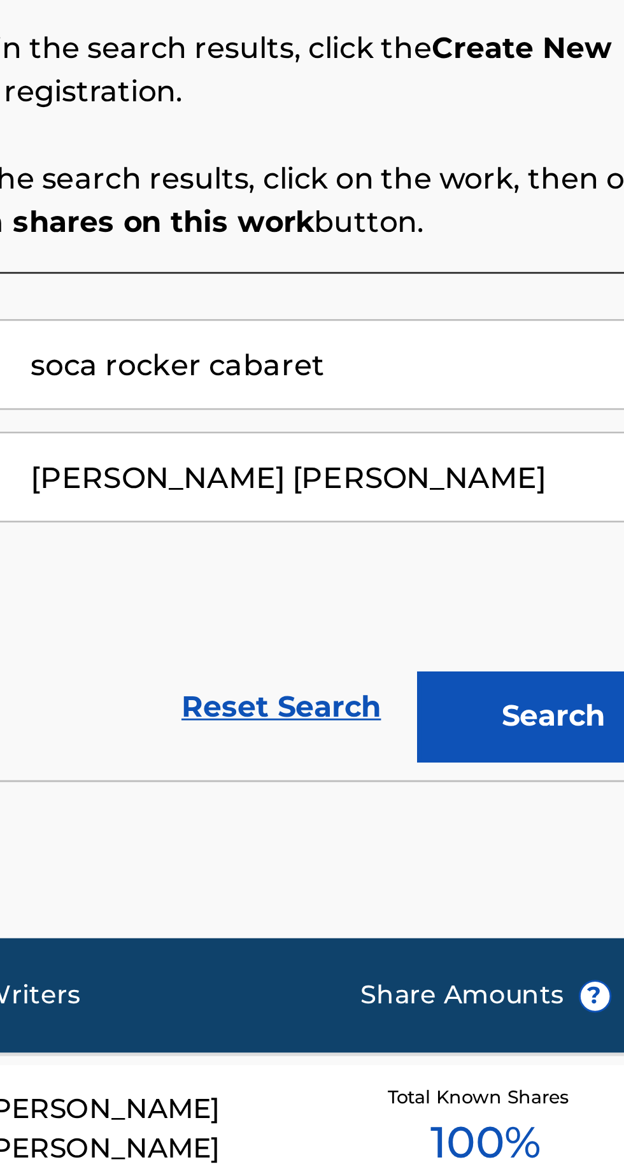
click at [560, 520] on button "Search" at bounding box center [561, 536] width 96 height 32
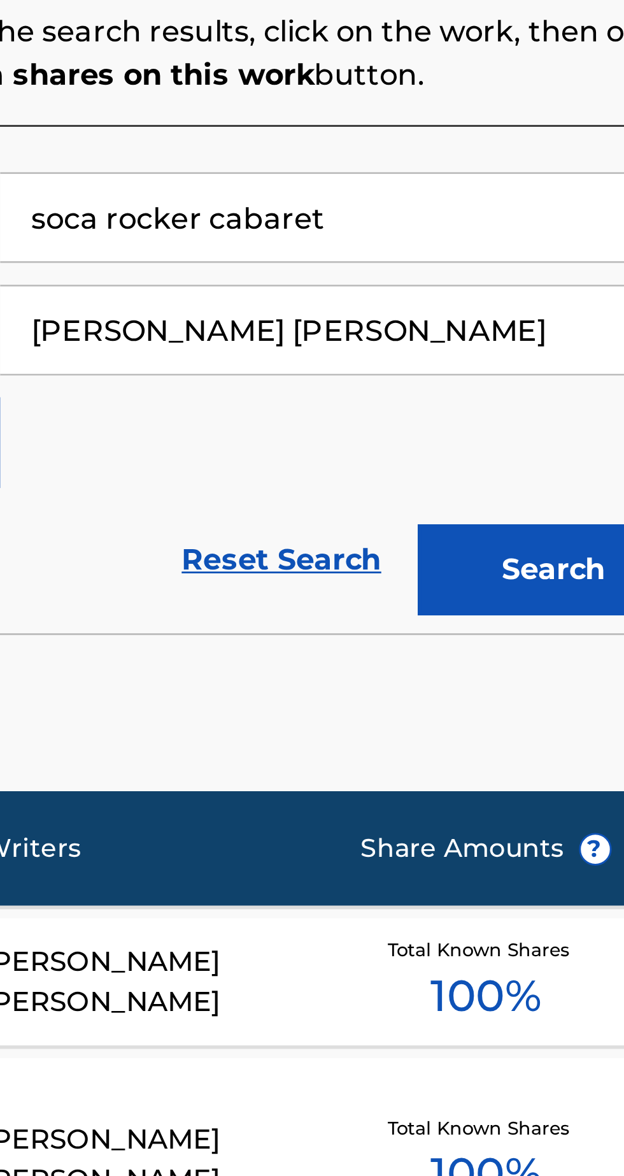
click at [557, 487] on button "Search" at bounding box center [561, 485] width 96 height 32
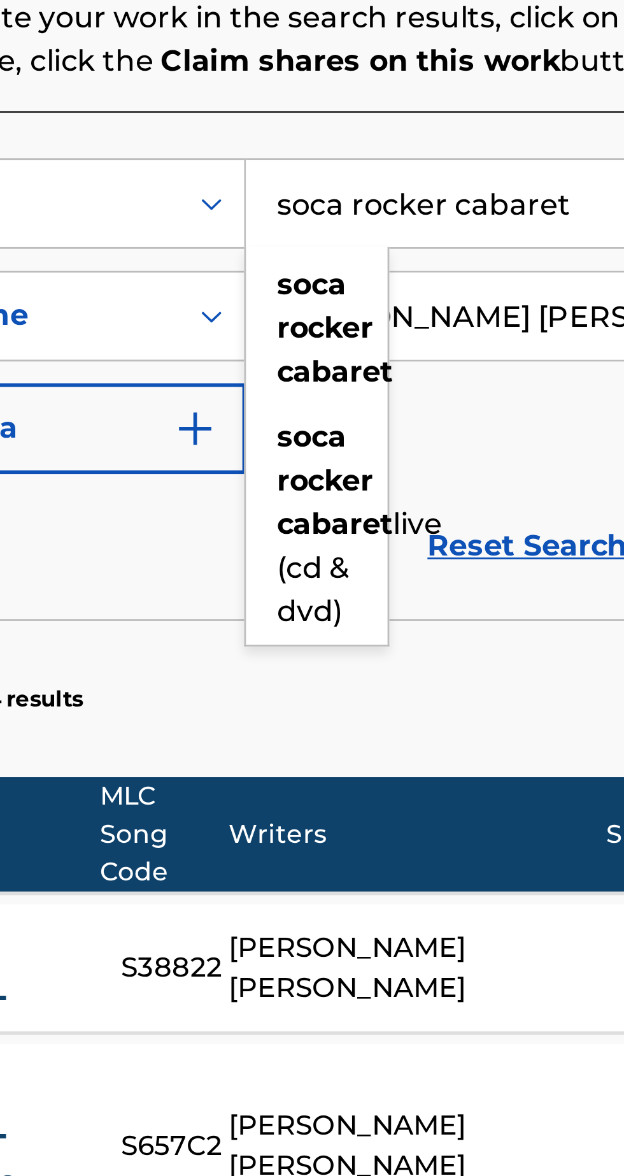
click at [480, 355] on input "soca rocker cabaret" at bounding box center [487, 361] width 241 height 31
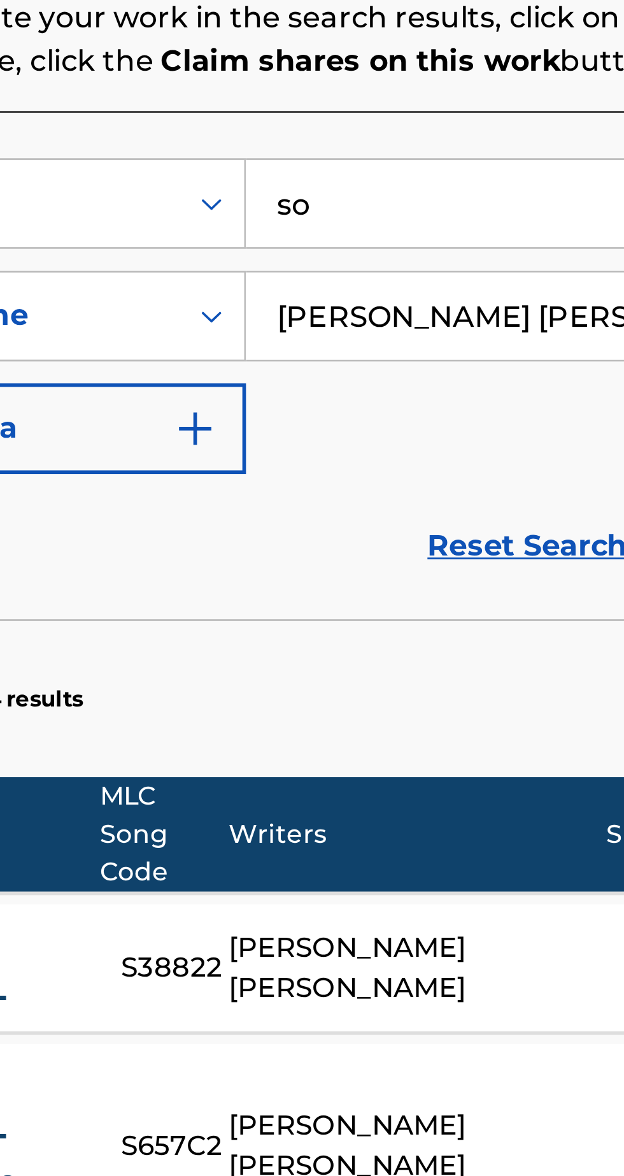
type input "s"
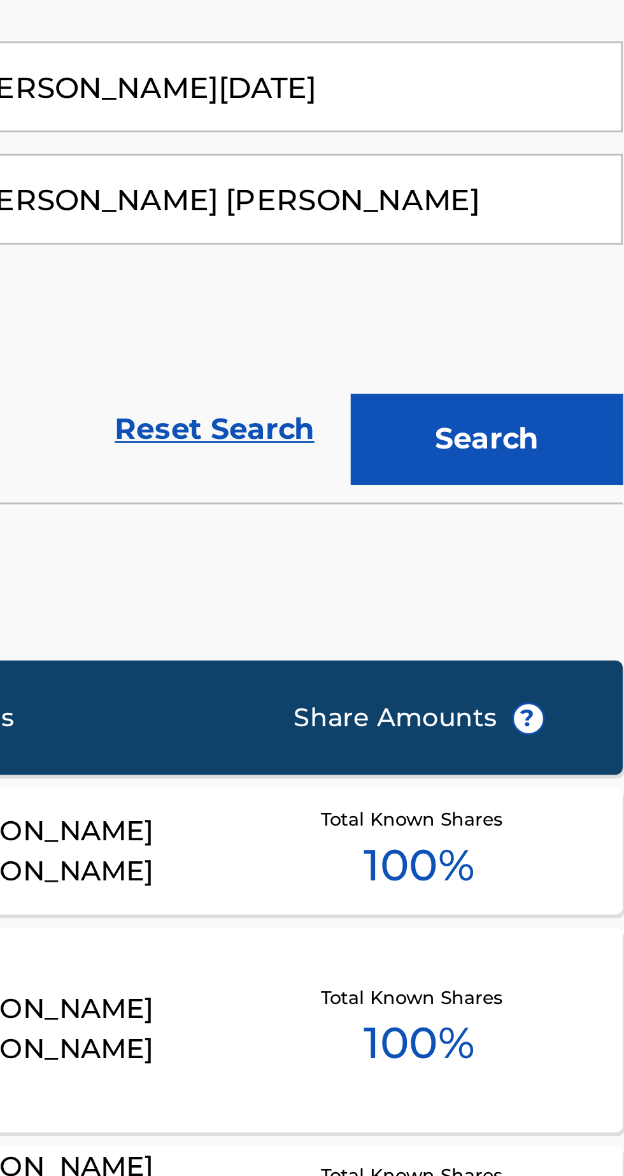
click at [570, 478] on button "Search" at bounding box center [561, 485] width 96 height 32
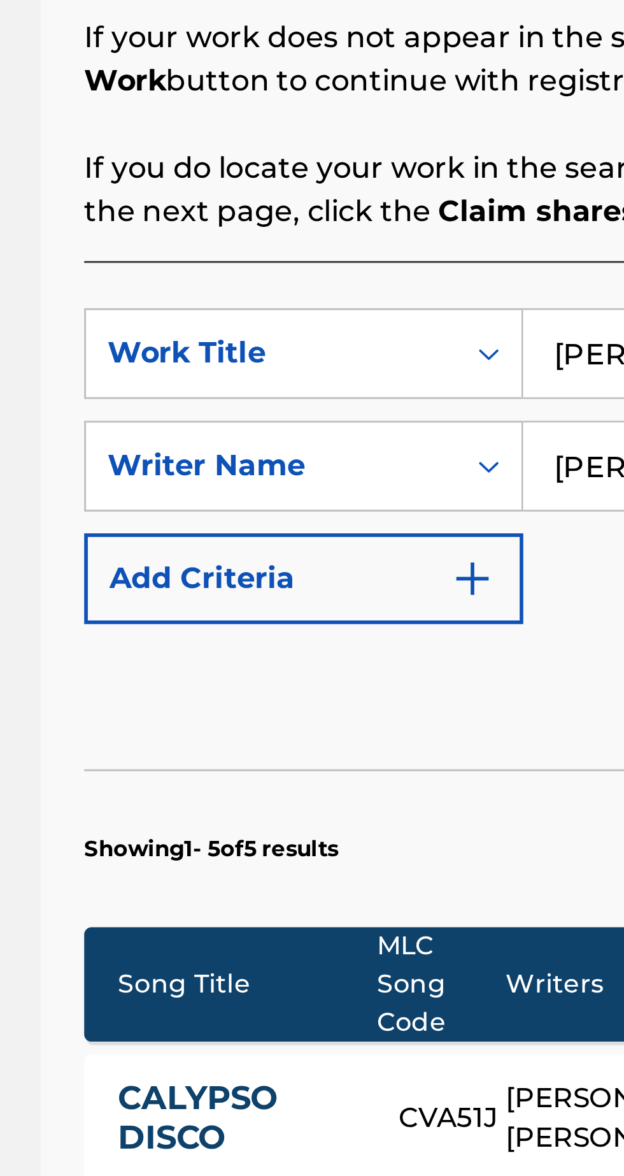
scroll to position [0, 0]
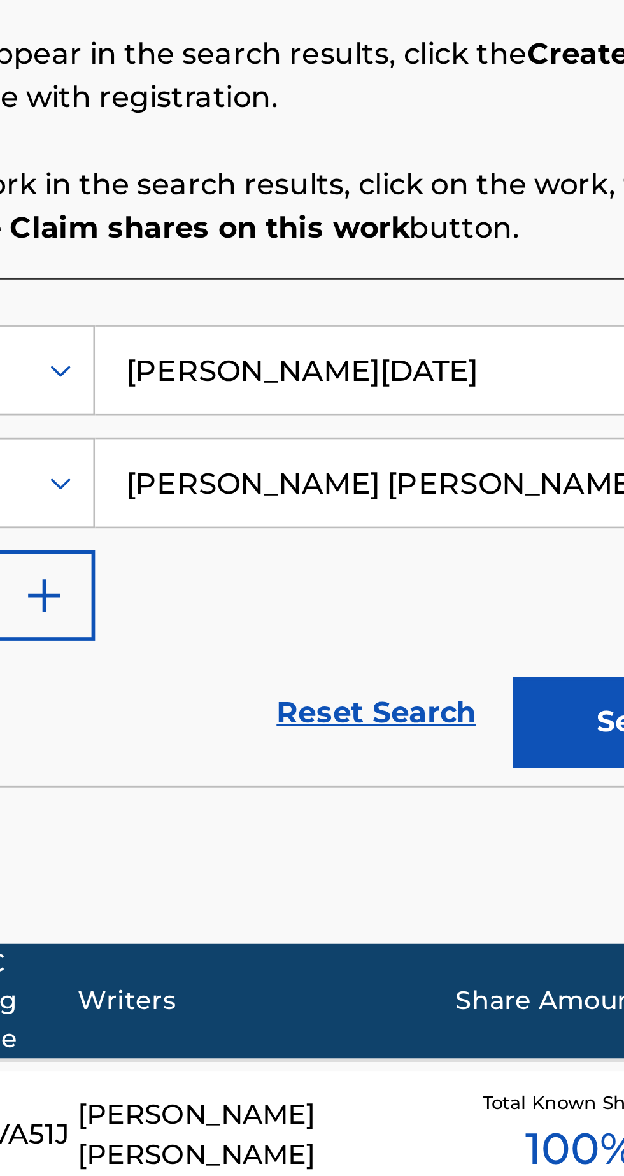
click at [449, 410] on input "[PERSON_NAME][DATE]" at bounding box center [487, 413] width 241 height 31
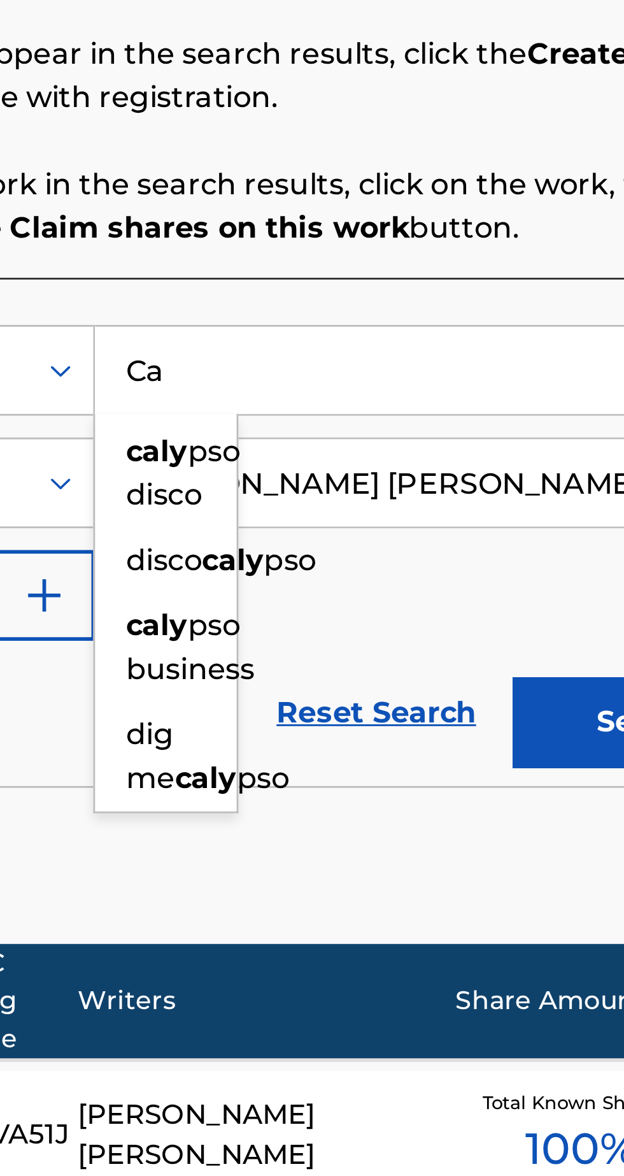
type input "C"
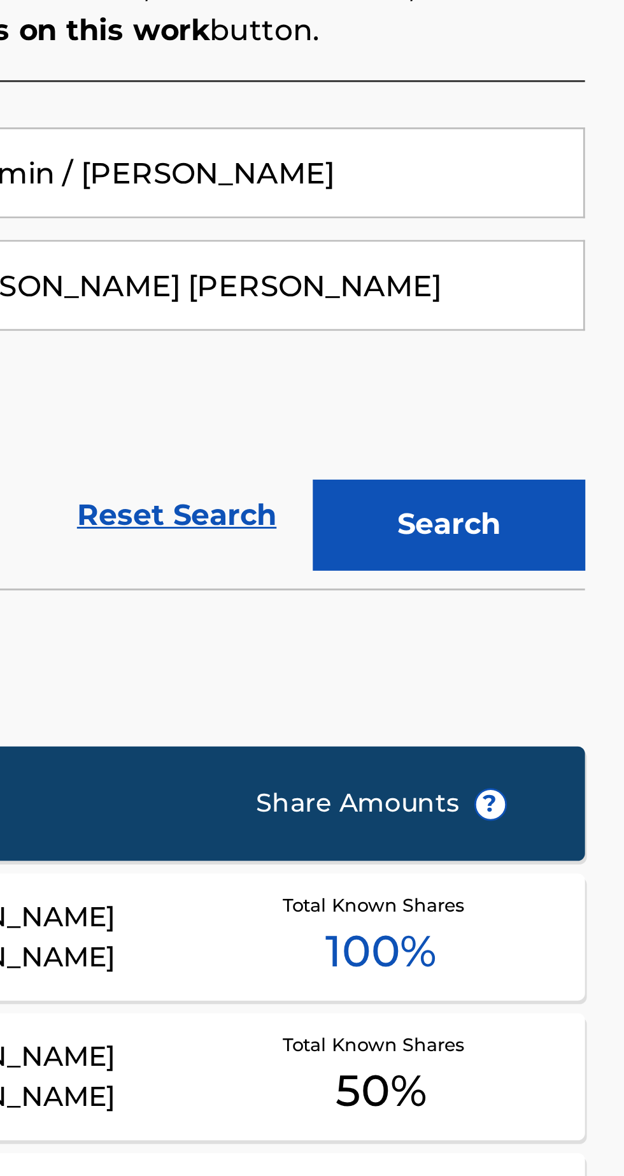
click at [558, 540] on button "Search" at bounding box center [561, 536] width 96 height 32
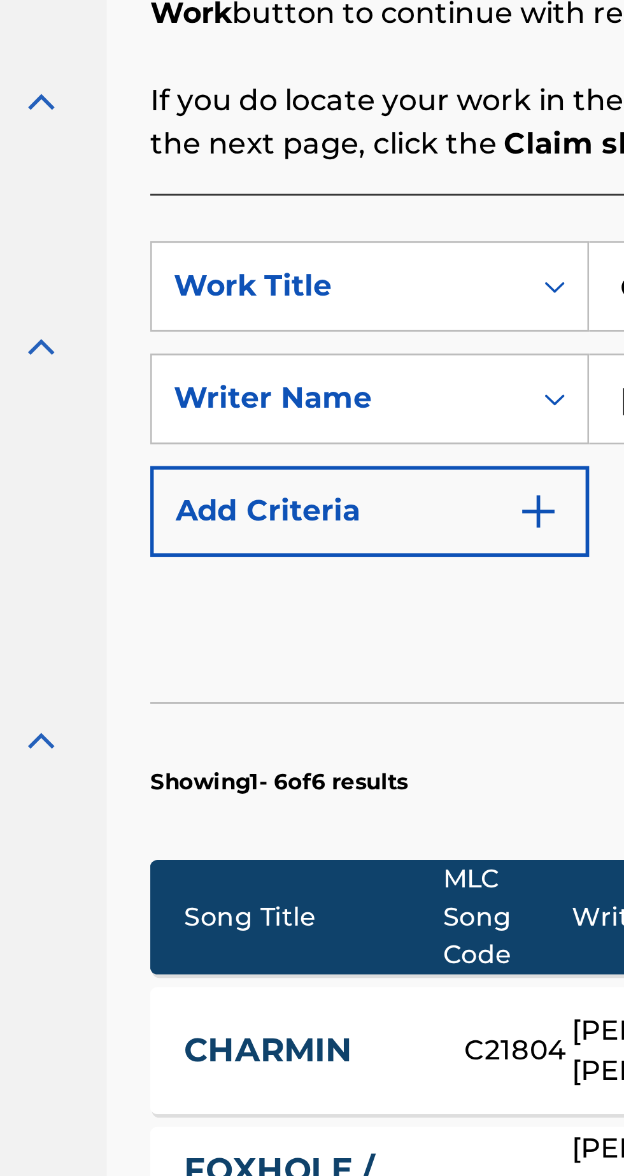
scroll to position [45, 0]
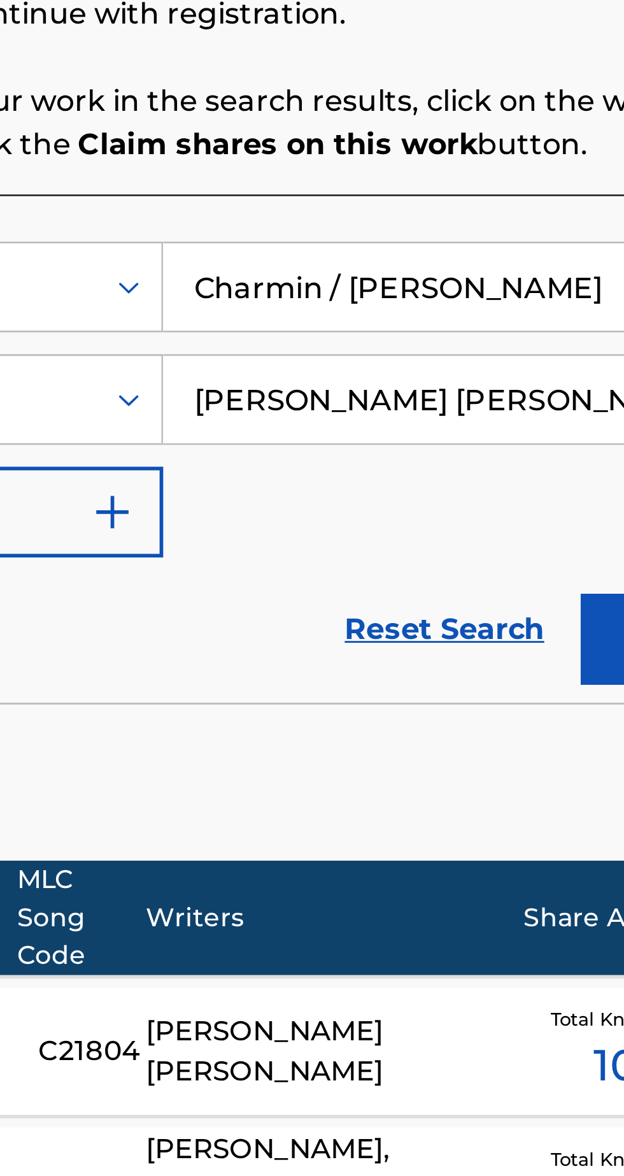
click at [499, 367] on input "Charmin / [PERSON_NAME]" at bounding box center [487, 369] width 241 height 31
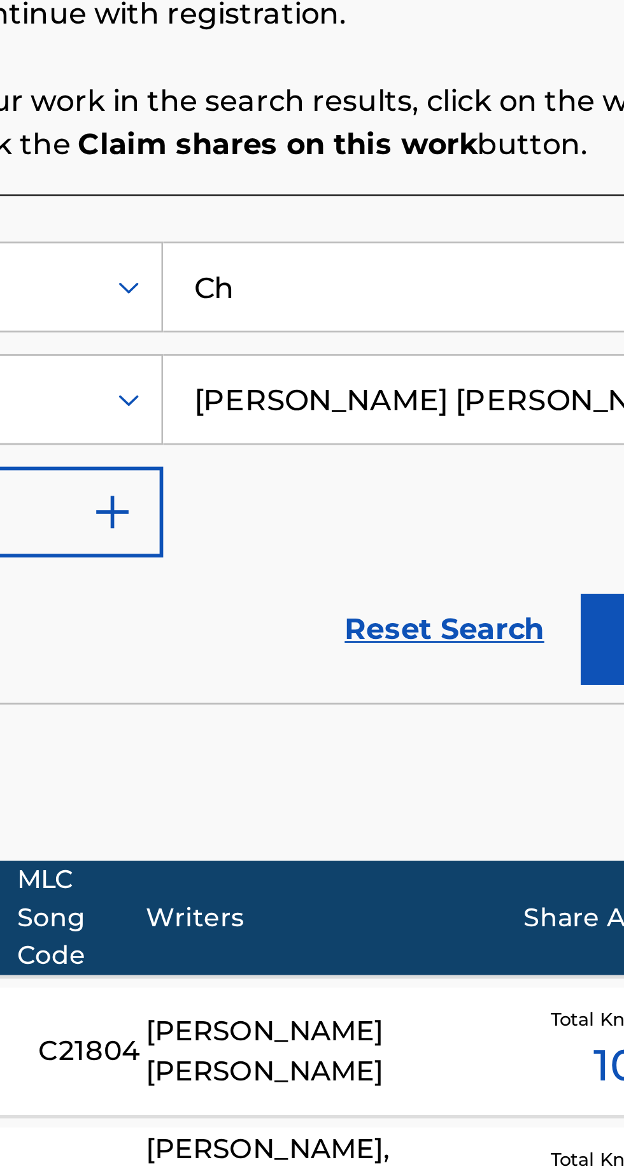
type input "C"
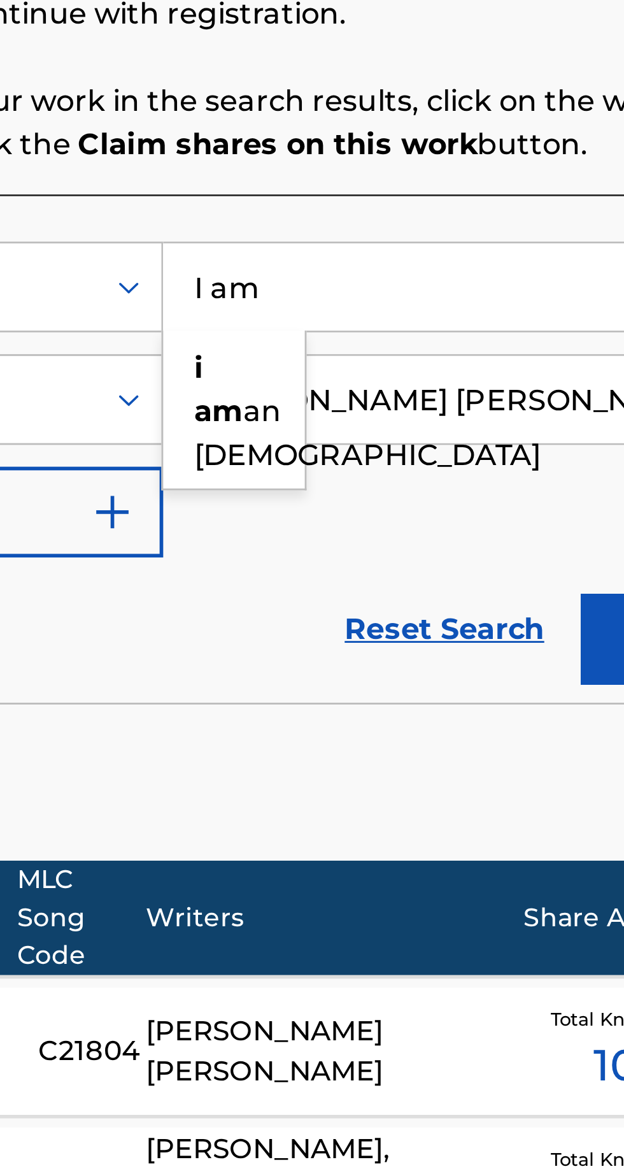
click at [396, 406] on div "i am an [DEMOGRAPHIC_DATA]" at bounding box center [392, 413] width 50 height 54
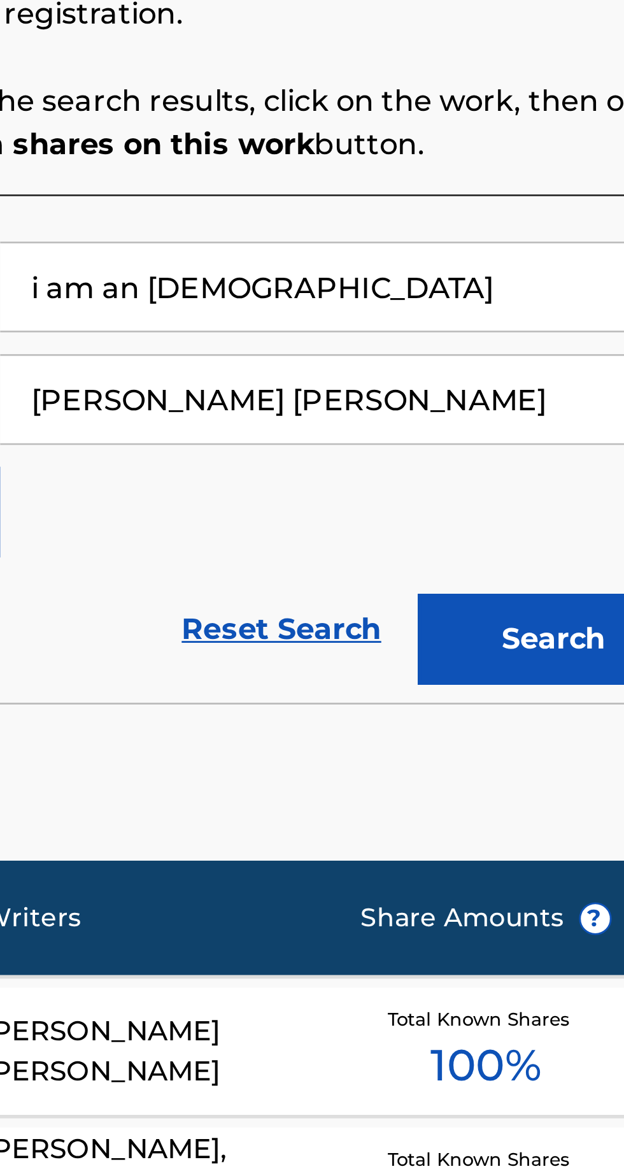
click at [556, 498] on button "Search" at bounding box center [561, 493] width 96 height 32
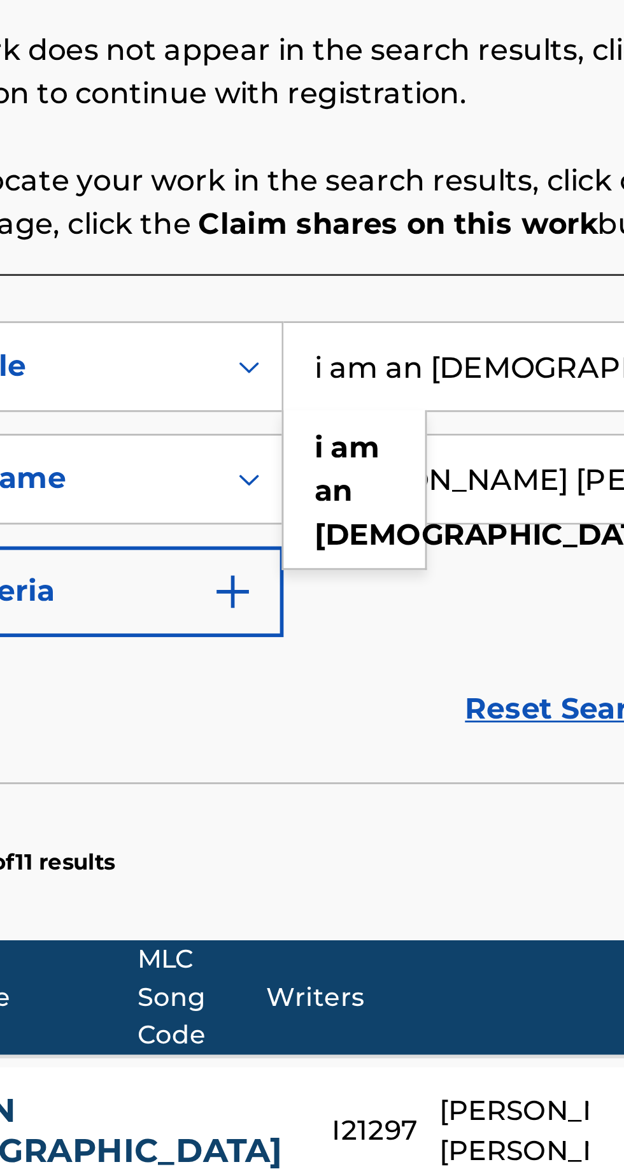
click at [464, 371] on input "i am an [DEMOGRAPHIC_DATA]" at bounding box center [487, 368] width 241 height 31
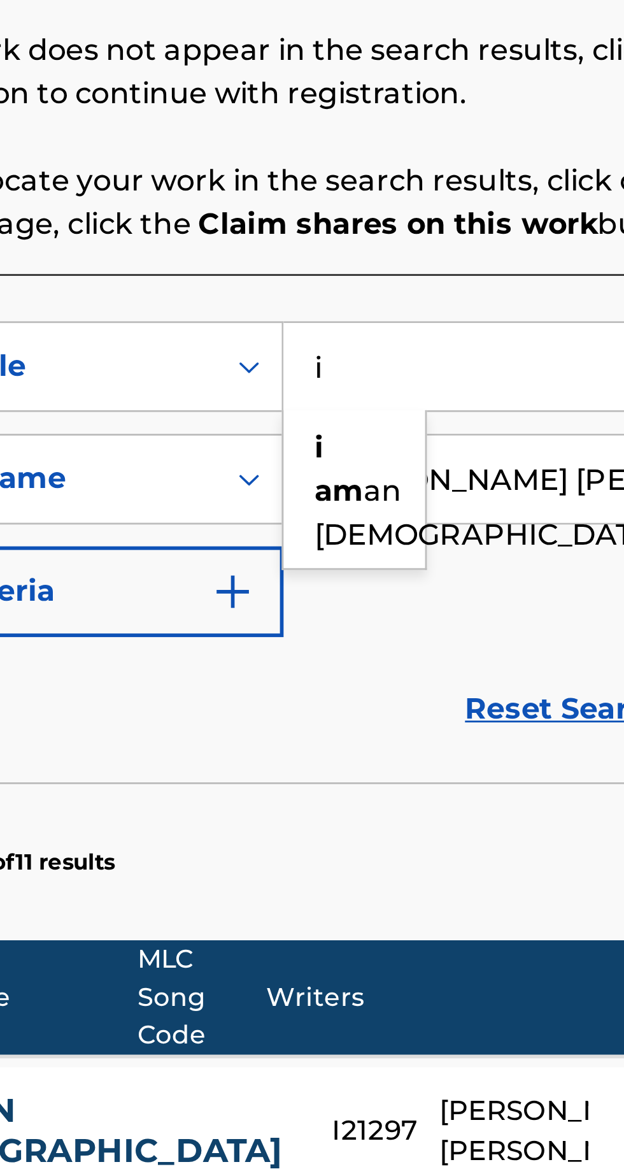
type input "i"
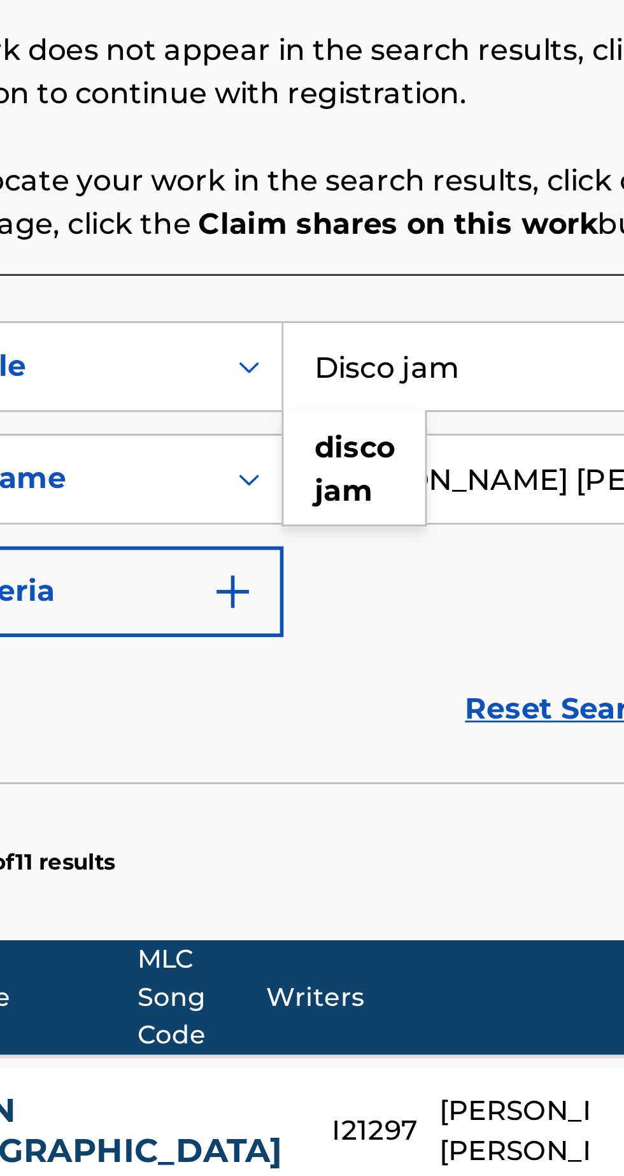
click at [394, 410] on strong "jam" at bounding box center [388, 412] width 20 height 12
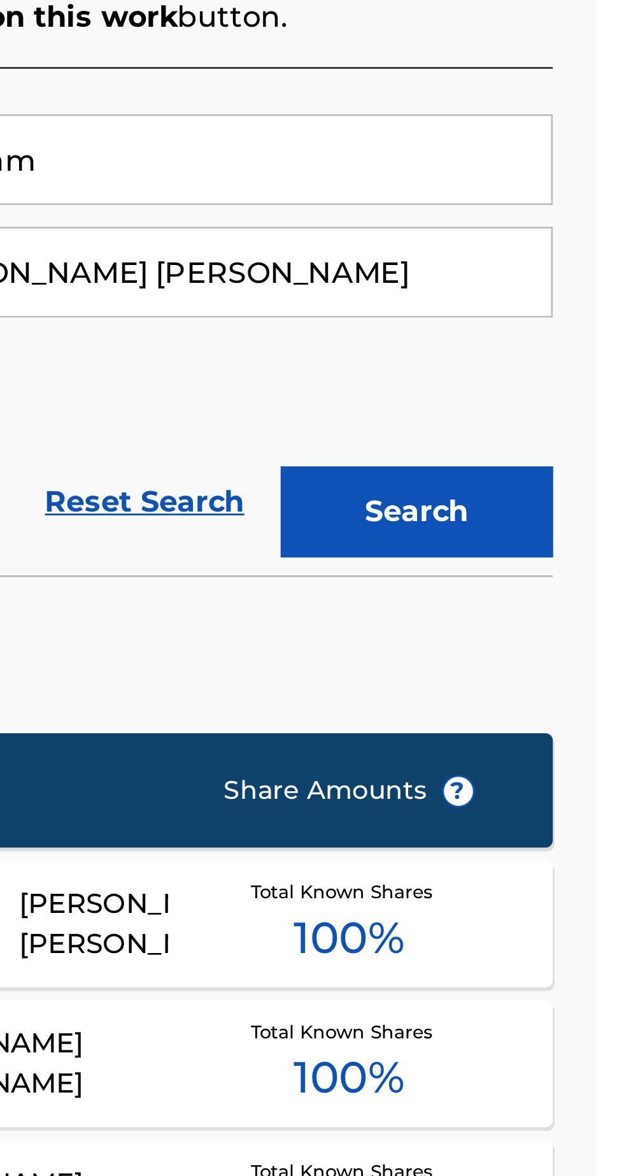
click at [560, 488] on button "Search" at bounding box center [561, 492] width 96 height 32
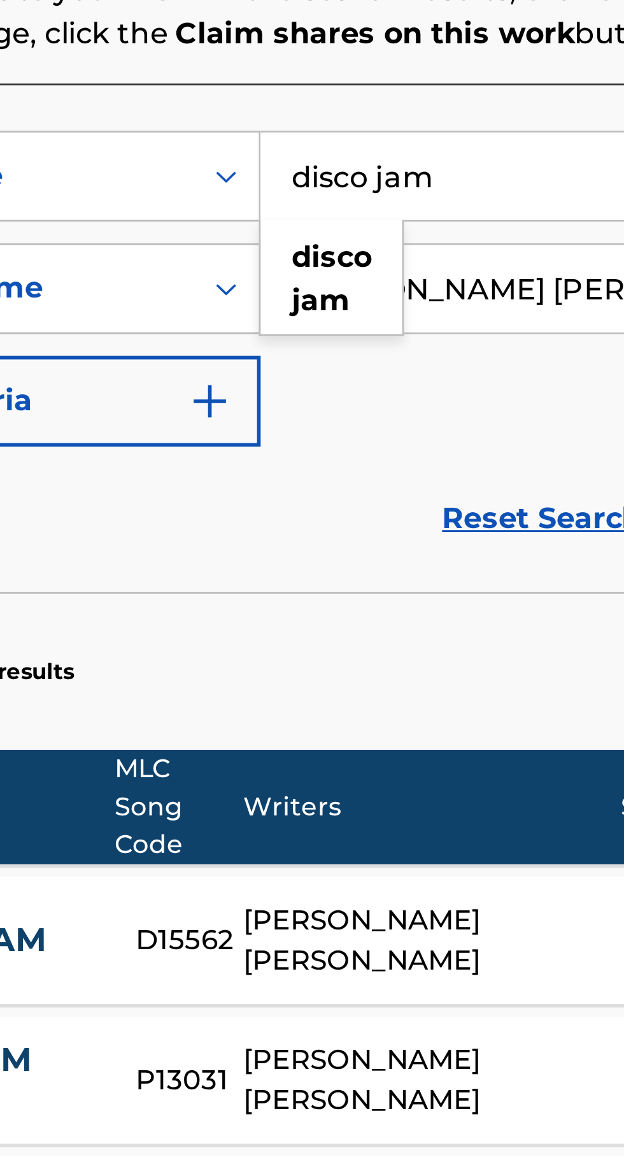
click at [441, 368] on input "disco jam" at bounding box center [487, 374] width 241 height 31
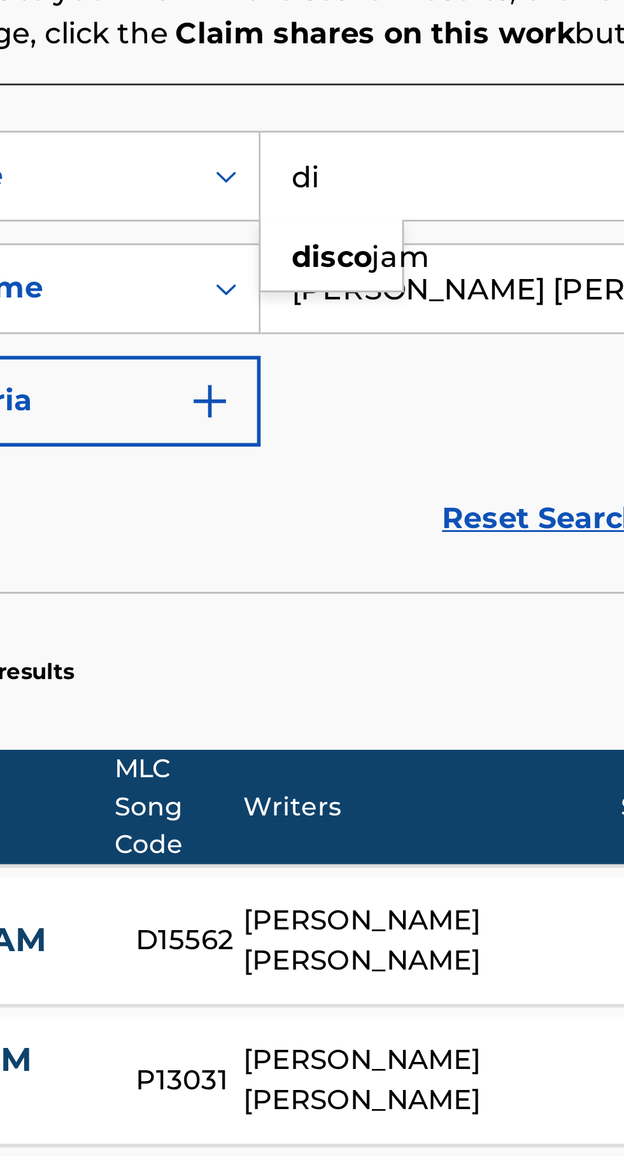
type input "d"
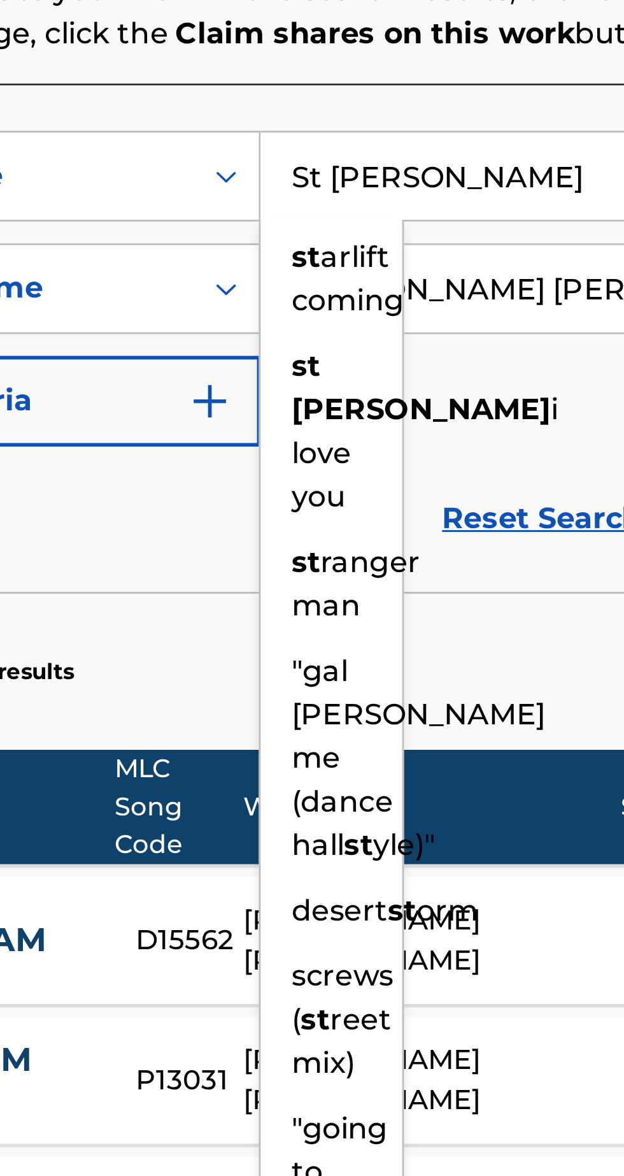
click at [404, 459] on div "st [PERSON_NAME] i love you" at bounding box center [392, 463] width 50 height 69
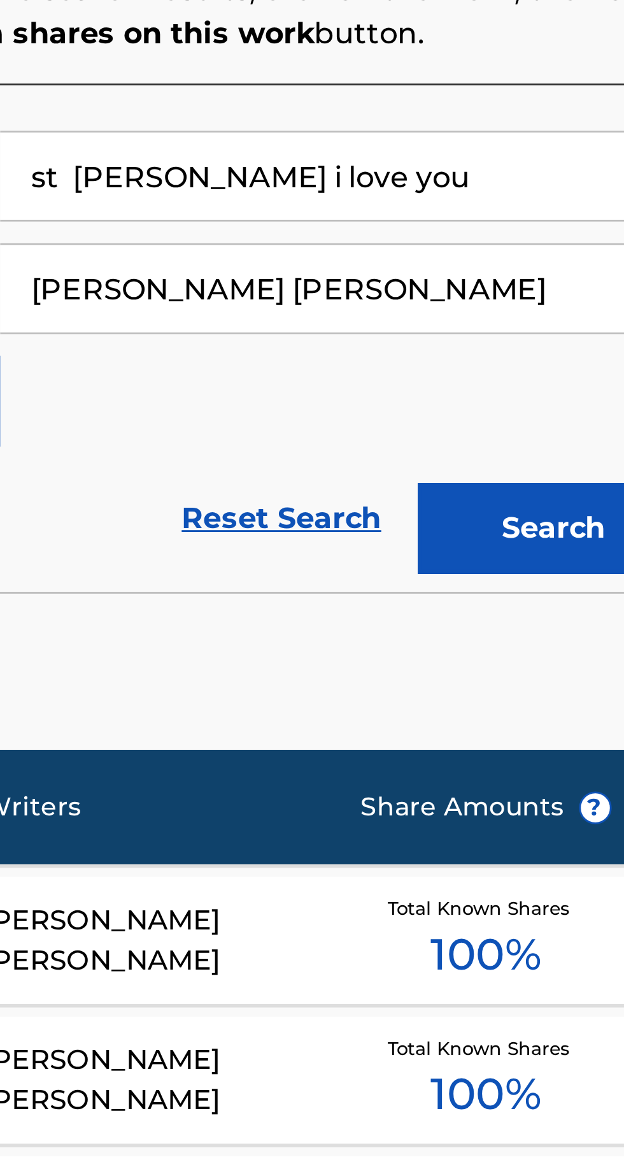
click at [559, 490] on button "Search" at bounding box center [561, 498] width 96 height 32
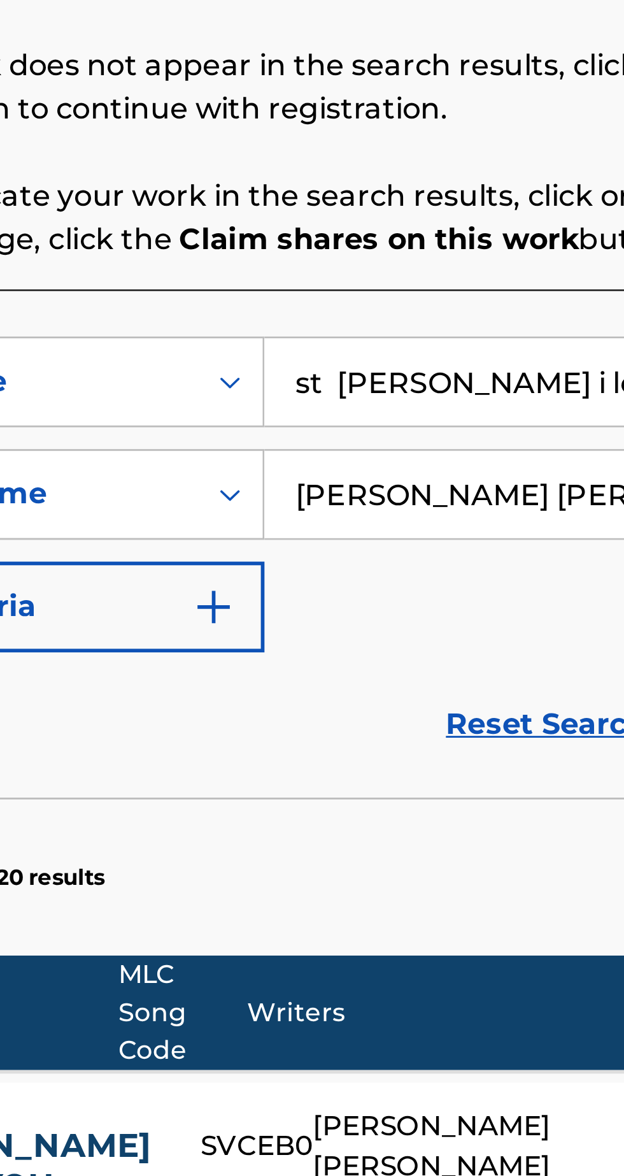
click at [439, 368] on input "st [PERSON_NAME] i love you" at bounding box center [487, 368] width 241 height 31
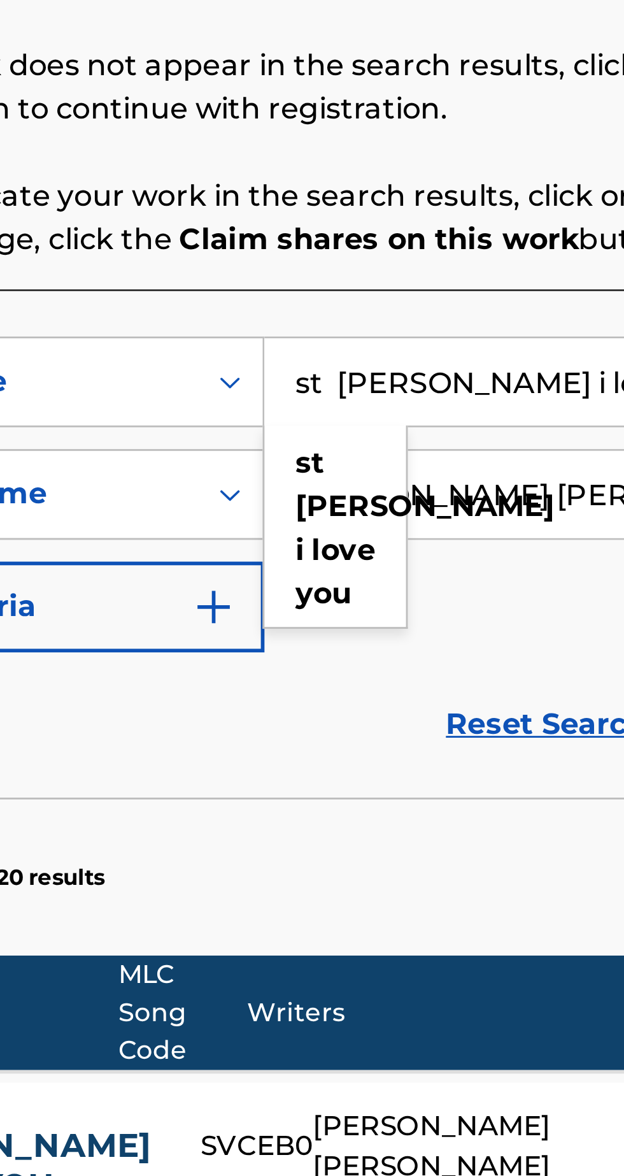
click at [478, 363] on input "st [PERSON_NAME] i love you" at bounding box center [487, 368] width 241 height 31
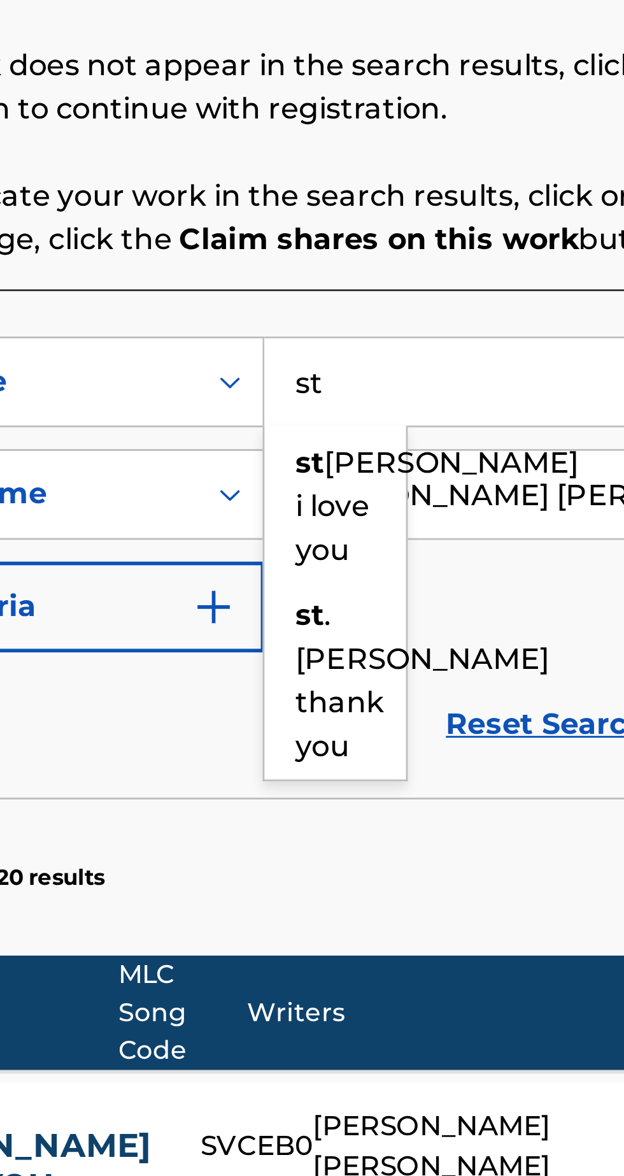
type input "s"
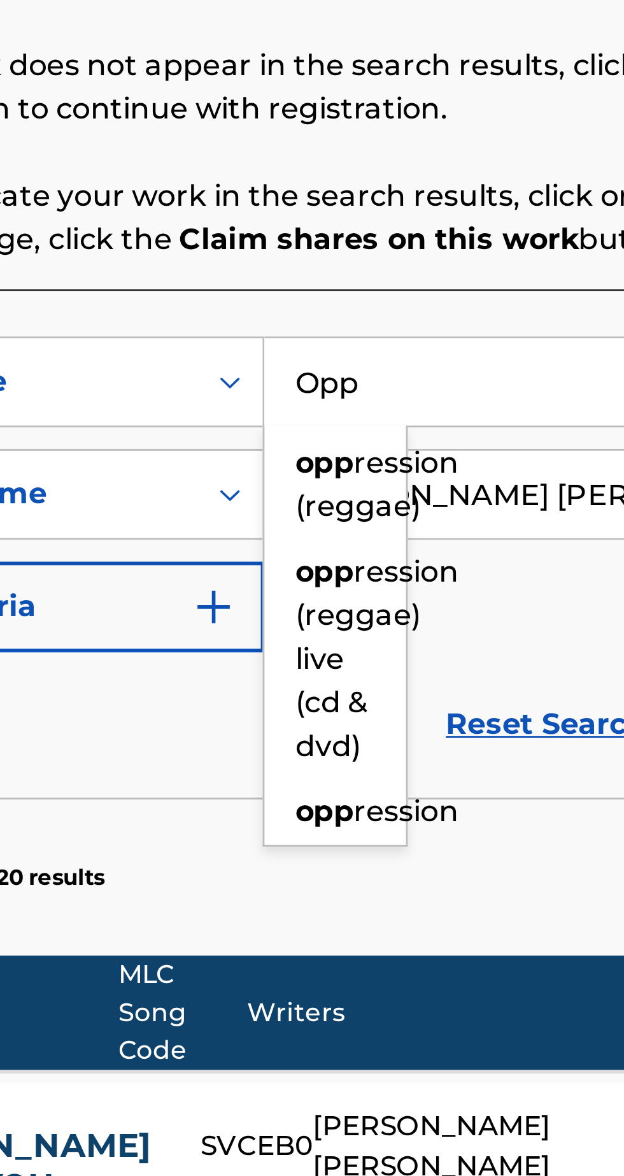
click at [400, 389] on div "opp ression (reggae)" at bounding box center [392, 404] width 50 height 38
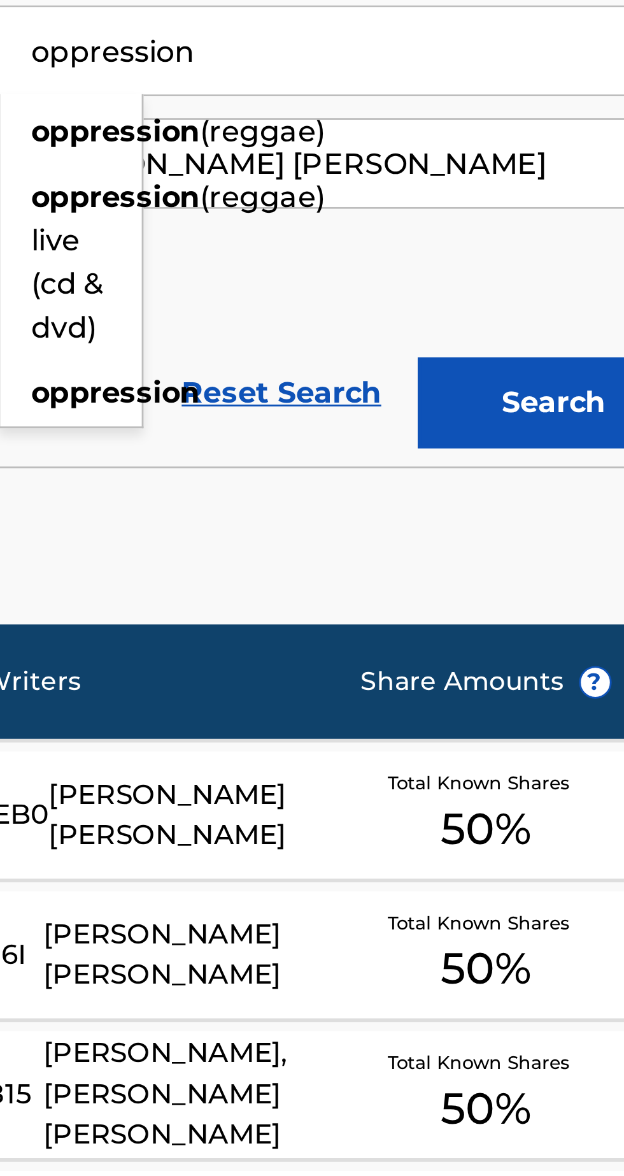
type input "oppression"
click at [428, 494] on strong "oppression" at bounding box center [407, 488] width 59 height 12
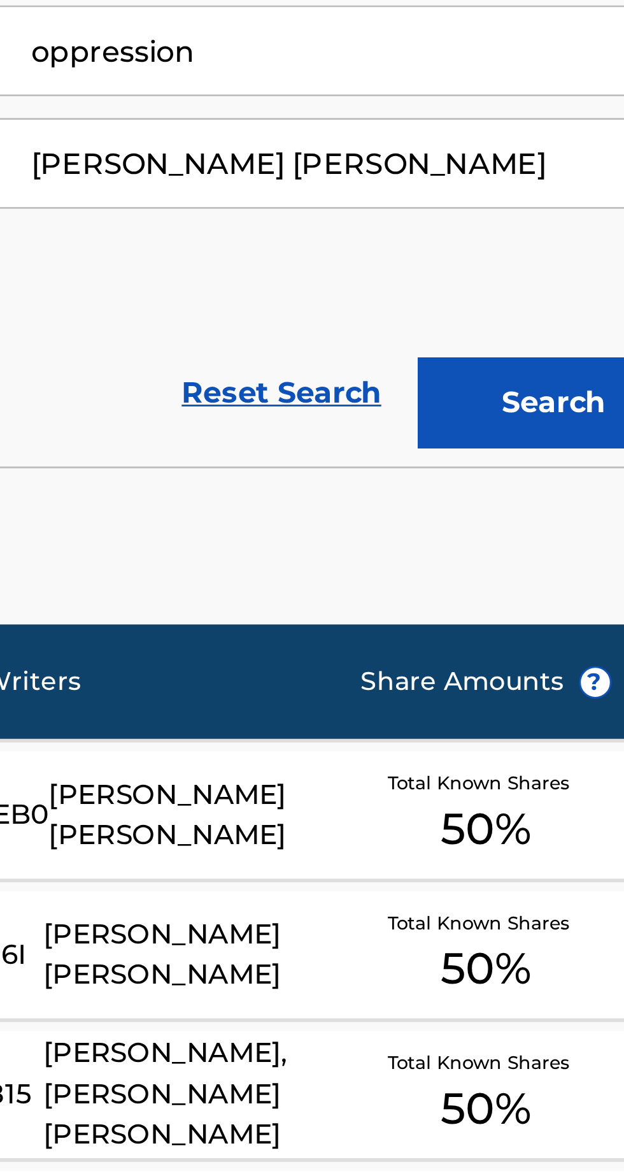
click at [552, 491] on button "Search" at bounding box center [561, 492] width 96 height 32
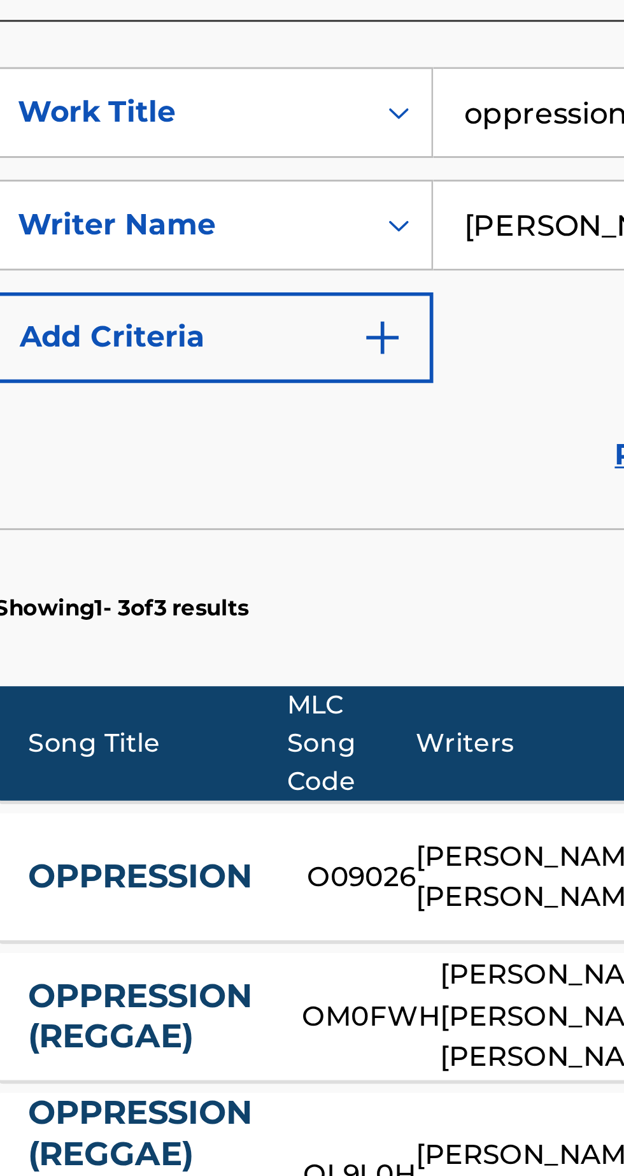
scroll to position [0, 0]
